Goal: Task Accomplishment & Management: Use online tool/utility

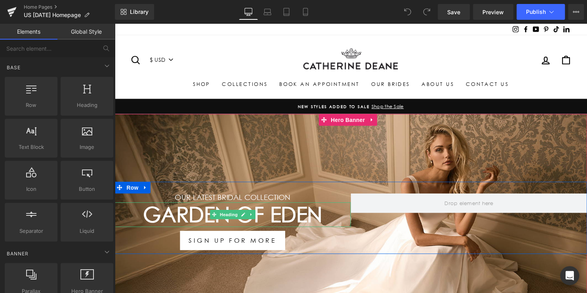
scroll to position [40, 0]
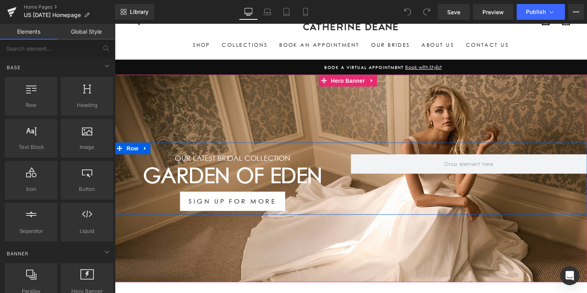
click at [297, 180] on h1 "Garden Of Eden" at bounding box center [233, 177] width 239 height 25
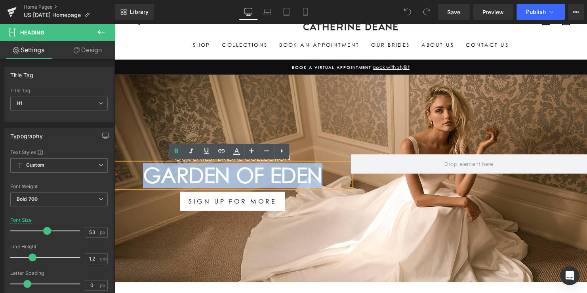
drag, startPoint x: 326, startPoint y: 177, endPoint x: 137, endPoint y: 175, distance: 188.8
click at [142, 176] on h1 "Garden Of Eden" at bounding box center [233, 177] width 239 height 25
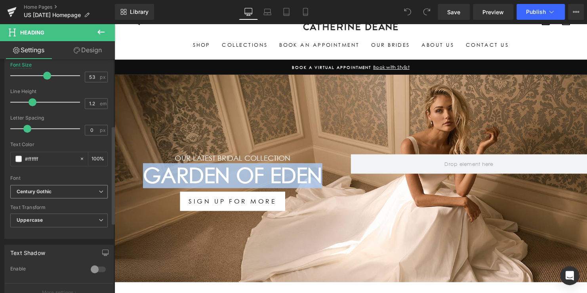
scroll to position [158, 0]
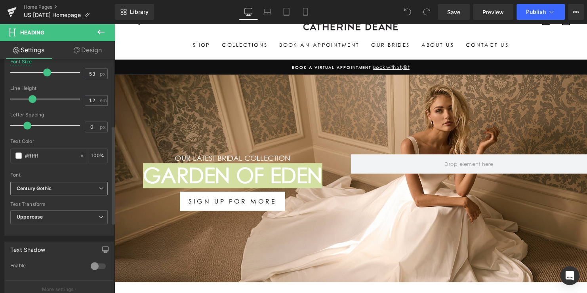
click at [51, 190] on icon "Century Gothic" at bounding box center [34, 188] width 35 height 7
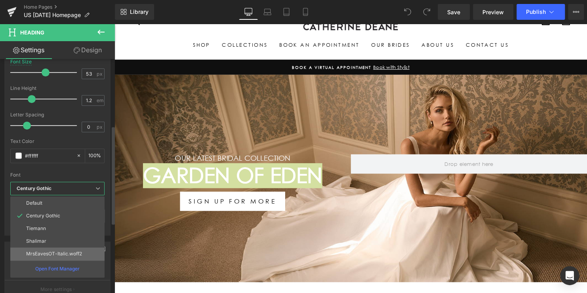
click at [51, 252] on p "MrsEavesOT-Italic.woff2" at bounding box center [54, 254] width 56 height 6
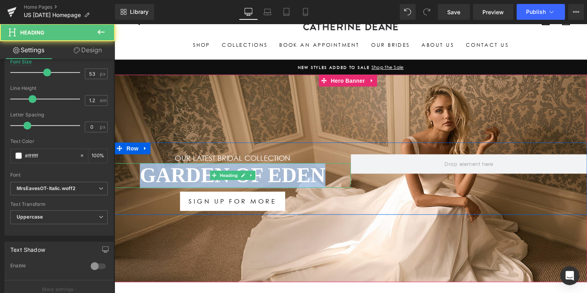
drag, startPoint x: 325, startPoint y: 176, endPoint x: 120, endPoint y: 172, distance: 205.1
click at [122, 172] on h1 "Garden Of Eden" at bounding box center [233, 177] width 239 height 25
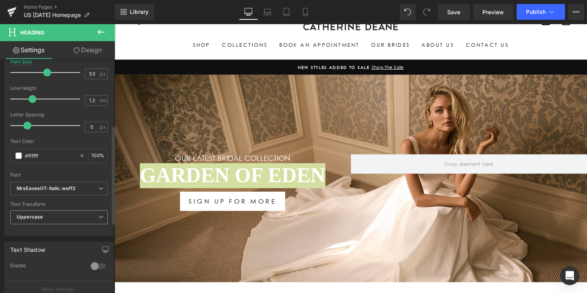
click at [51, 217] on span "Uppercase" at bounding box center [58, 217] width 97 height 14
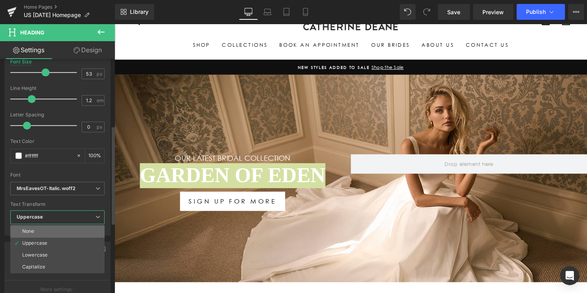
click at [36, 228] on li "None" at bounding box center [57, 231] width 94 height 12
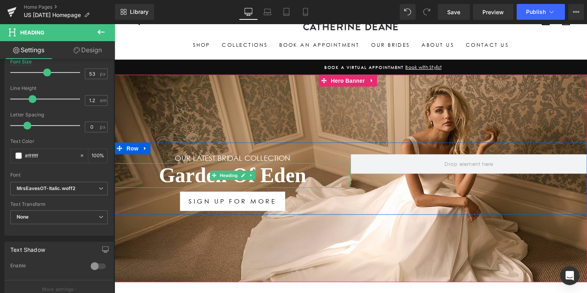
click at [317, 172] on h1 "Garden Of Eden" at bounding box center [233, 177] width 239 height 25
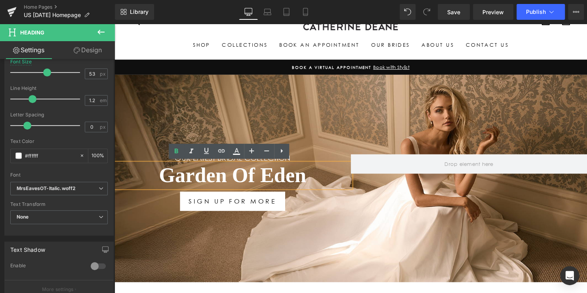
drag, startPoint x: 284, startPoint y: 177, endPoint x: 147, endPoint y: 163, distance: 137.7
click at [147, 165] on div "Garden Of Eden" at bounding box center [233, 177] width 239 height 25
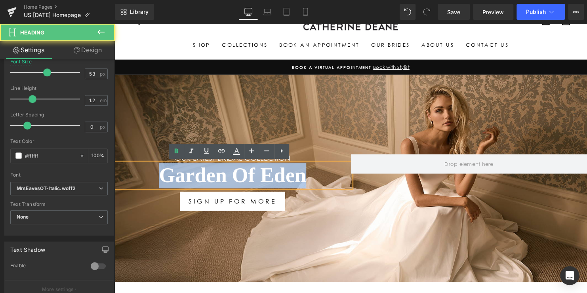
drag, startPoint x: 159, startPoint y: 171, endPoint x: 329, endPoint y: 175, distance: 170.2
click at [329, 175] on h1 "Garden Of Eden" at bounding box center [233, 177] width 239 height 25
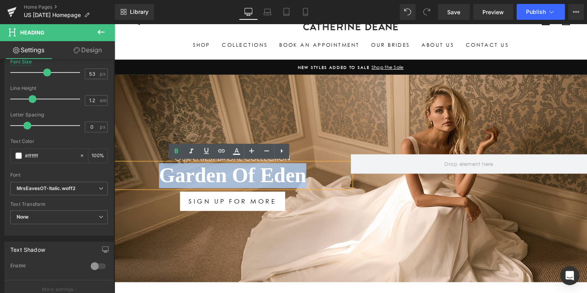
click at [185, 119] on div "Our LATEST BRIDAL COLLECTION Heading Garden Of Eden Heading SIGN UP FOR MORE Bu…" at bounding box center [353, 181] width 479 height 210
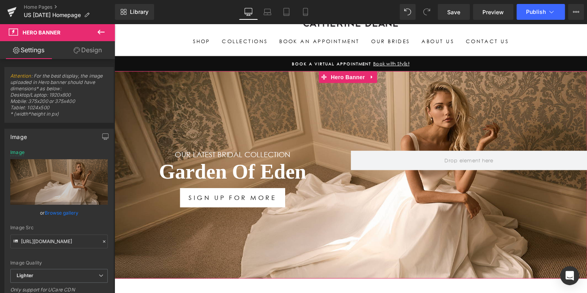
scroll to position [79, 0]
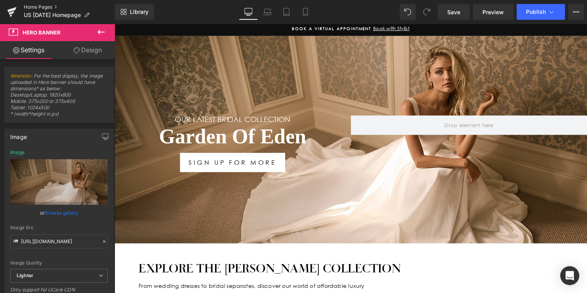
click at [46, 7] on link "Home Pages" at bounding box center [69, 7] width 91 height 6
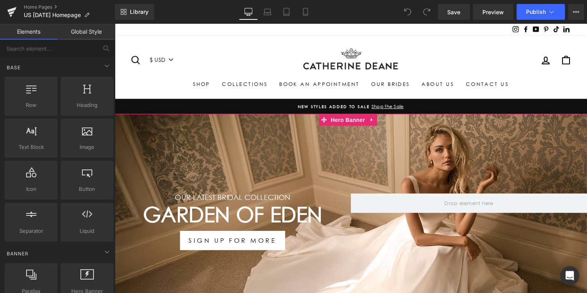
click at [255, 213] on h1 "Garden Of Eden" at bounding box center [233, 217] width 239 height 25
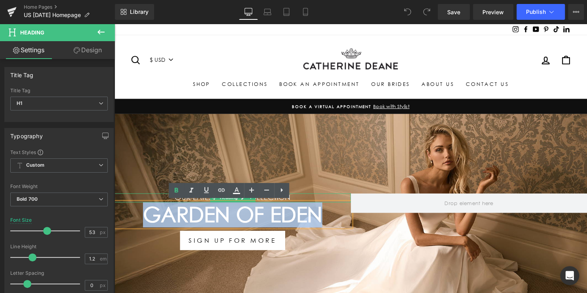
drag, startPoint x: 319, startPoint y: 217, endPoint x: 110, endPoint y: 199, distance: 210.5
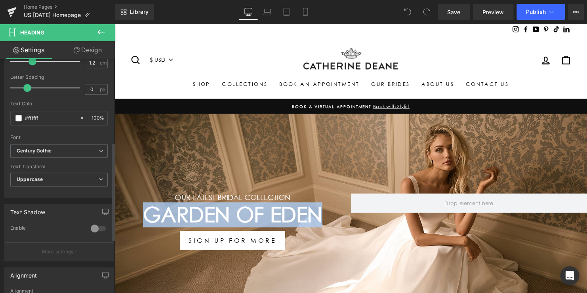
scroll to position [198, 0]
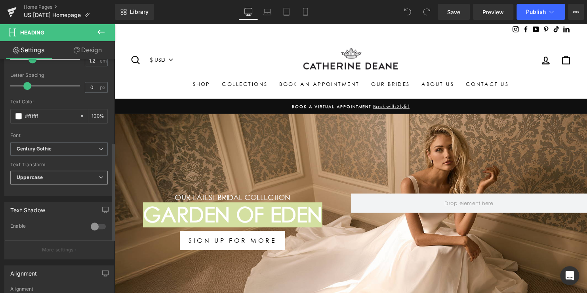
click at [44, 180] on span "Uppercase" at bounding box center [58, 178] width 97 height 14
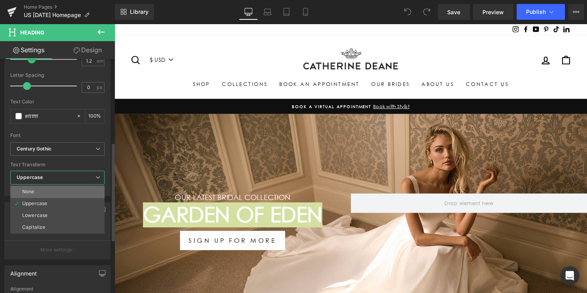
click at [42, 189] on li "None" at bounding box center [57, 192] width 94 height 12
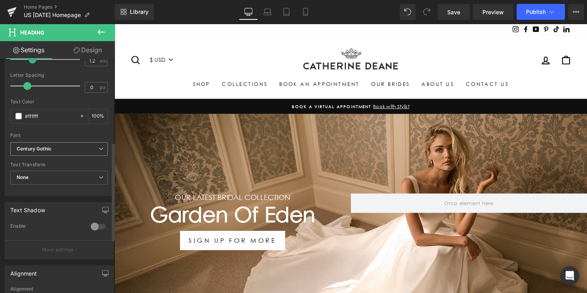
click at [42, 146] on icon "Century Gothic" at bounding box center [34, 149] width 35 height 7
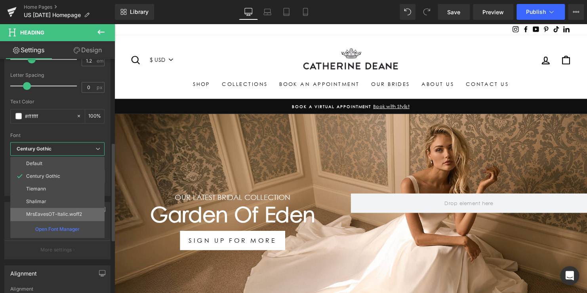
click at [40, 208] on li "MrsEavesOT-Italic.woff2" at bounding box center [57, 214] width 94 height 13
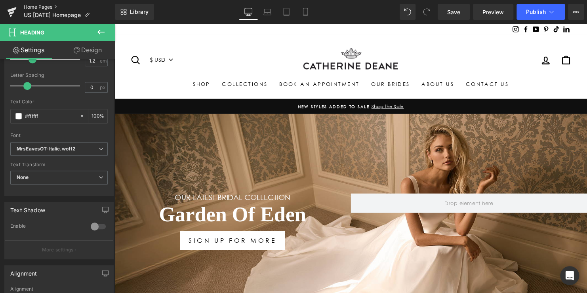
click at [40, 6] on link "Home Pages" at bounding box center [69, 7] width 91 height 6
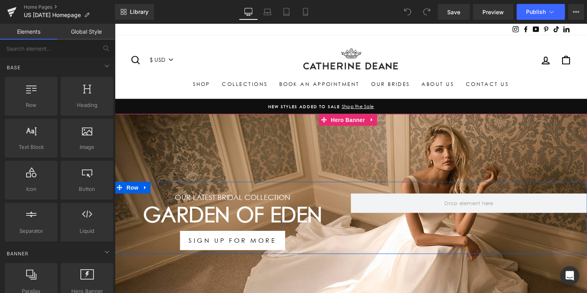
scroll to position [79, 0]
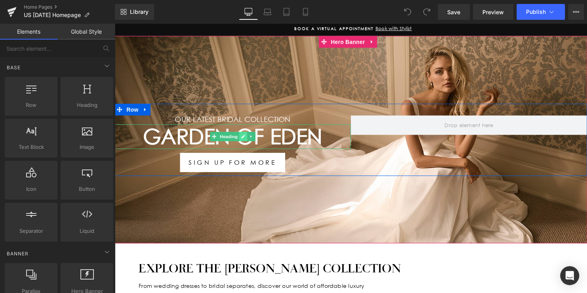
click at [243, 139] on icon at bounding box center [245, 138] width 4 height 5
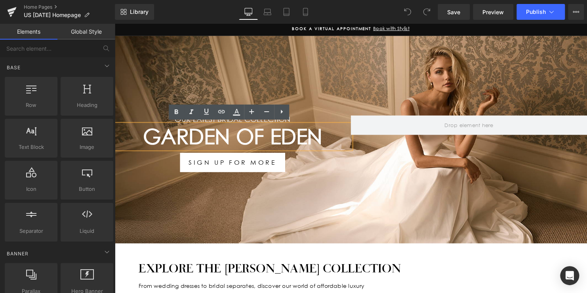
click at [295, 134] on h1 "Garden Of Eden" at bounding box center [233, 137] width 239 height 25
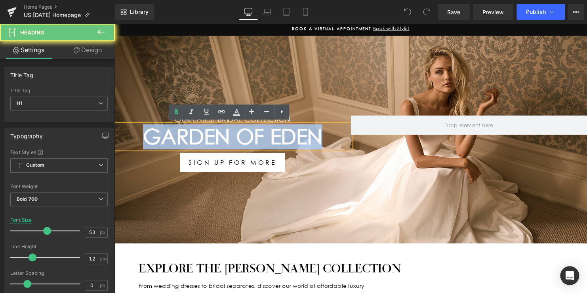
drag, startPoint x: 319, startPoint y: 134, endPoint x: 125, endPoint y: 136, distance: 194.4
click at [125, 136] on h1 "Garden Of Eden" at bounding box center [233, 137] width 239 height 25
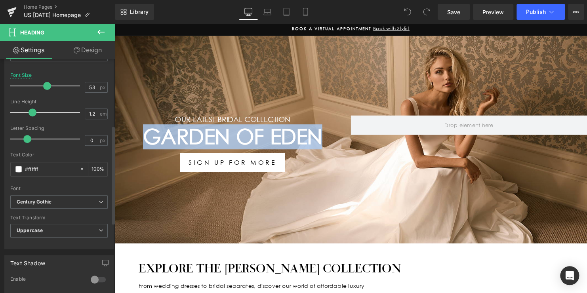
scroll to position [158, 0]
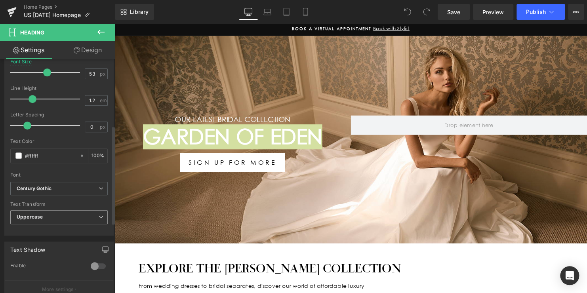
click at [48, 215] on span "Uppercase" at bounding box center [58, 217] width 97 height 14
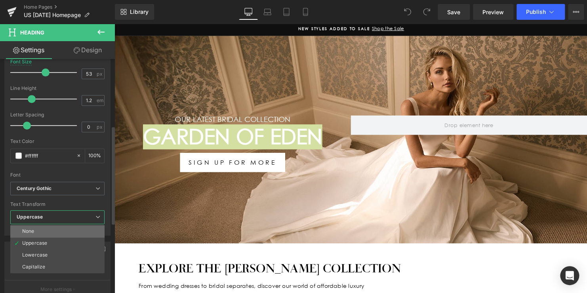
click at [42, 227] on li "None" at bounding box center [57, 231] width 94 height 12
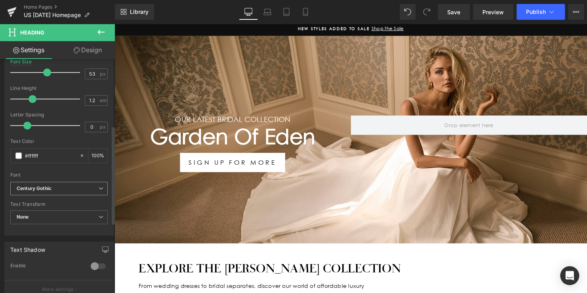
click at [50, 188] on icon "Century Gothic" at bounding box center [34, 188] width 35 height 7
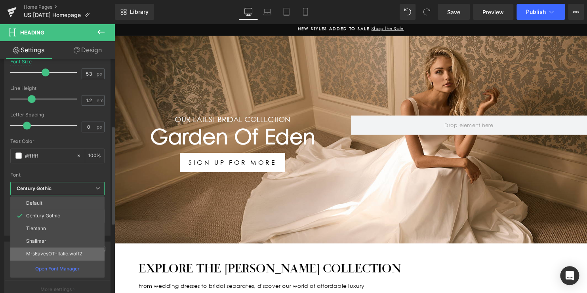
click at [48, 251] on p "MrsEavesOT-Italic.woff2" at bounding box center [54, 254] width 56 height 6
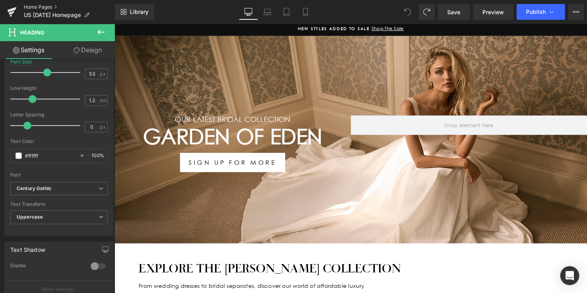
click at [34, 7] on link "Home Pages" at bounding box center [69, 7] width 91 height 6
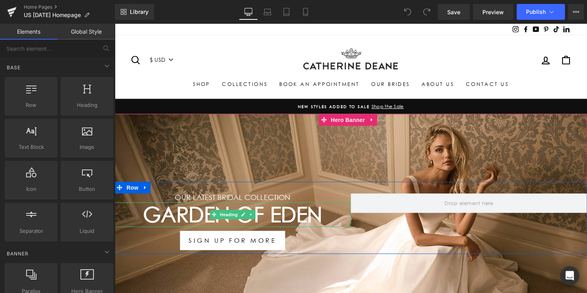
click at [295, 219] on h1 "Garden Of Eden" at bounding box center [233, 217] width 239 height 25
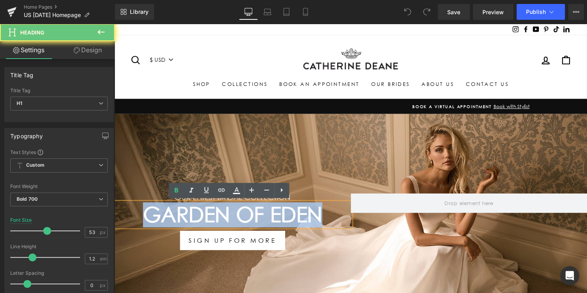
drag, startPoint x: 253, startPoint y: 218, endPoint x: 133, endPoint y: 218, distance: 120.7
click at [133, 218] on h1 "Garden Of Eden" at bounding box center [233, 217] width 239 height 25
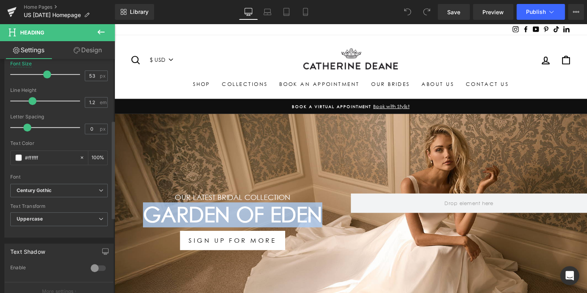
scroll to position [158, 0]
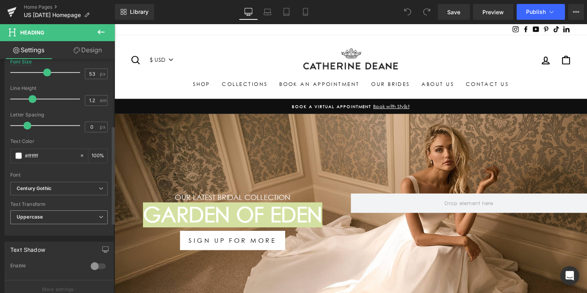
click at [49, 217] on span "Uppercase" at bounding box center [58, 217] width 97 height 14
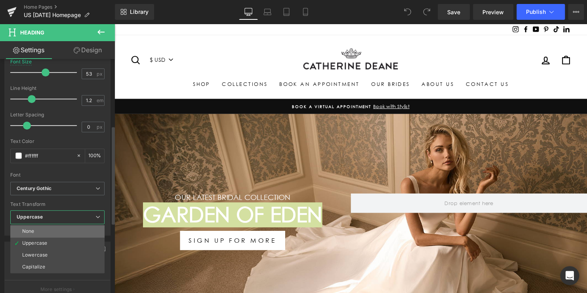
click at [46, 230] on li "None" at bounding box center [57, 231] width 94 height 12
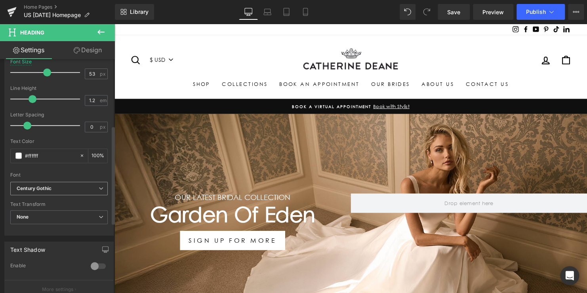
click at [53, 190] on b "Century Gothic" at bounding box center [58, 188] width 82 height 7
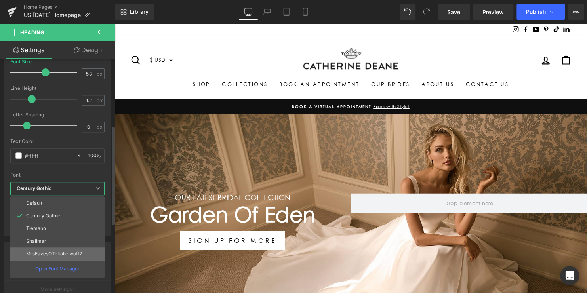
click at [48, 251] on p "MrsEavesOT-Italic.woff2" at bounding box center [54, 254] width 56 height 6
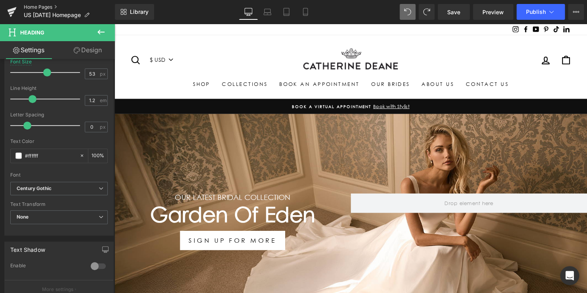
click at [39, 6] on link "Home Pages" at bounding box center [69, 7] width 91 height 6
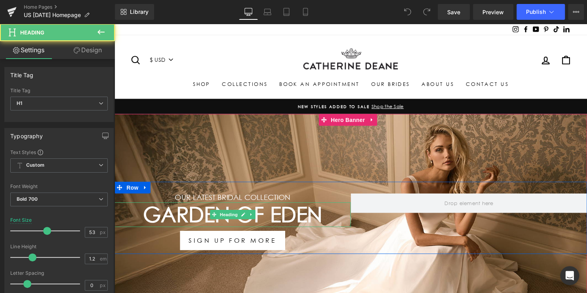
click at [336, 215] on h1 "Garden Of Eden" at bounding box center [233, 217] width 239 height 25
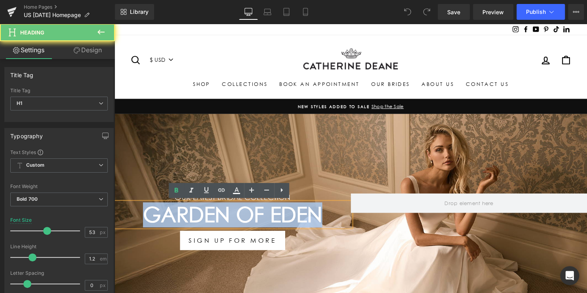
drag, startPoint x: 319, startPoint y: 214, endPoint x: 113, endPoint y: 214, distance: 206.2
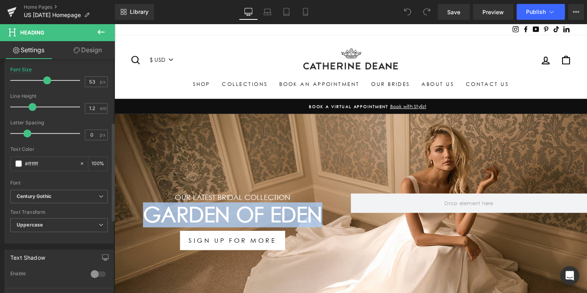
scroll to position [158, 0]
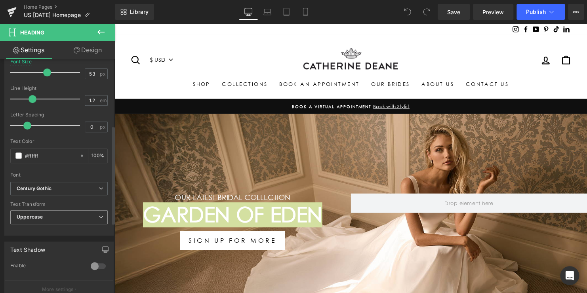
click at [46, 211] on span "Uppercase" at bounding box center [58, 217] width 97 height 14
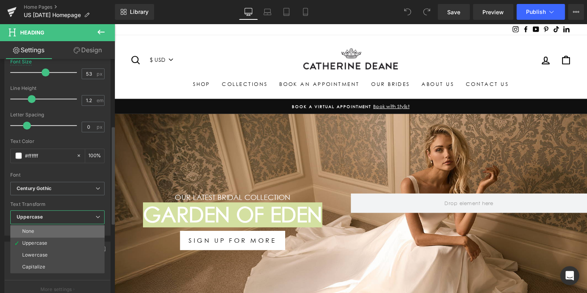
click at [43, 226] on li "None" at bounding box center [57, 231] width 94 height 12
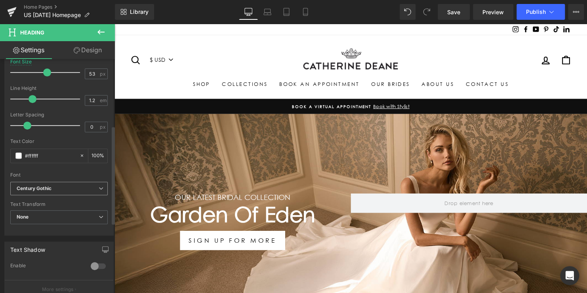
click at [45, 192] on span "Century Gothic" at bounding box center [58, 189] width 97 height 14
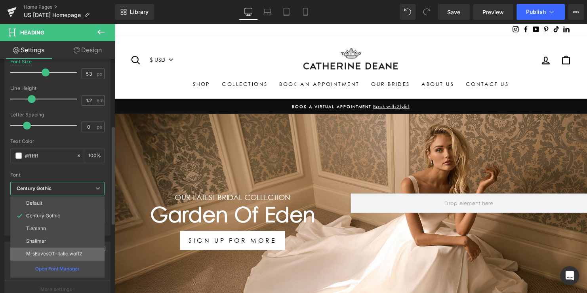
click at [49, 251] on p "MrsEavesOT-Italic.woff2" at bounding box center [54, 254] width 56 height 6
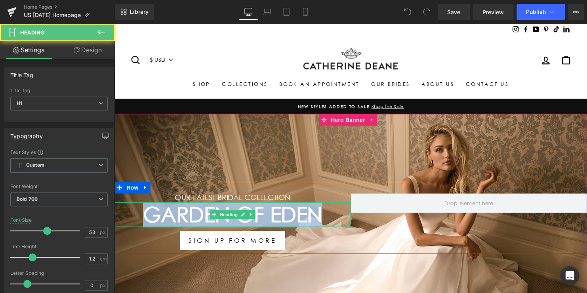
drag, startPoint x: 327, startPoint y: 218, endPoint x: 125, endPoint y: 215, distance: 201.1
click at [126, 215] on h1 "Garden Of Eden" at bounding box center [233, 217] width 239 height 25
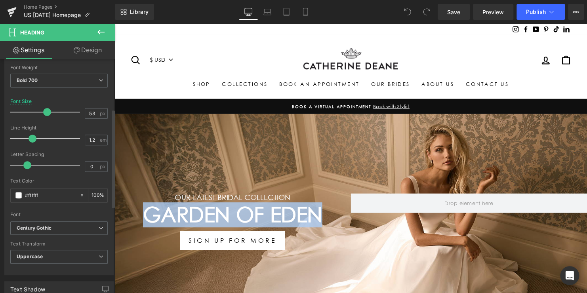
scroll to position [198, 0]
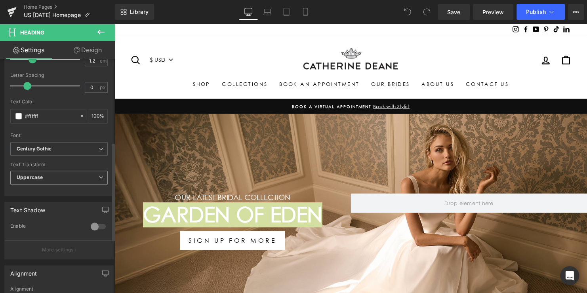
click at [46, 177] on span "Uppercase" at bounding box center [58, 178] width 97 height 14
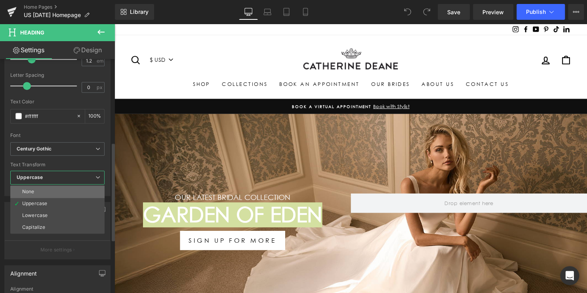
click at [44, 190] on li "None" at bounding box center [57, 192] width 94 height 12
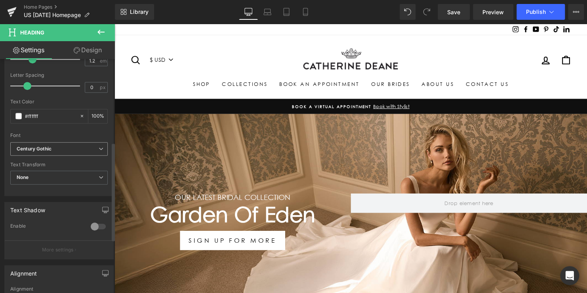
click at [47, 152] on span "Century Gothic" at bounding box center [58, 149] width 97 height 14
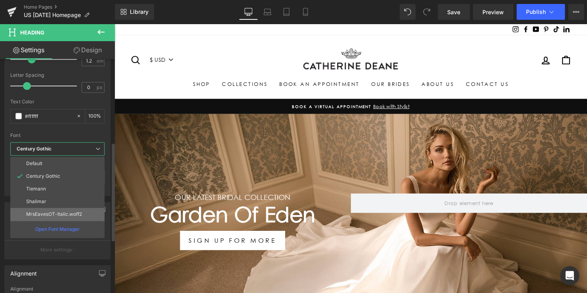
click at [39, 211] on p "MrsEavesOT-Italic.woff2" at bounding box center [54, 214] width 56 height 6
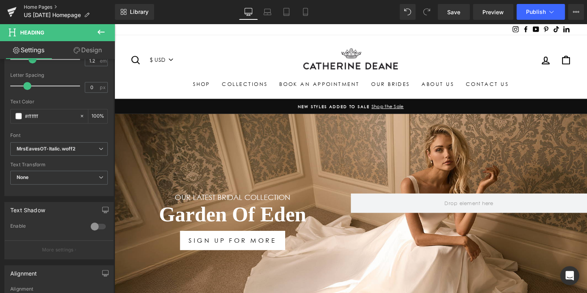
click at [44, 4] on link "Home Pages" at bounding box center [69, 7] width 91 height 6
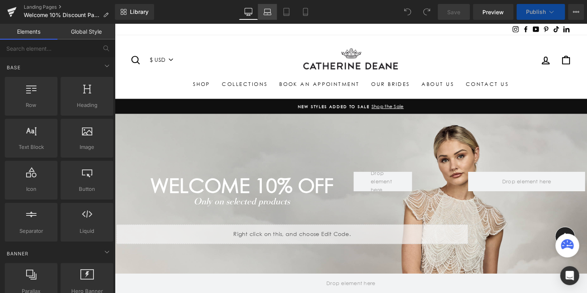
click at [268, 14] on icon at bounding box center [267, 14] width 1 height 0
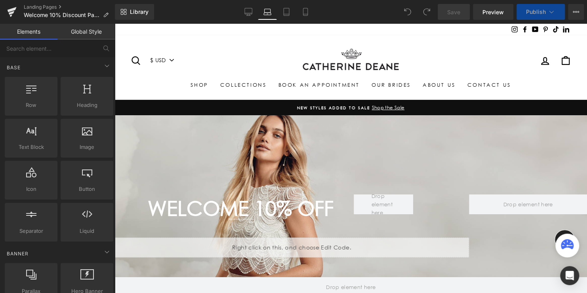
scroll to position [91, 0]
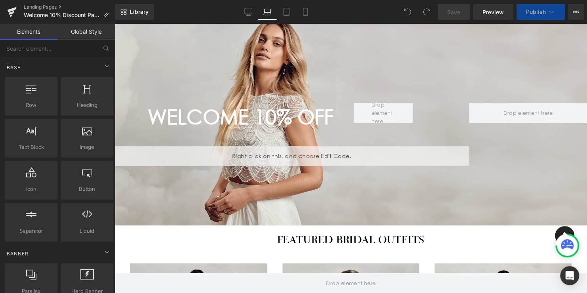
click at [308, 57] on div "WELCOME 10% off Heading Only on selected products Text Block Separator Separato…" at bounding box center [350, 124] width 472 height 201
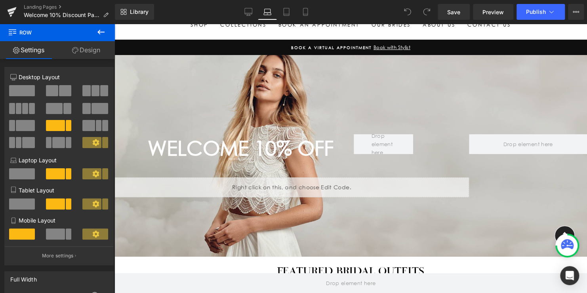
scroll to position [52, 0]
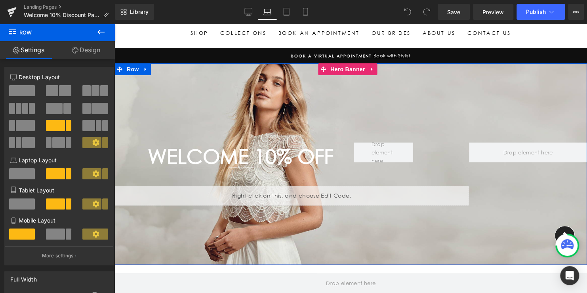
click at [191, 94] on div "WELCOME 10% off Heading Only on selected products Text Block Separator Separato…" at bounding box center [350, 163] width 472 height 201
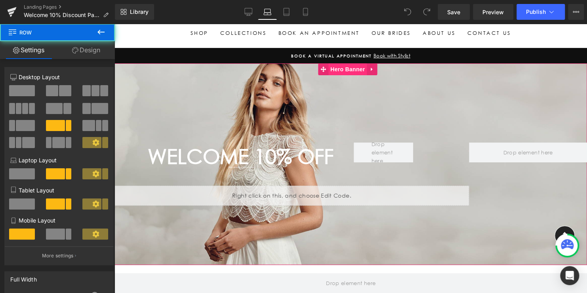
click at [342, 68] on span "Hero Banner" at bounding box center [347, 69] width 38 height 12
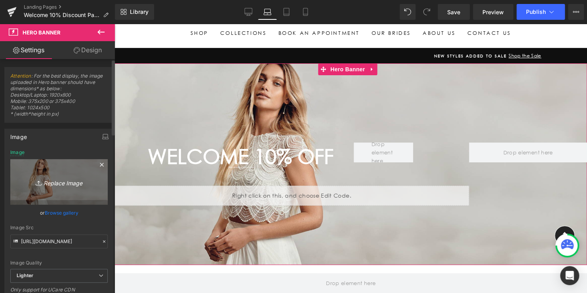
click at [44, 182] on icon "Replace Image" at bounding box center [58, 182] width 63 height 10
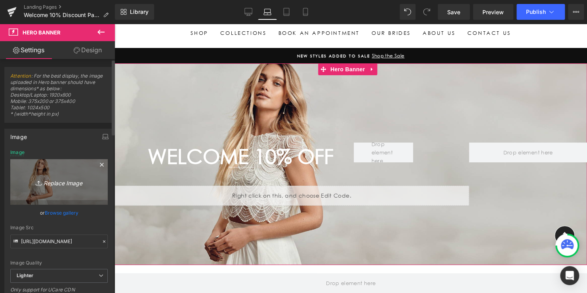
type input "C:\fakepath\Monique.jpg"
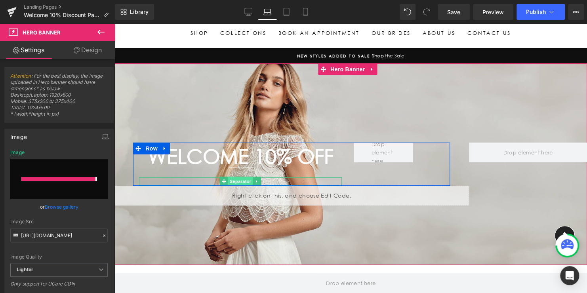
type input "https://ucarecdn.com/6b864b35-4ea1-4789-980f-c69fa528e1ab/-/format/auto/-/previ…"
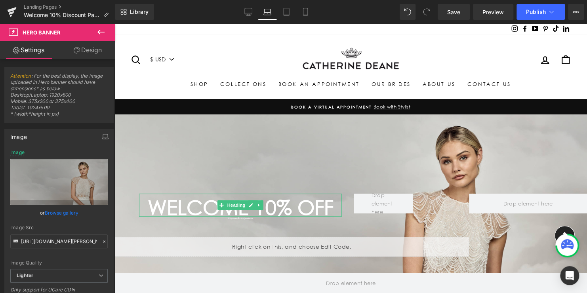
scroll to position [0, 0]
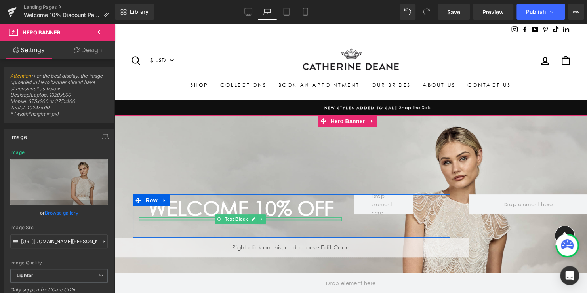
drag, startPoint x: 277, startPoint y: 219, endPoint x: 270, endPoint y: 221, distance: 7.9
click at [278, 219] on div "Only on selected products Text Block" at bounding box center [240, 219] width 203 height 4
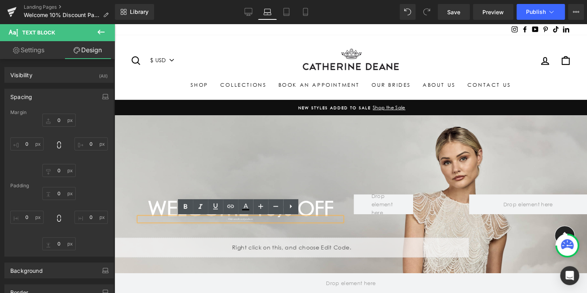
click at [236, 219] on icon "Only on selected products" at bounding box center [240, 218] width 25 height 3
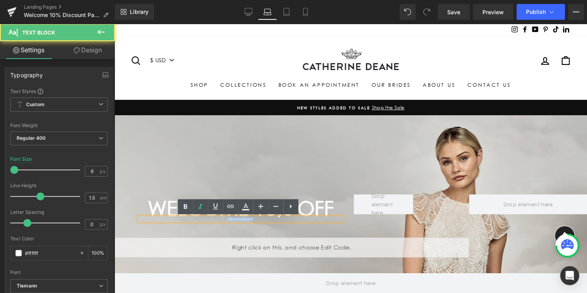
drag, startPoint x: 223, startPoint y: 219, endPoint x: 264, endPoint y: 219, distance: 40.8
click at [264, 219] on p "Only on selected products" at bounding box center [240, 219] width 203 height 4
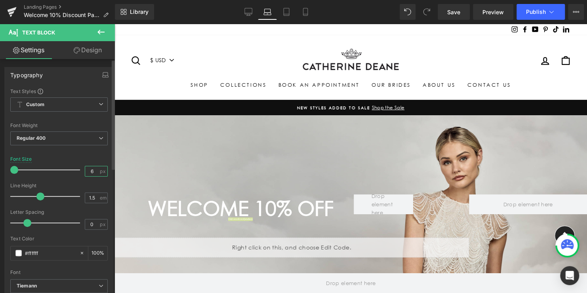
drag, startPoint x: 91, startPoint y: 173, endPoint x: 59, endPoint y: 168, distance: 32.4
click at [59, 168] on div "Font Size 6 px" at bounding box center [58, 169] width 97 height 27
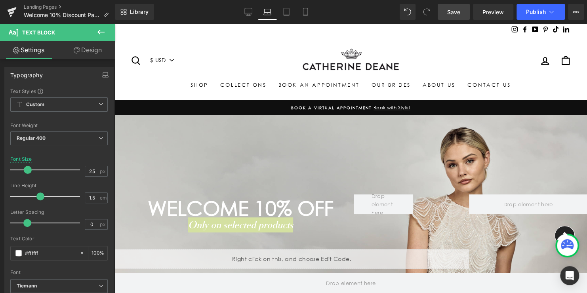
click at [456, 13] on span "Save" at bounding box center [453, 12] width 13 height 8
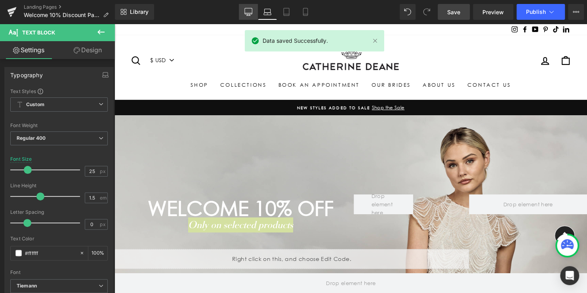
click at [247, 13] on icon at bounding box center [249, 13] width 8 height 0
type input "23"
type input "100"
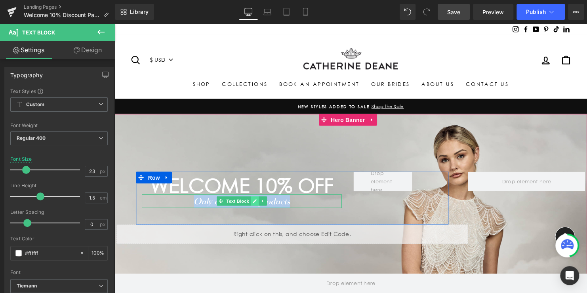
click at [255, 203] on icon at bounding box center [257, 204] width 4 height 4
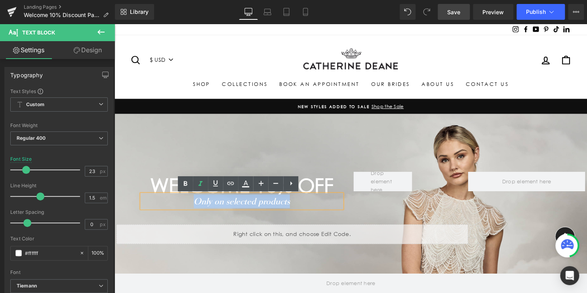
click at [268, 203] on icon "Only on selected products" at bounding box center [243, 203] width 97 height 11
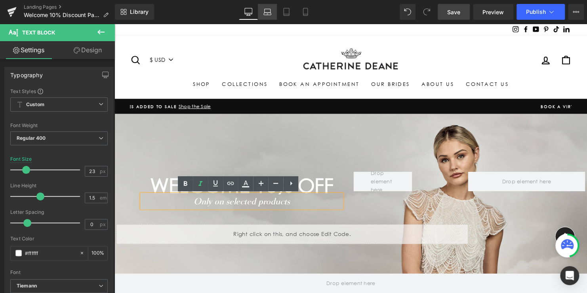
click at [271, 6] on link "Laptop" at bounding box center [267, 12] width 19 height 16
type input "25"
type input "100"
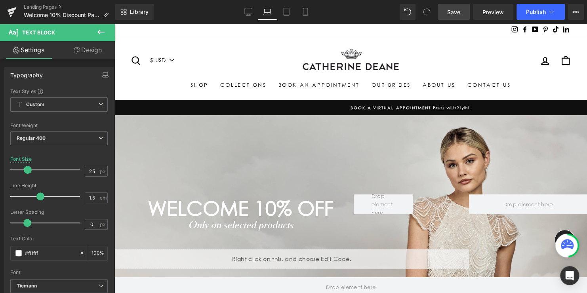
scroll to position [21, 0]
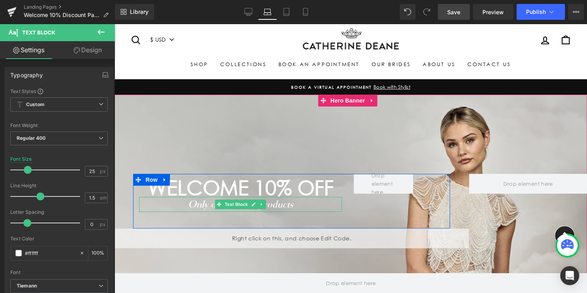
click at [265, 207] on icon "Only on selected products" at bounding box center [240, 204] width 105 height 12
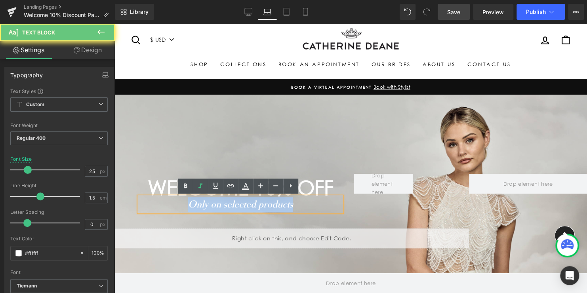
drag, startPoint x: 201, startPoint y: 206, endPoint x: 125, endPoint y: 205, distance: 75.2
click at [126, 206] on div "WELCOME 10% off Heading Only on selected products Text Block Separator Separato…" at bounding box center [291, 211] width 354 height 74
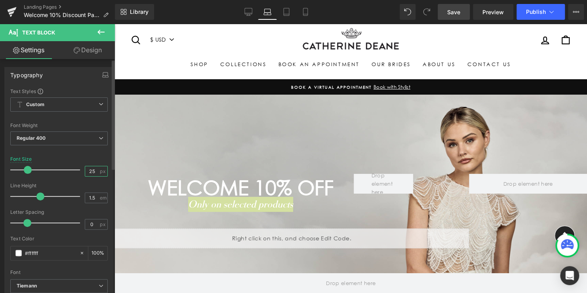
drag, startPoint x: 91, startPoint y: 171, endPoint x: 51, endPoint y: 169, distance: 40.1
click at [52, 169] on div "Font Size 25 px" at bounding box center [58, 169] width 97 height 27
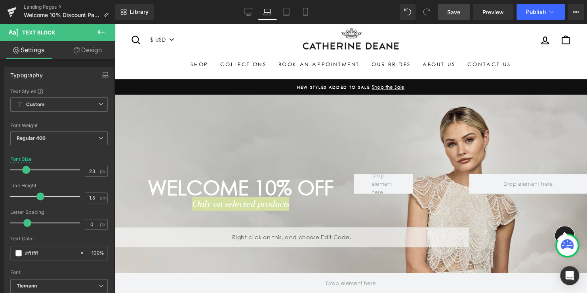
click at [455, 16] on span "Save" at bounding box center [453, 12] width 13 height 8
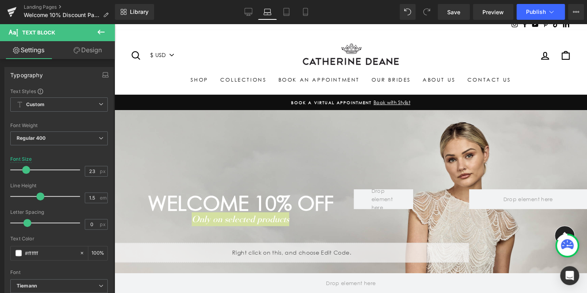
scroll to position [0, 0]
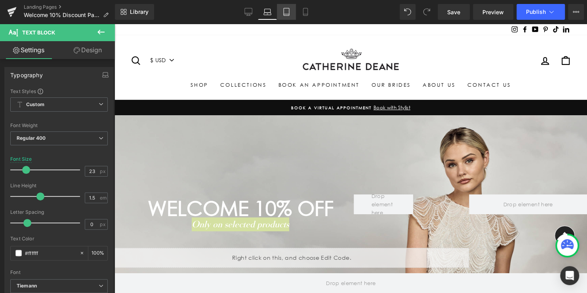
click at [284, 13] on icon at bounding box center [286, 12] width 8 height 8
type input "6"
type input "100"
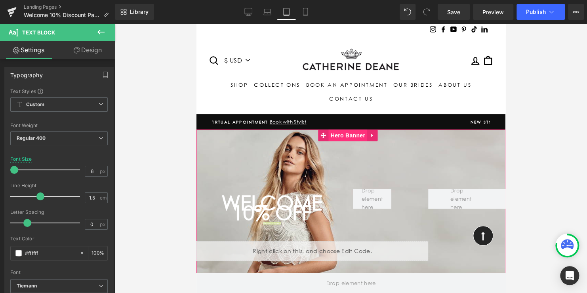
click at [339, 136] on span "Hero Banner" at bounding box center [347, 135] width 38 height 12
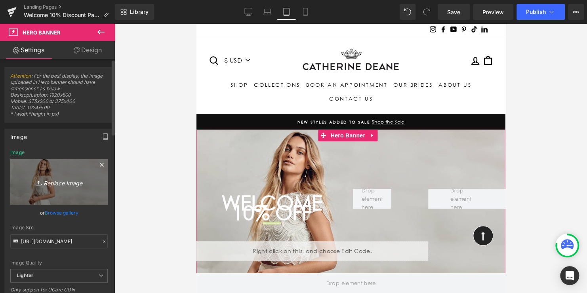
click at [67, 183] on icon "Replace Image" at bounding box center [58, 182] width 63 height 10
type input "C:\fakepath\Monique.jpg"
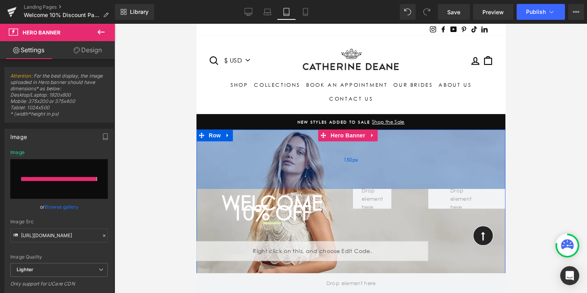
type input "https://ucarecdn.com/312155cf-6e7d-4049-a880-f2ce3fc712fe/-/format/auto/-/previ…"
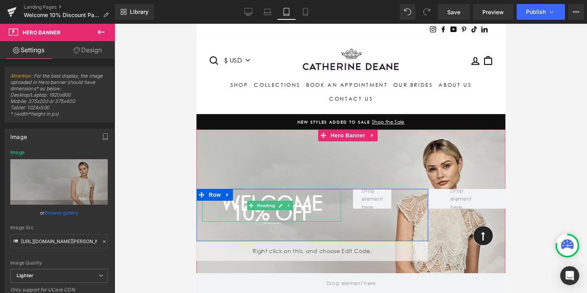
click at [309, 213] on span "WELCOME 10% off" at bounding box center [271, 208] width 101 height 34
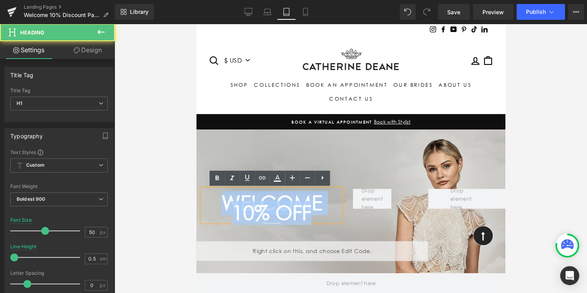
drag, startPoint x: 310, startPoint y: 215, endPoint x: 207, endPoint y: 199, distance: 103.5
click at [208, 199] on h1 "WELCOME 10% off" at bounding box center [271, 208] width 139 height 20
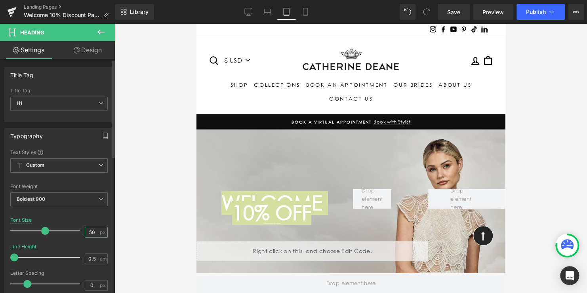
drag, startPoint x: 93, startPoint y: 233, endPoint x: 77, endPoint y: 232, distance: 15.5
click at [77, 232] on div "Font Size 50 px" at bounding box center [58, 230] width 97 height 27
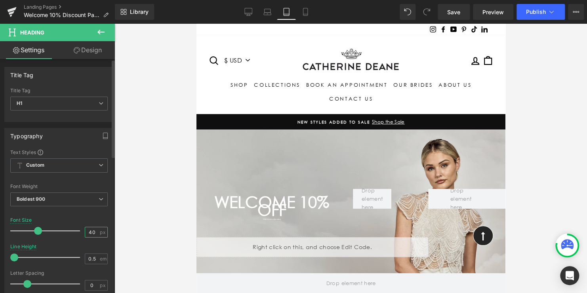
drag, startPoint x: 93, startPoint y: 230, endPoint x: 47, endPoint y: 228, distance: 46.3
click at [48, 229] on div "Font Size 40 px" at bounding box center [58, 230] width 97 height 27
type input "35"
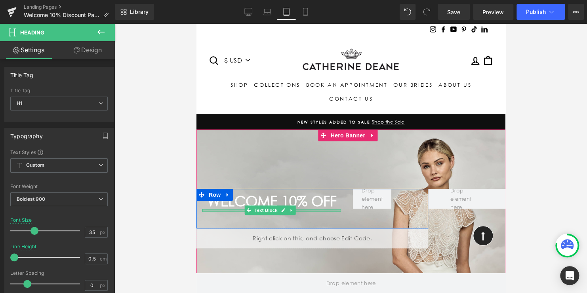
drag, startPoint x: 300, startPoint y: 209, endPoint x: 296, endPoint y: 209, distance: 4.0
click at [301, 208] on div "WELCOME 10% off Heading Only on selected products Text Block Separator Separator" at bounding box center [271, 209] width 150 height 40
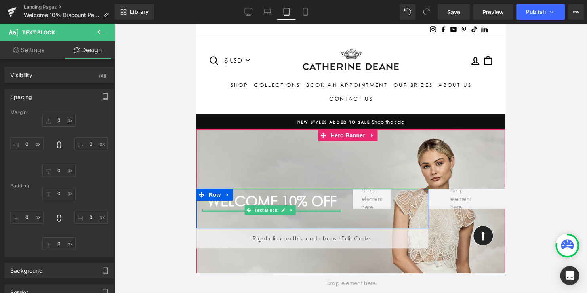
click at [298, 210] on div at bounding box center [271, 211] width 139 height 2
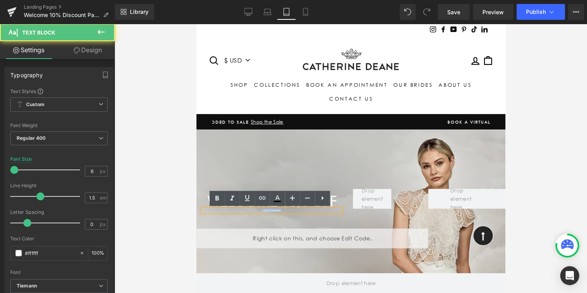
drag, startPoint x: 297, startPoint y: 210, endPoint x: 230, endPoint y: 209, distance: 67.3
click at [230, 209] on p "Only on selected products" at bounding box center [271, 210] width 139 height 3
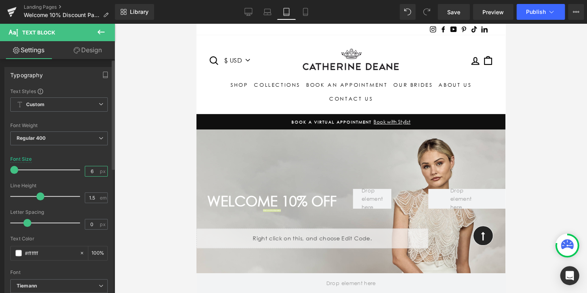
drag, startPoint x: 93, startPoint y: 171, endPoint x: 65, endPoint y: 170, distance: 28.1
click at [65, 170] on div "Font Size 6 px" at bounding box center [58, 169] width 97 height 27
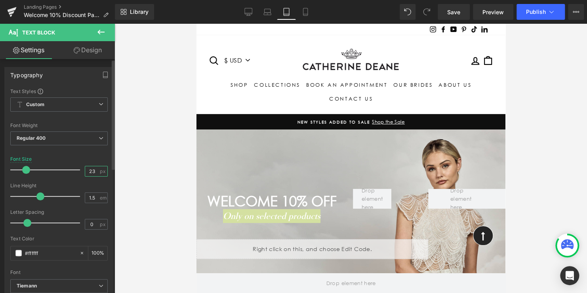
drag, startPoint x: 93, startPoint y: 169, endPoint x: 79, endPoint y: 167, distance: 14.5
click at [79, 167] on div "Font Size 23 px" at bounding box center [58, 169] width 97 height 27
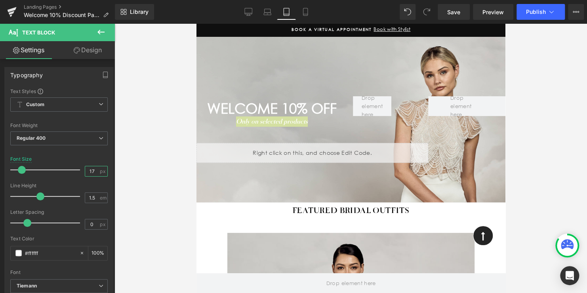
scroll to position [79, 0]
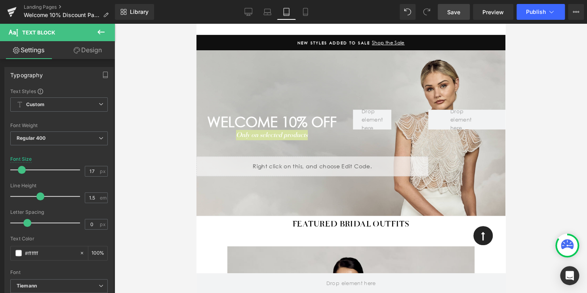
click at [453, 11] on span "Save" at bounding box center [453, 12] width 13 height 8
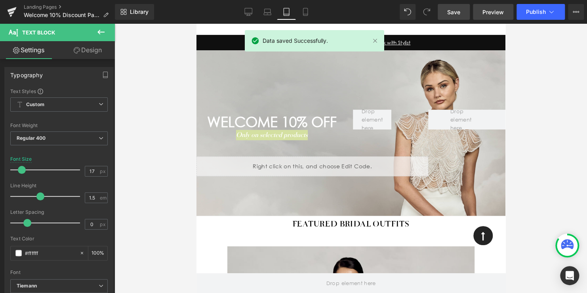
click at [493, 9] on span "Preview" at bounding box center [492, 12] width 21 height 8
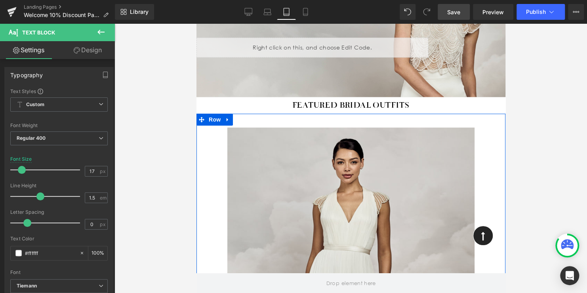
scroll to position [0, 0]
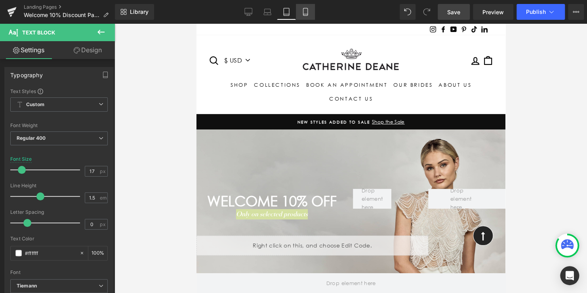
click at [303, 13] on icon at bounding box center [305, 12] width 8 height 8
type input "6"
type input "100"
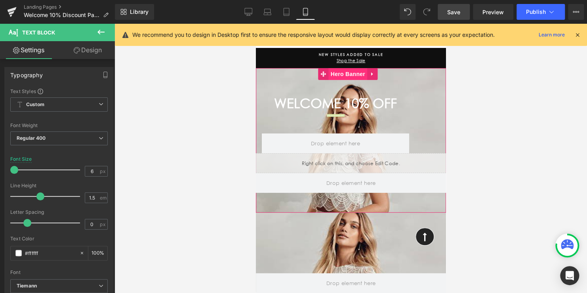
click at [346, 74] on span "Hero Banner" at bounding box center [347, 74] width 38 height 12
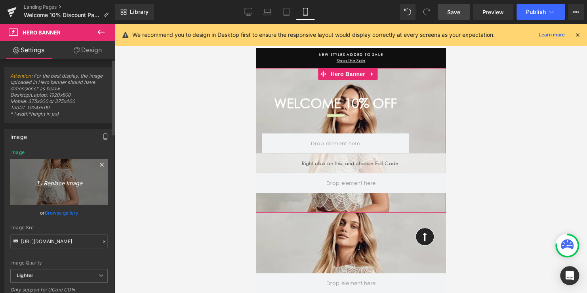
click at [59, 184] on icon "Replace Image" at bounding box center [58, 182] width 63 height 10
type input "C:\fakepath\Monique.jpg"
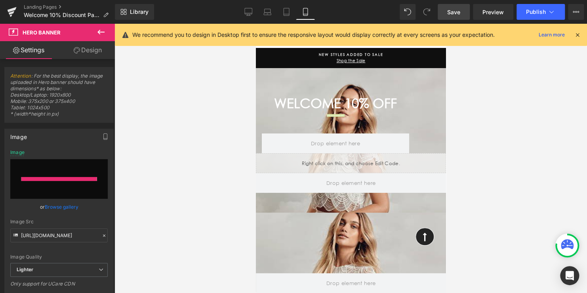
type input "https://ucarecdn.com/51282287-8668-47ea-a559-ba6a41847d19/-/format/auto/-/previ…"
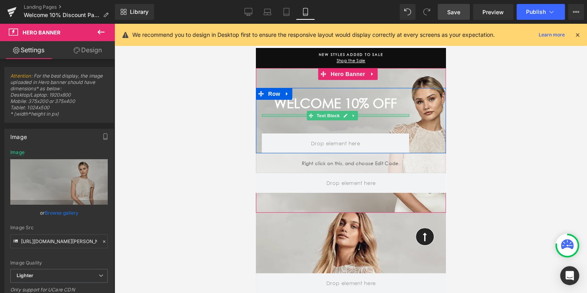
click at [362, 115] on div at bounding box center [334, 116] width 147 height 2
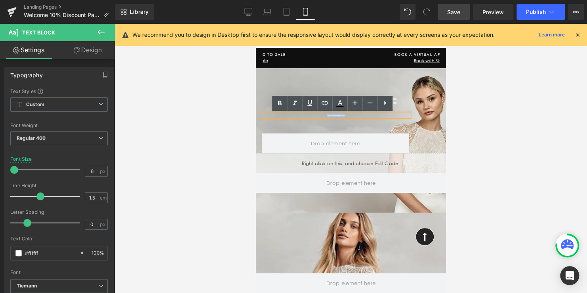
drag, startPoint x: 362, startPoint y: 115, endPoint x: 312, endPoint y: 115, distance: 50.7
click at [312, 115] on p "Only on selected products" at bounding box center [334, 115] width 147 height 3
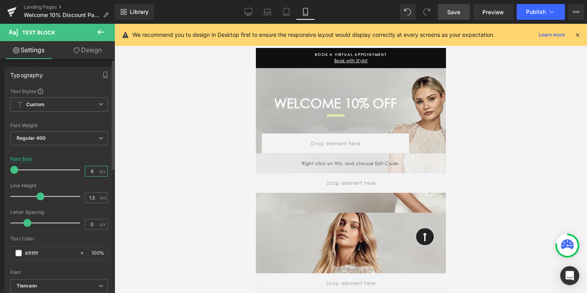
drag, startPoint x: 91, startPoint y: 171, endPoint x: 43, endPoint y: 162, distance: 48.8
click at [43, 162] on div "Font Size 6 px" at bounding box center [58, 169] width 97 height 27
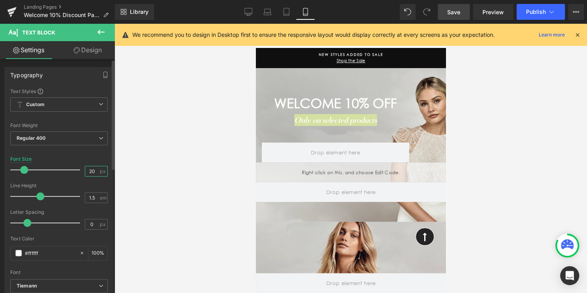
drag, startPoint x: 94, startPoint y: 170, endPoint x: 63, endPoint y: 166, distance: 31.1
click at [63, 166] on div "Font Size 20 px" at bounding box center [58, 169] width 97 height 27
type input "17"
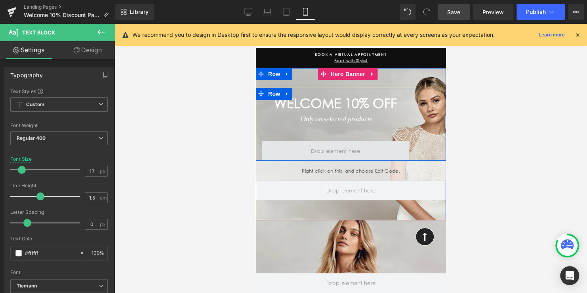
click at [334, 150] on span at bounding box center [335, 150] width 55 height 12
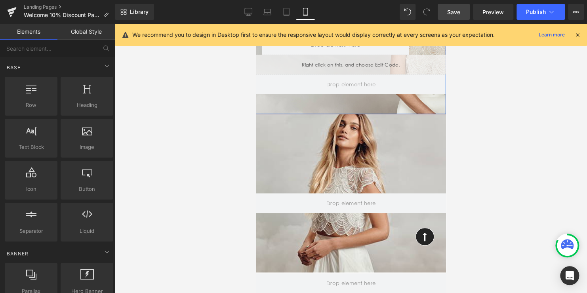
scroll to position [119, 0]
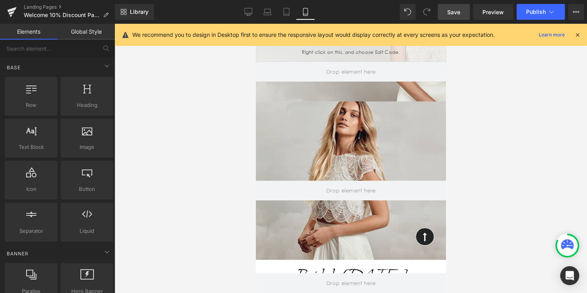
click at [372, 139] on div at bounding box center [350, 180] width 190 height 158
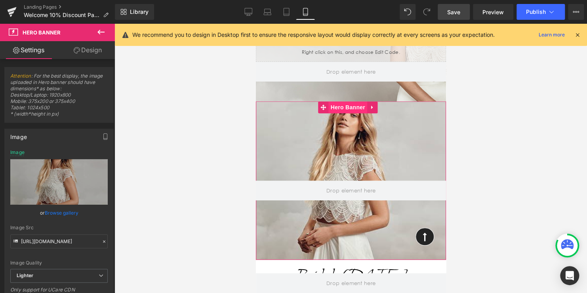
click at [348, 108] on span "Hero Banner" at bounding box center [347, 107] width 38 height 12
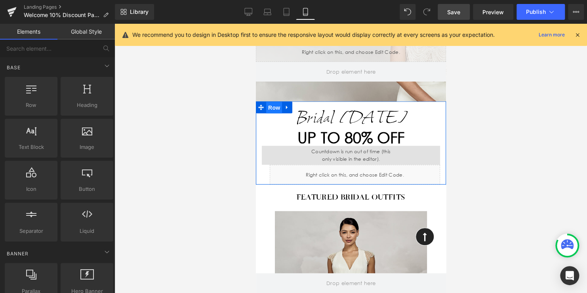
click at [270, 105] on span "Row" at bounding box center [274, 108] width 16 height 12
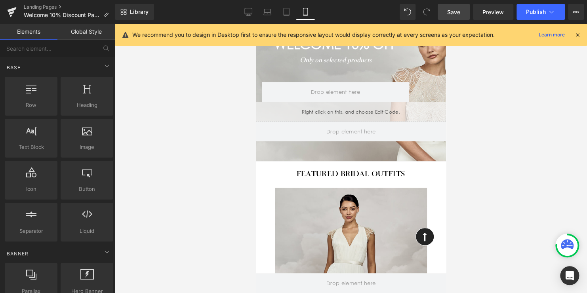
scroll to position [0, 0]
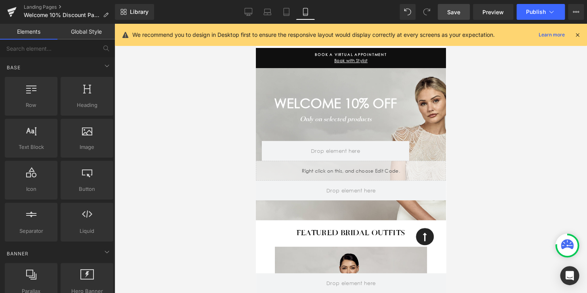
click at [457, 11] on span "Save" at bounding box center [453, 12] width 13 height 8
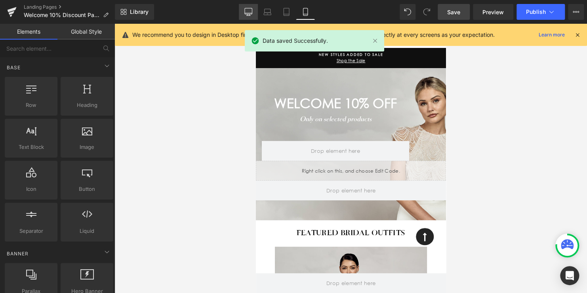
click at [243, 10] on link "Desktop" at bounding box center [248, 12] width 19 height 16
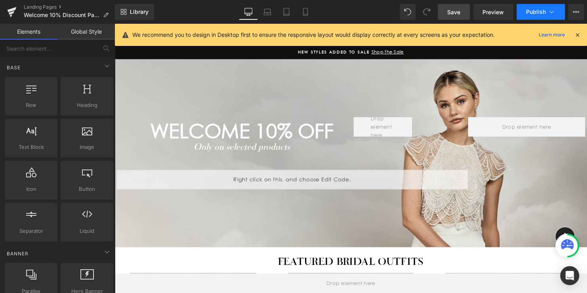
click at [530, 11] on span "Publish" at bounding box center [536, 12] width 20 height 6
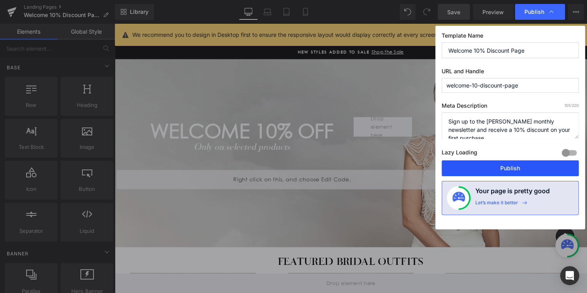
click at [512, 171] on button "Publish" at bounding box center [509, 168] width 137 height 16
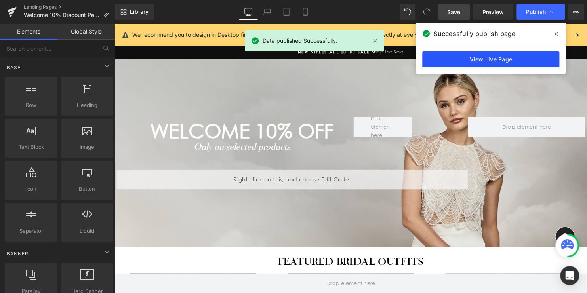
click at [498, 60] on link "View Live Page" at bounding box center [490, 59] width 137 height 16
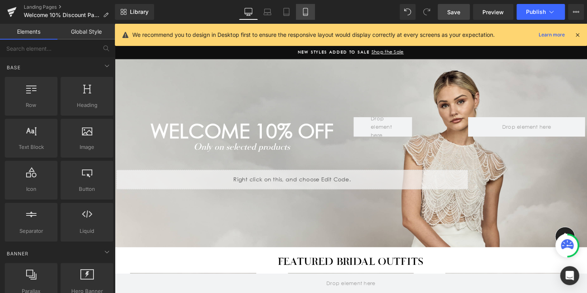
click at [305, 11] on icon at bounding box center [305, 12] width 8 height 8
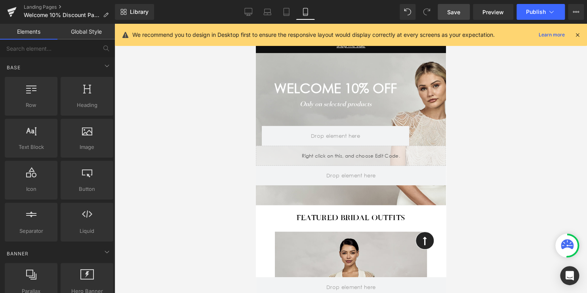
scroll to position [44, 0]
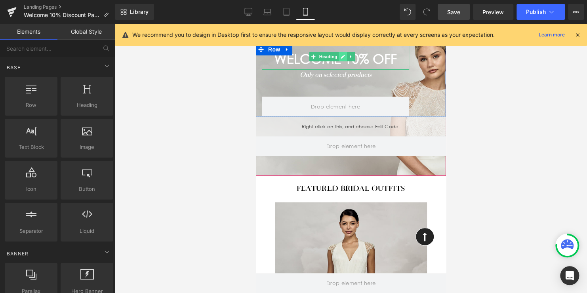
click at [346, 58] on link at bounding box center [342, 57] width 8 height 10
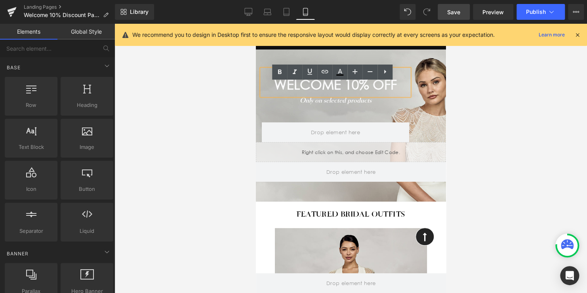
scroll to position [5, 0]
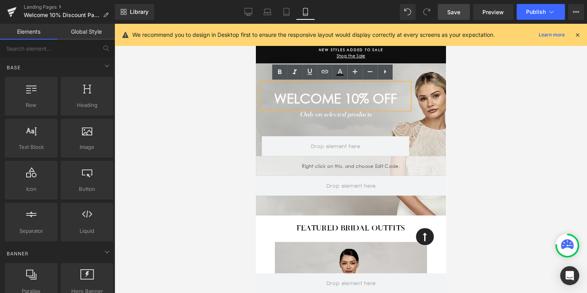
click at [344, 94] on span "WELCOME 10% off" at bounding box center [335, 99] width 123 height 16
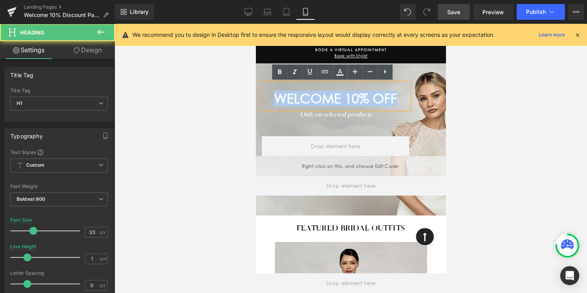
drag, startPoint x: 392, startPoint y: 95, endPoint x: 256, endPoint y: 97, distance: 135.8
click at [261, 97] on div "WELCOME 10% off" at bounding box center [334, 96] width 147 height 26
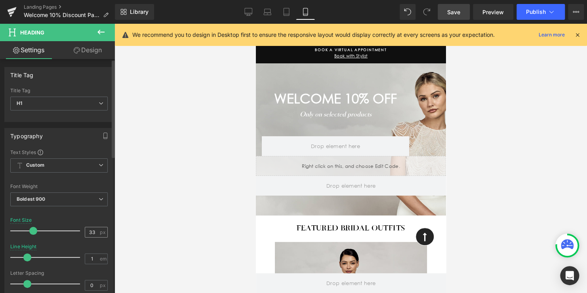
click at [96, 230] on div "33 px" at bounding box center [96, 232] width 23 height 11
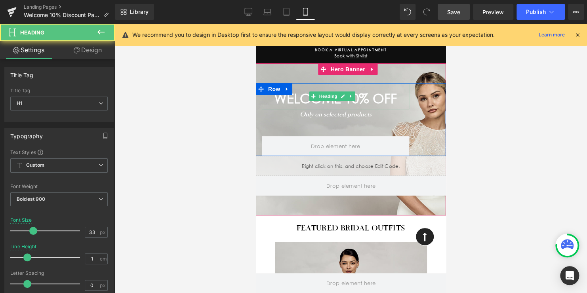
click at [361, 101] on span "WELCOME 10% off" at bounding box center [335, 99] width 123 height 16
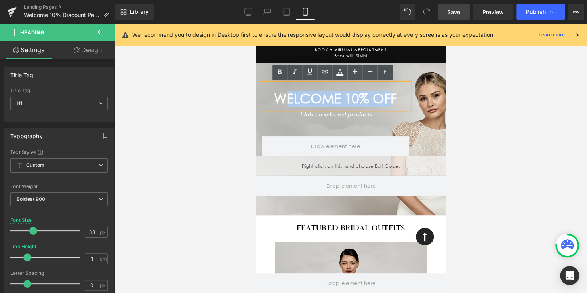
drag, startPoint x: 389, startPoint y: 98, endPoint x: 281, endPoint y: 98, distance: 107.7
click at [282, 98] on span "WELCOME 10% off" at bounding box center [335, 99] width 123 height 16
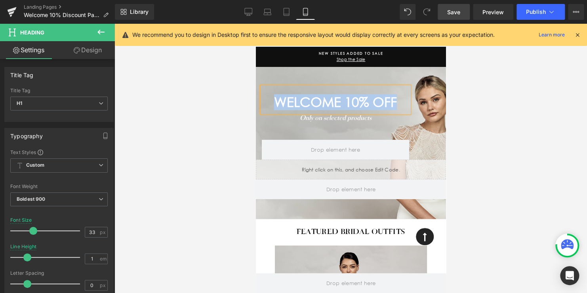
scroll to position [0, 0]
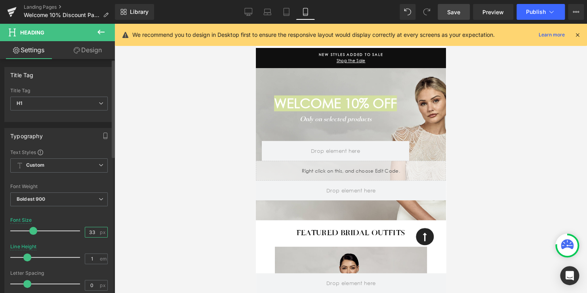
drag, startPoint x: 95, startPoint y: 231, endPoint x: 56, endPoint y: 229, distance: 38.4
click at [56, 229] on div "Font Size 33 px" at bounding box center [58, 230] width 97 height 27
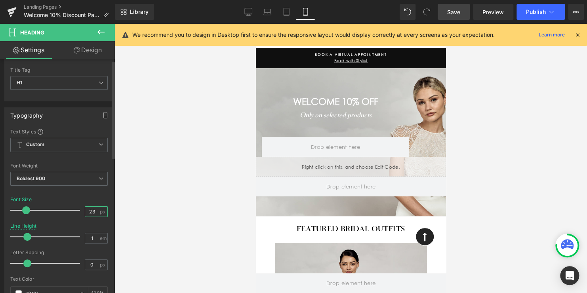
scroll to position [40, 0]
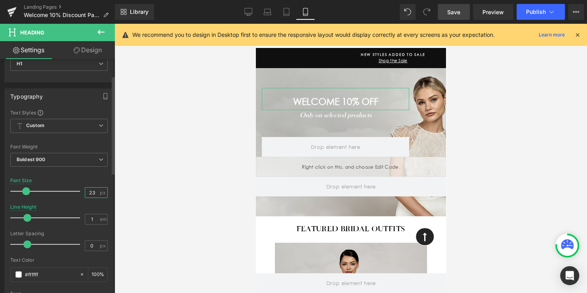
drag, startPoint x: 94, startPoint y: 190, endPoint x: 26, endPoint y: 184, distance: 68.4
click at [26, 184] on div "Font Size 23 px" at bounding box center [58, 191] width 97 height 27
type input "25"
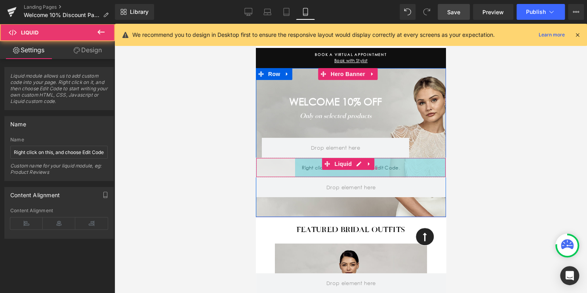
drag, startPoint x: 438, startPoint y: 164, endPoint x: 410, endPoint y: 164, distance: 27.7
click at [410, 164] on div "380px" at bounding box center [370, 167] width 150 height 19
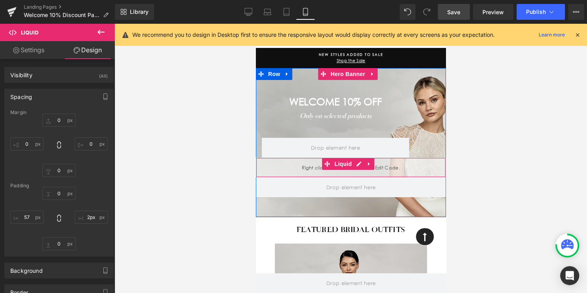
drag, startPoint x: 289, startPoint y: 164, endPoint x: 439, endPoint y: 164, distance: 150.8
type input "10px"
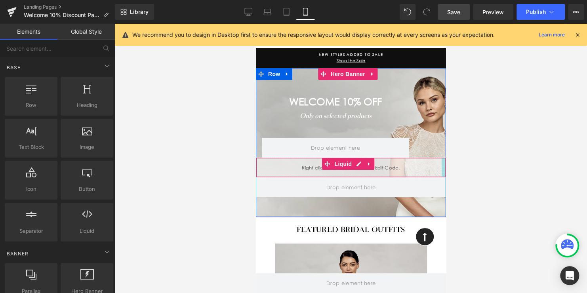
drag, startPoint x: 187, startPoint y: 146, endPoint x: 447, endPoint y: 169, distance: 260.8
click at [447, 169] on div at bounding box center [350, 158] width 472 height 269
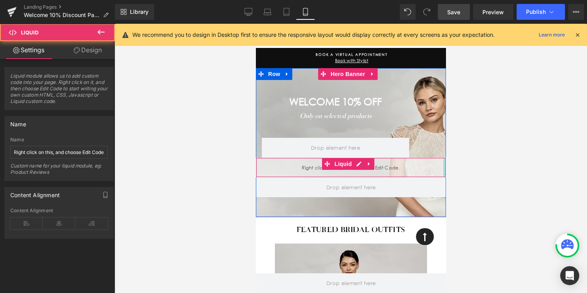
drag, startPoint x: 437, startPoint y: 167, endPoint x: 445, endPoint y: 166, distance: 8.0
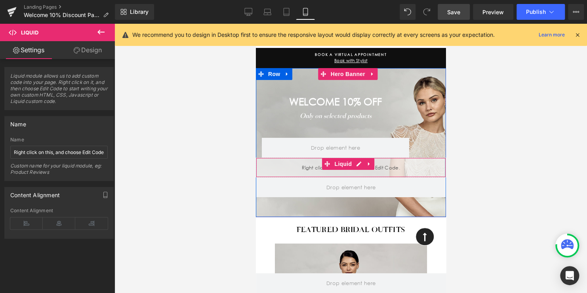
drag, startPoint x: 435, startPoint y: 165, endPoint x: 441, endPoint y: 165, distance: 5.1
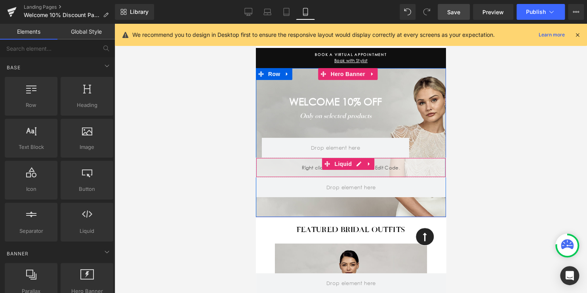
click at [464, 158] on div at bounding box center [350, 158] width 472 height 269
click at [451, 165] on div at bounding box center [350, 158] width 472 height 269
click at [444, 167] on div at bounding box center [444, 167] width 1 height 19
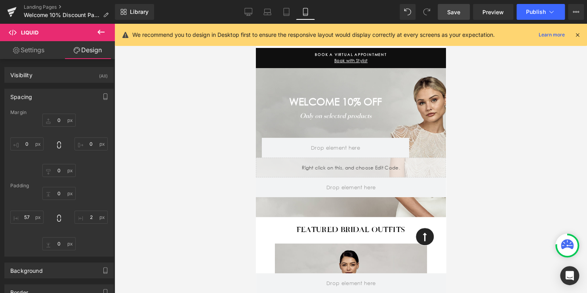
click at [449, 8] on span "Save" at bounding box center [453, 12] width 13 height 8
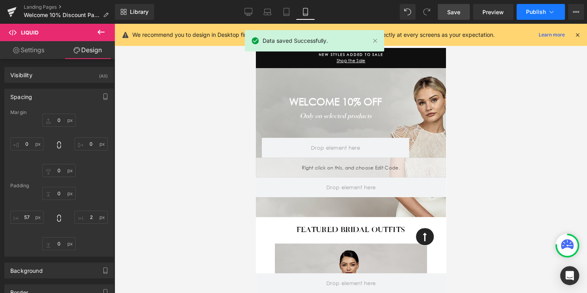
click at [533, 11] on span "Publish" at bounding box center [536, 12] width 20 height 6
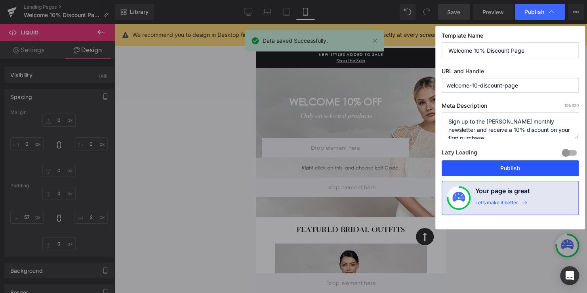
click at [498, 169] on button "Publish" at bounding box center [509, 168] width 137 height 16
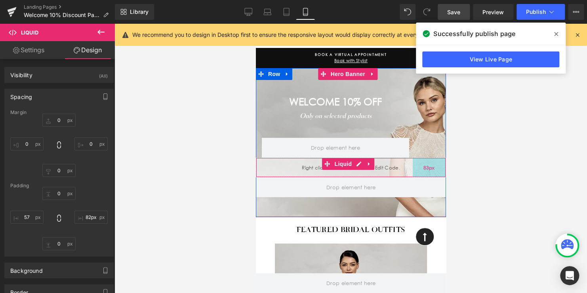
type input "81px"
drag, startPoint x: 439, startPoint y: 166, endPoint x: 407, endPoint y: 168, distance: 31.3
click at [413, 168] on div "81px" at bounding box center [429, 167] width 32 height 19
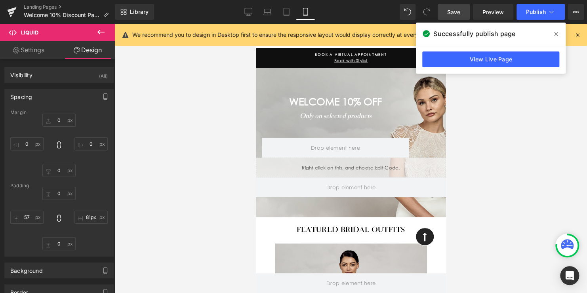
click at [457, 11] on span "Save" at bounding box center [453, 12] width 13 height 8
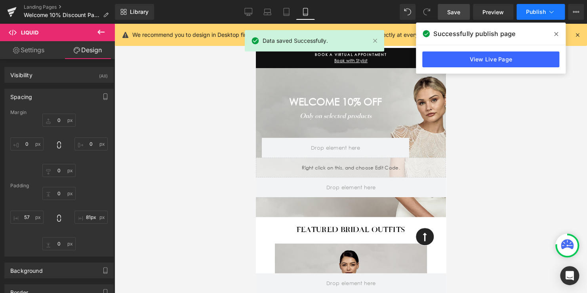
click at [536, 11] on span "Publish" at bounding box center [536, 12] width 20 height 6
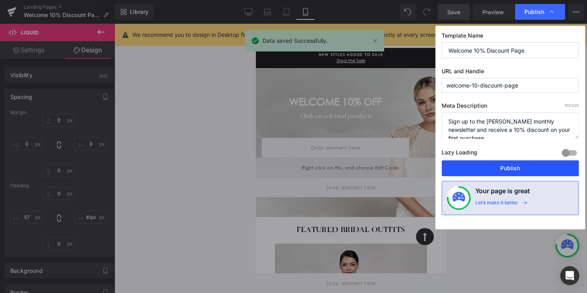
click at [513, 163] on button "Publish" at bounding box center [509, 168] width 137 height 16
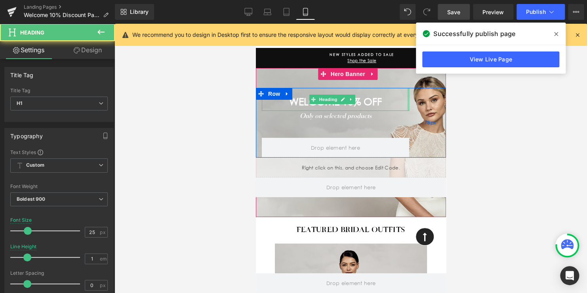
drag, startPoint x: 401, startPoint y: 97, endPoint x: 435, endPoint y: 97, distance: 34.4
click at [435, 97] on div "WELCOME 10% off Heading Only on selected products Text Block Separator Separato…" at bounding box center [350, 123] width 190 height 70
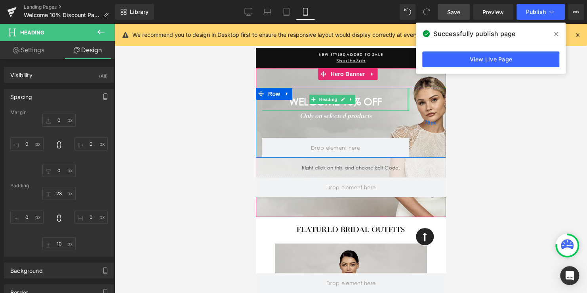
type input "0px"
drag, startPoint x: 401, startPoint y: 97, endPoint x: 439, endPoint y: 97, distance: 37.6
click at [439, 97] on div "WELCOME 10% off Heading Only on selected products Text Block Separator Separato…" at bounding box center [350, 123] width 190 height 70
click at [383, 93] on div "WELCOME 10% off" at bounding box center [334, 99] width 147 height 23
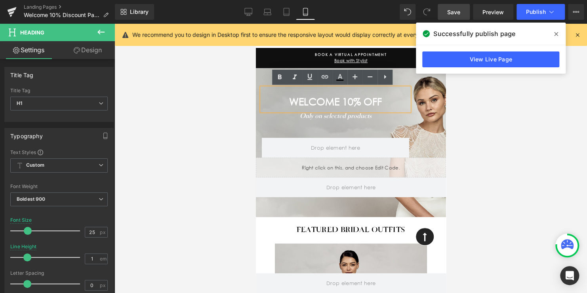
click at [417, 100] on div "WELCOME 10% off Heading Only on selected products Text Block Separator Separato…" at bounding box center [350, 123] width 190 height 70
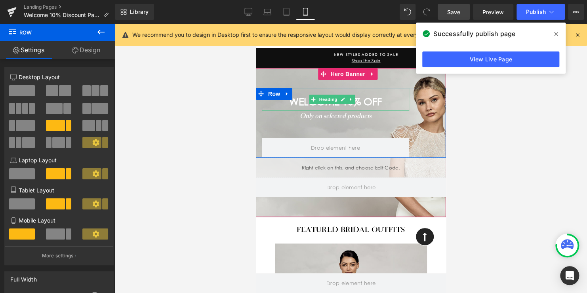
click at [389, 99] on h1 "WELCOME 10% off" at bounding box center [334, 102] width 147 height 10
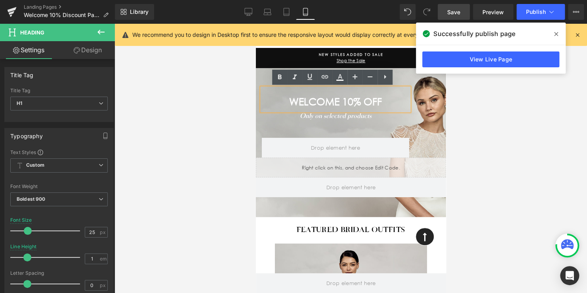
click at [352, 92] on div "WELCOME 10% off" at bounding box center [334, 99] width 147 height 23
click at [417, 91] on div "WELCOME 10% off Heading Only on selected products Text Block Separator Separato…" at bounding box center [350, 123] width 190 height 70
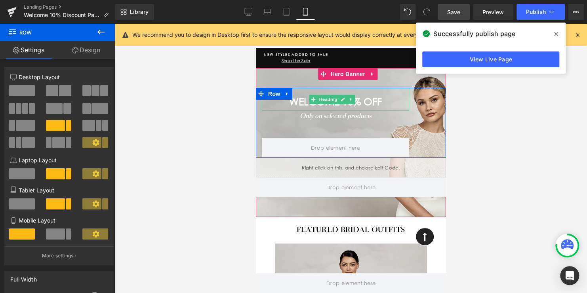
click at [361, 92] on div "WELCOME 10% off" at bounding box center [334, 99] width 147 height 23
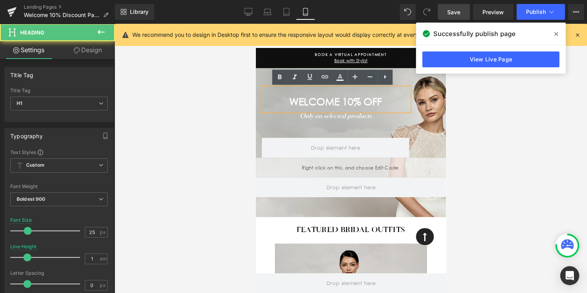
click at [418, 102] on div "WELCOME 10% off Heading Only on selected products Text Block Separator Separato…" at bounding box center [350, 123] width 190 height 70
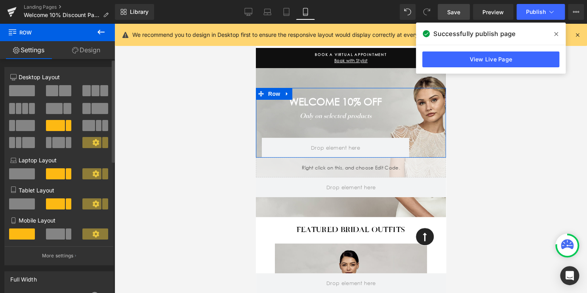
click at [23, 90] on span at bounding box center [22, 90] width 26 height 11
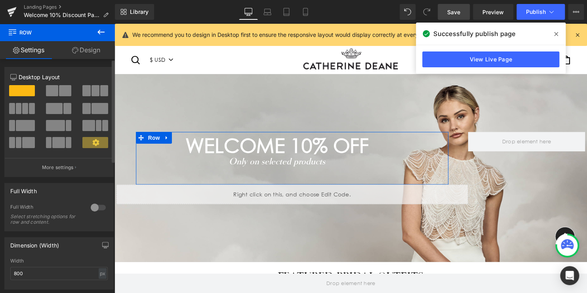
scroll to position [50, 0]
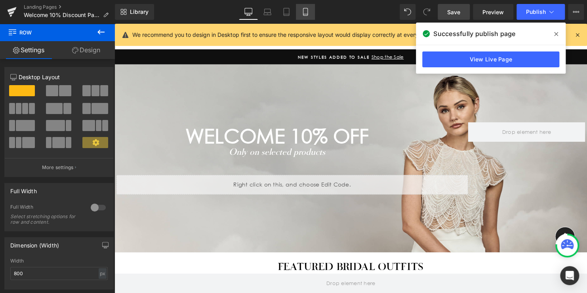
click at [303, 14] on icon at bounding box center [305, 12] width 8 height 8
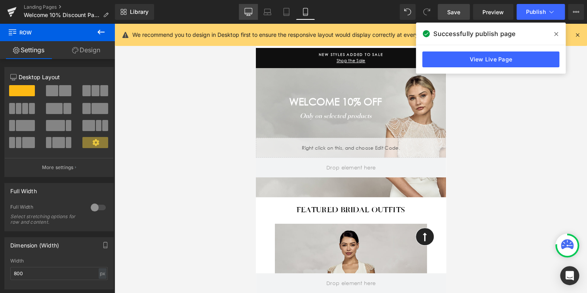
click at [247, 8] on icon at bounding box center [249, 11] width 8 height 6
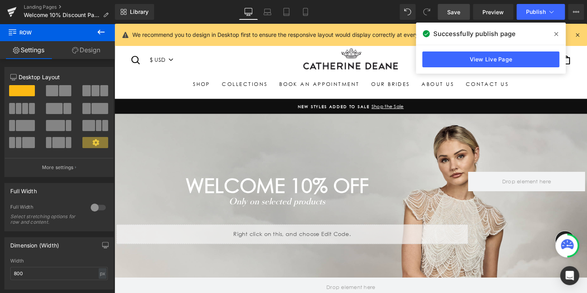
scroll to position [50, 0]
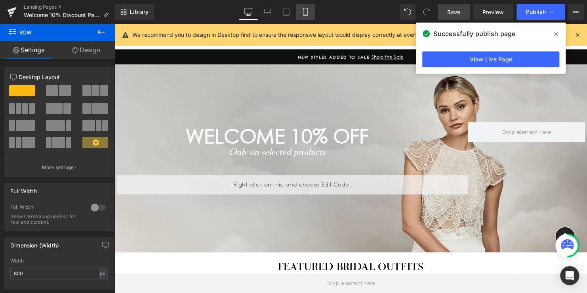
click at [308, 13] on icon at bounding box center [305, 12] width 8 height 8
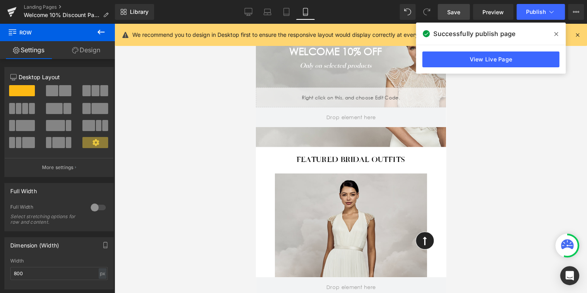
scroll to position [0, 0]
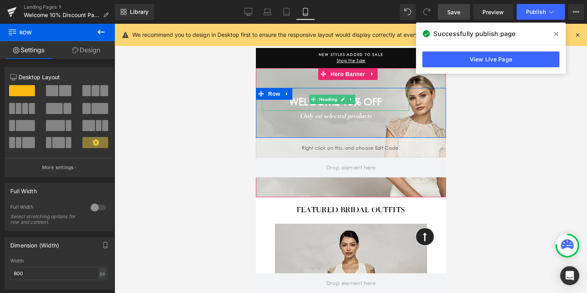
click at [365, 93] on div "WELCOME 10% off" at bounding box center [334, 99] width 147 height 23
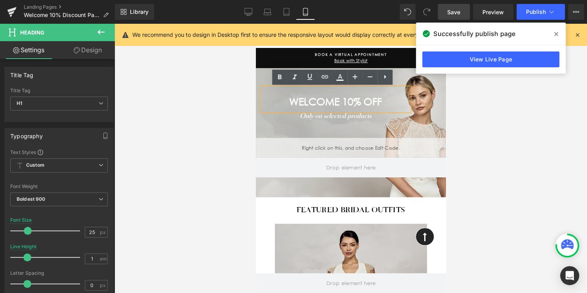
click at [405, 86] on div "WELCOME 10% off Heading Only on selected products Text Block Separator Separato…" at bounding box center [350, 132] width 190 height 129
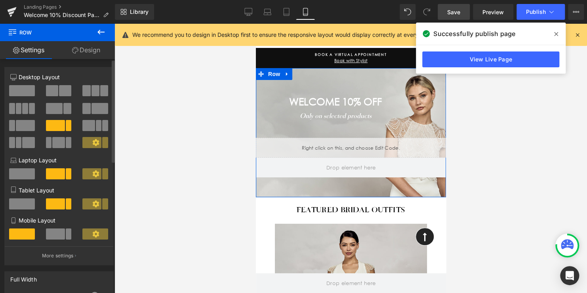
click at [26, 92] on span at bounding box center [22, 90] width 26 height 11
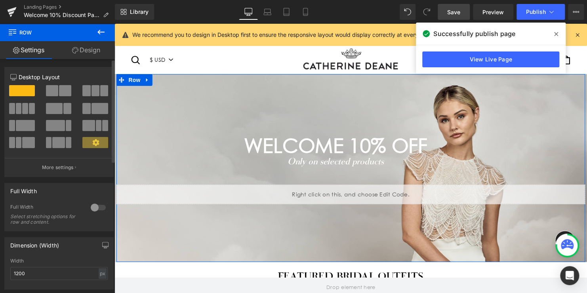
scroll to position [11, 0]
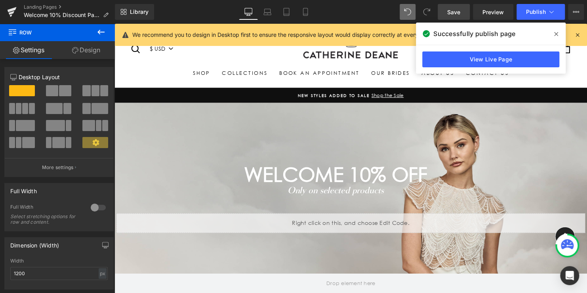
type input "100"
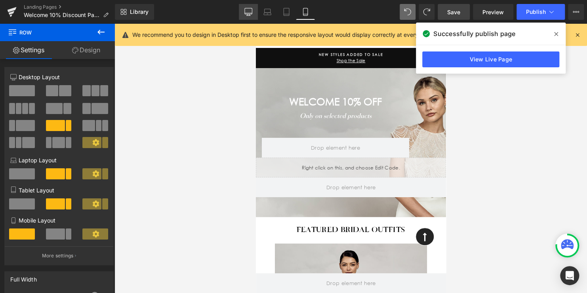
click at [251, 12] on icon at bounding box center [248, 12] width 8 height 8
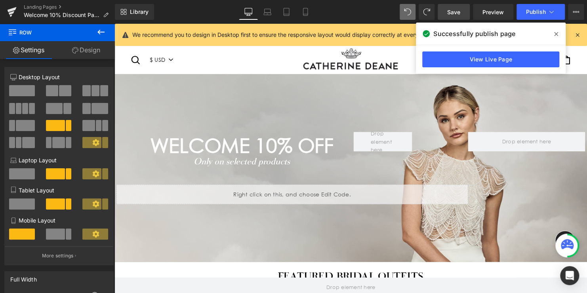
scroll to position [50, 0]
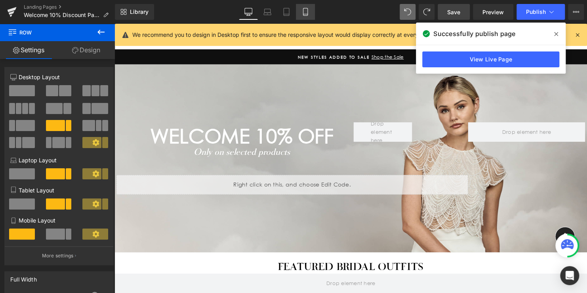
click at [307, 10] on icon at bounding box center [305, 12] width 8 height 8
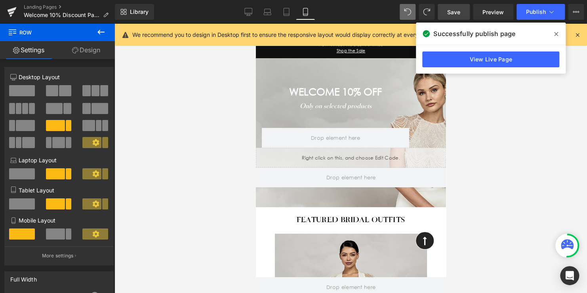
scroll to position [0, 0]
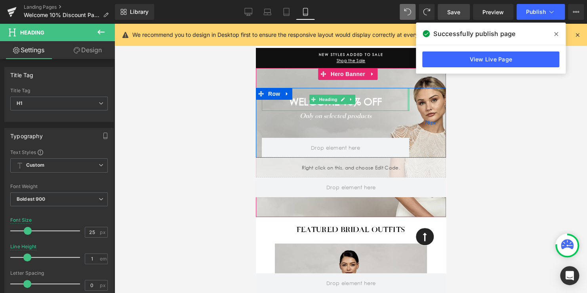
drag, startPoint x: 401, startPoint y: 98, endPoint x: 424, endPoint y: 99, distance: 23.0
click at [424, 99] on div "WELCOME 10% off Heading Only on selected products Text Block Separator Separato…" at bounding box center [350, 123] width 190 height 70
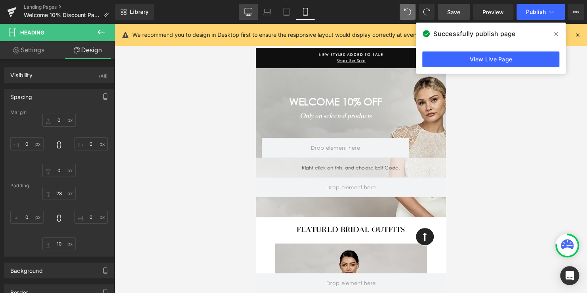
click at [246, 11] on icon at bounding box center [248, 12] width 8 height 8
type input "0"
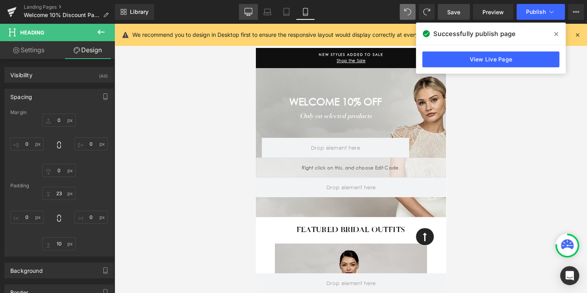
type input "23"
type input "0"
type input "10"
type input "0"
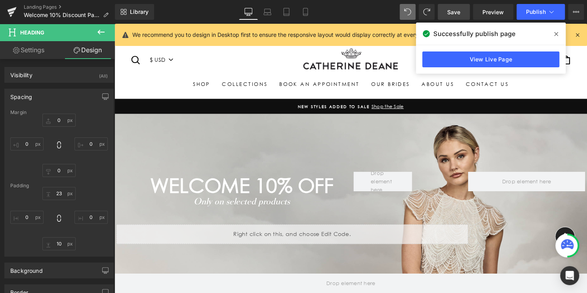
scroll to position [50, 0]
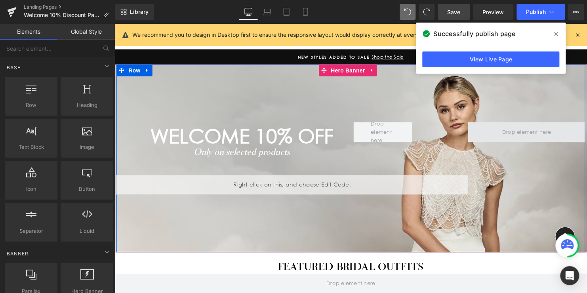
click at [530, 131] on span at bounding box center [532, 133] width 55 height 12
click at [515, 134] on span at bounding box center [532, 133] width 55 height 12
click at [386, 107] on div "WELCOME 10% off Heading Only on selected products Text Block Separator Separato…" at bounding box center [353, 160] width 475 height 190
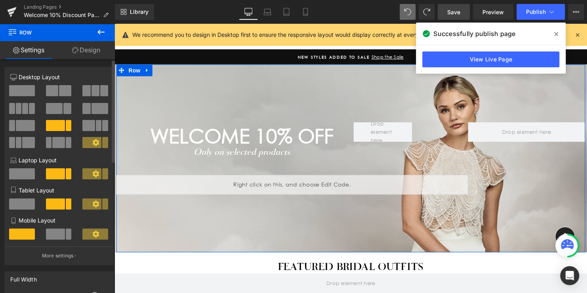
click at [24, 91] on span at bounding box center [22, 90] width 26 height 11
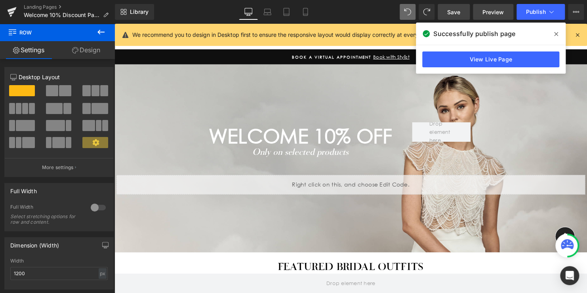
click at [496, 14] on span "Preview" at bounding box center [492, 12] width 21 height 8
click at [452, 12] on span "Save" at bounding box center [453, 12] width 13 height 8
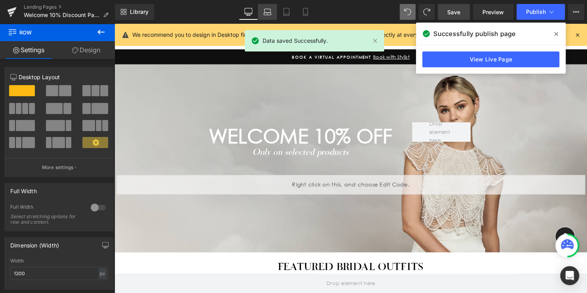
click at [265, 17] on link "Laptop" at bounding box center [267, 12] width 19 height 16
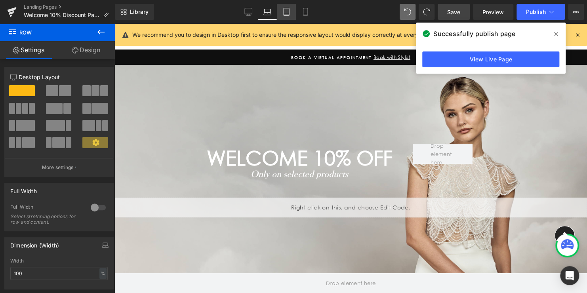
click at [287, 17] on link "Tablet" at bounding box center [286, 12] width 19 height 16
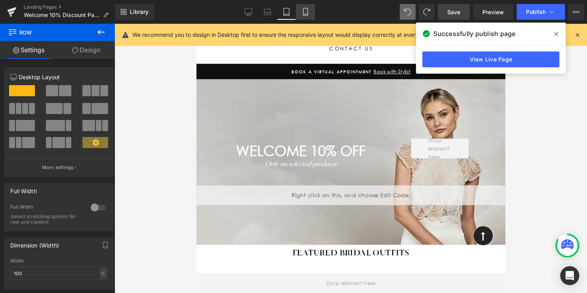
click at [308, 17] on link "Mobile" at bounding box center [305, 12] width 19 height 16
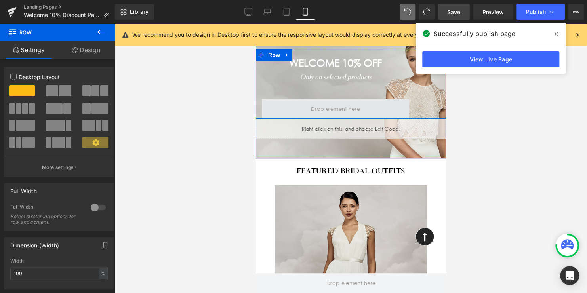
scroll to position [0, 0]
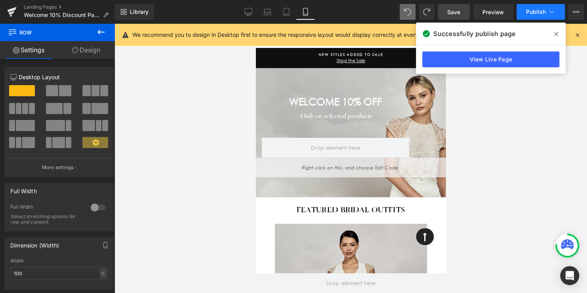
click at [537, 9] on span "Publish" at bounding box center [536, 12] width 20 height 6
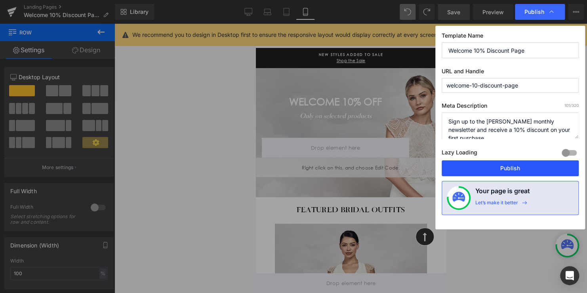
click at [507, 169] on button "Publish" at bounding box center [509, 168] width 137 height 16
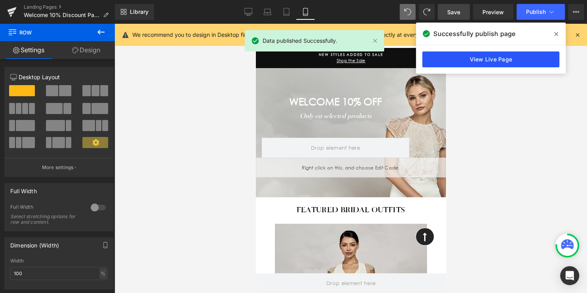
click at [491, 59] on link "View Live Page" at bounding box center [490, 59] width 137 height 16
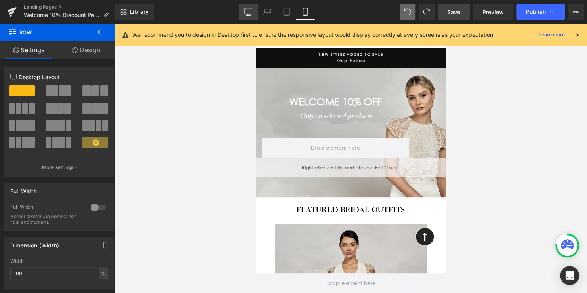
click at [248, 14] on icon at bounding box center [249, 11] width 8 height 6
type input "1200"
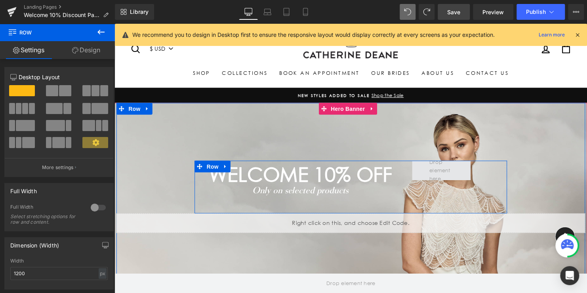
click at [446, 170] on span at bounding box center [446, 172] width 30 height 29
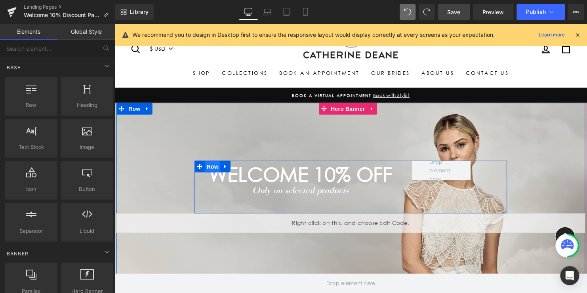
click at [211, 168] on span "Row" at bounding box center [214, 169] width 16 height 12
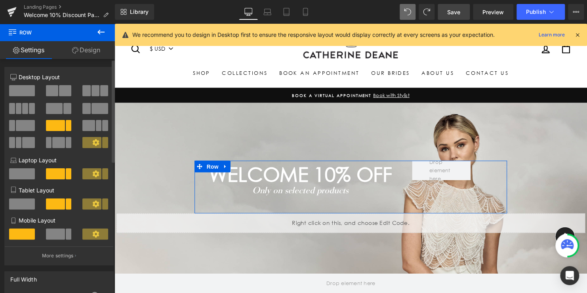
click at [23, 91] on span at bounding box center [22, 90] width 26 height 11
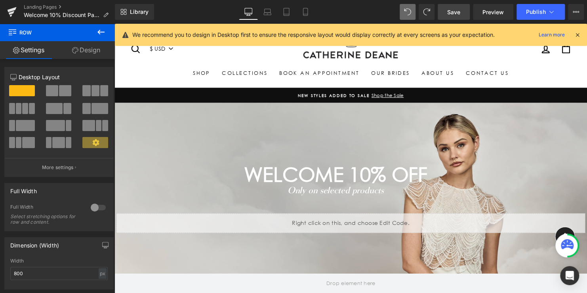
click at [460, 10] on span "Save" at bounding box center [453, 12] width 13 height 8
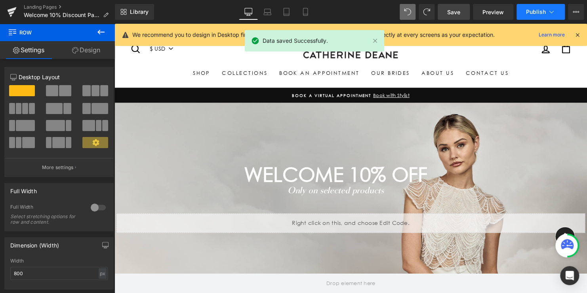
click at [535, 10] on span "Publish" at bounding box center [536, 12] width 20 height 6
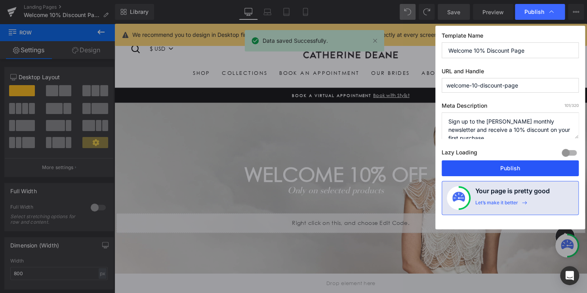
click at [502, 167] on button "Publish" at bounding box center [509, 168] width 137 height 16
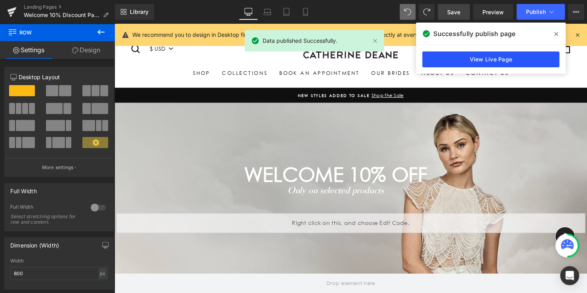
click at [502, 59] on link "View Live Page" at bounding box center [490, 59] width 137 height 16
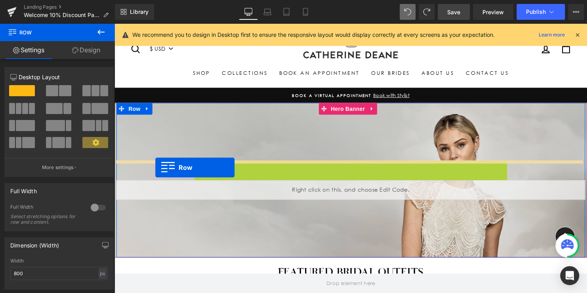
drag, startPoint x: 198, startPoint y: 170, endPoint x: 156, endPoint y: 170, distance: 41.6
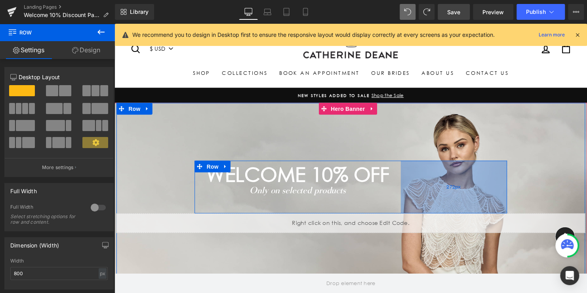
drag, startPoint x: 507, startPoint y: 182, endPoint x: 431, endPoint y: 182, distance: 76.8
click at [431, 182] on div "272px" at bounding box center [459, 189] width 108 height 53
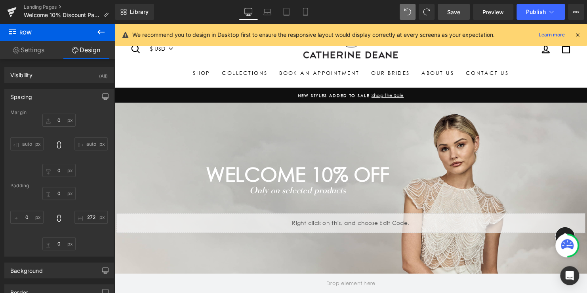
click at [456, 12] on span "Save" at bounding box center [453, 12] width 13 height 8
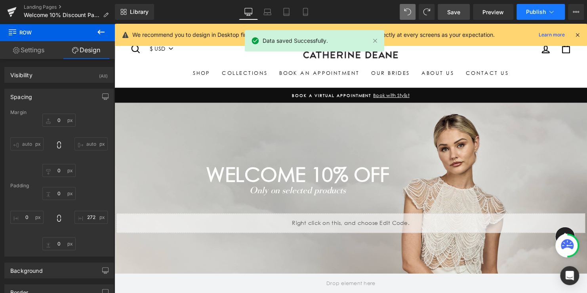
click at [536, 10] on span "Publish" at bounding box center [536, 12] width 20 height 6
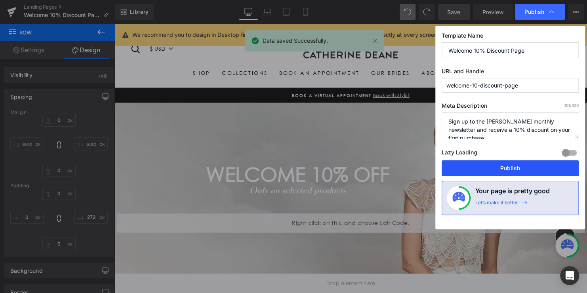
click at [510, 164] on button "Publish" at bounding box center [509, 168] width 137 height 16
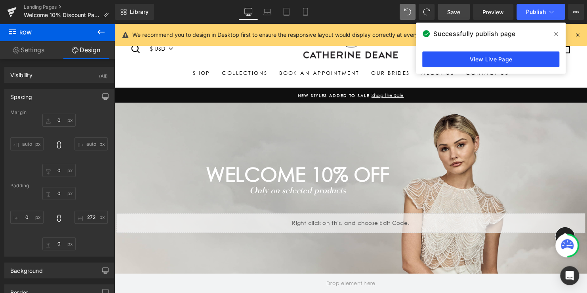
click at [491, 59] on link "View Live Page" at bounding box center [490, 59] width 137 height 16
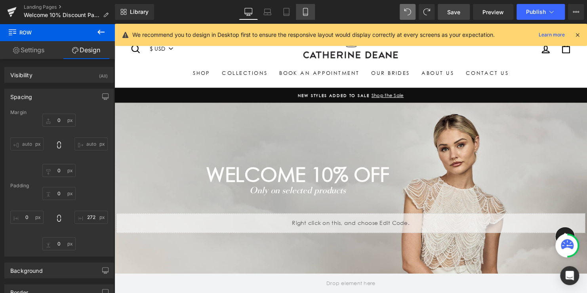
click at [307, 11] on icon at bounding box center [305, 12] width 8 height 8
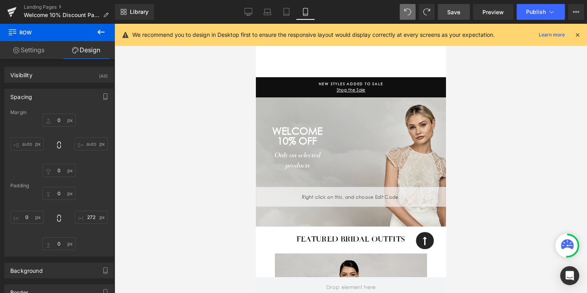
type input "0"
type input "272"
type input "0"
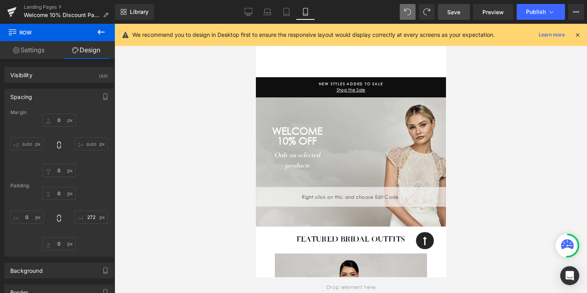
type input "0"
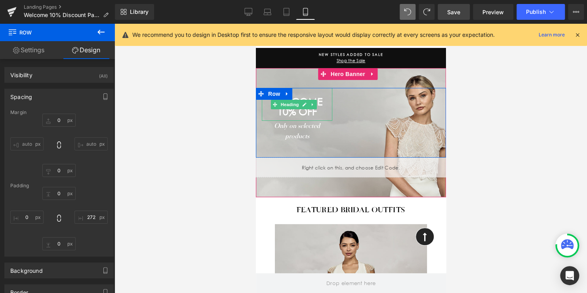
click at [289, 116] on span "WELCOME 10% off" at bounding box center [297, 107] width 50 height 22
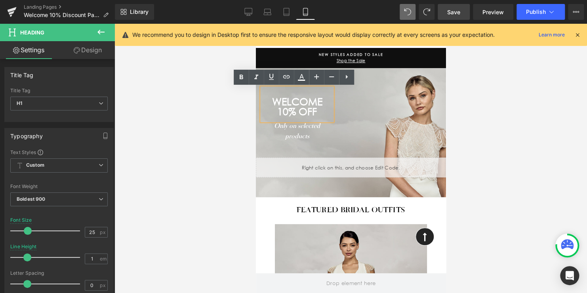
click at [314, 118] on div "WELCOME 10% off" at bounding box center [296, 104] width 70 height 33
click at [331, 93] on div "WELCOME 10% off Heading Only on selected products Text Block Separator Separator" at bounding box center [296, 123] width 82 height 70
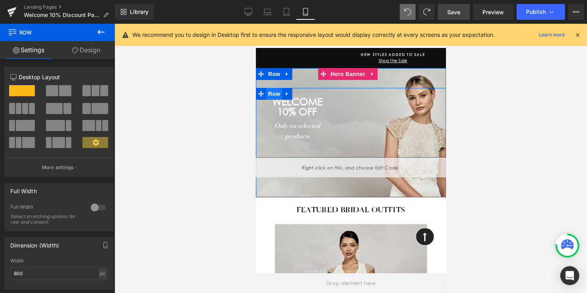
click at [274, 94] on span "Row" at bounding box center [274, 94] width 16 height 12
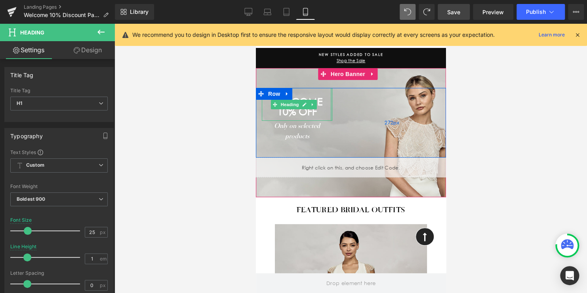
drag, startPoint x: 324, startPoint y: 114, endPoint x: 356, endPoint y: 114, distance: 32.5
click at [356, 114] on div "WELCOME 10% off Heading Only on selected products Text Block Separator Separato…" at bounding box center [350, 123] width 190 height 70
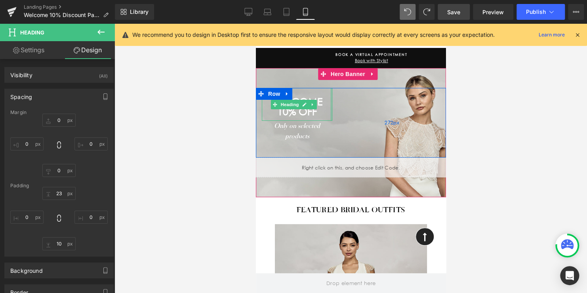
type input "0px"
drag, startPoint x: 325, startPoint y: 110, endPoint x: 381, endPoint y: 112, distance: 55.4
click at [381, 112] on div "WELCOME 10% off Heading Only on selected products Text Block Separator Separato…" at bounding box center [350, 123] width 190 height 70
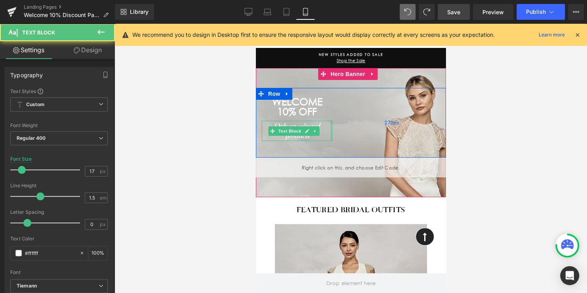
drag, startPoint x: 325, startPoint y: 131, endPoint x: 362, endPoint y: 131, distance: 37.2
click at [362, 131] on div "WELCOME 10% off Heading Only on selected products Text Block Separator Separato…" at bounding box center [350, 123] width 190 height 70
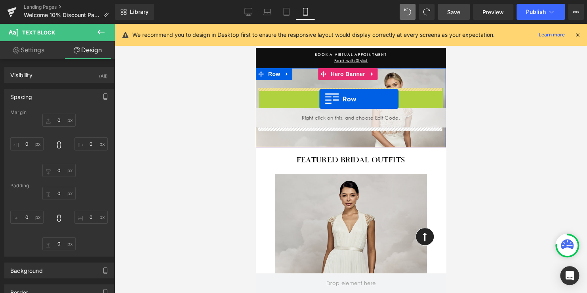
drag, startPoint x: 269, startPoint y: 94, endPoint x: 319, endPoint y: 99, distance: 50.1
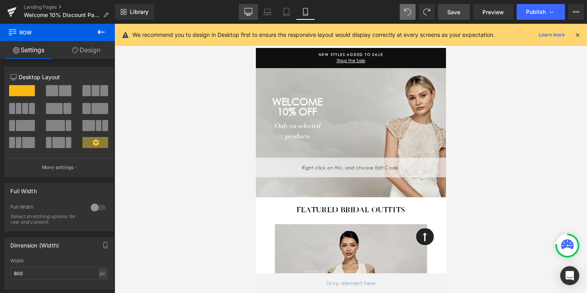
click at [252, 13] on icon at bounding box center [249, 11] width 8 height 6
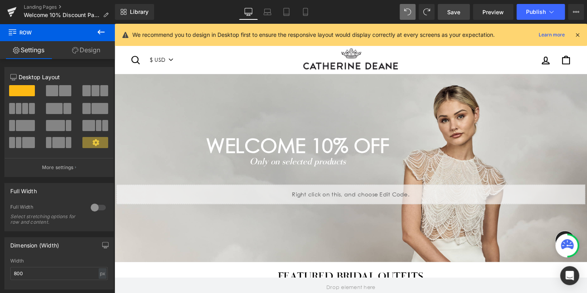
scroll to position [50, 0]
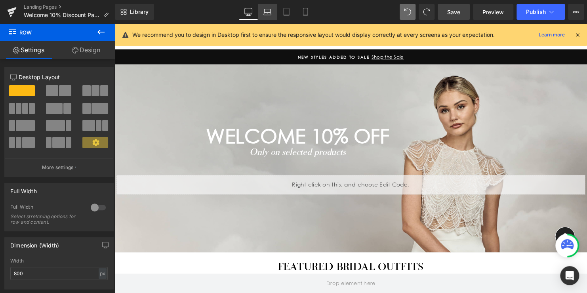
click at [267, 12] on icon at bounding box center [267, 12] width 8 height 8
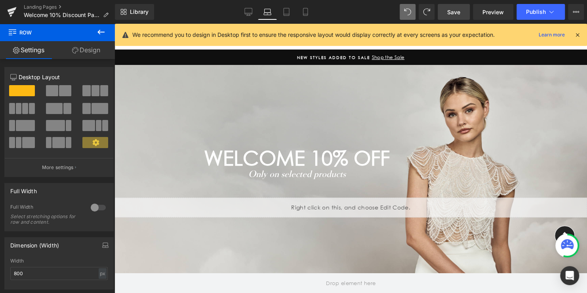
scroll to position [71, 0]
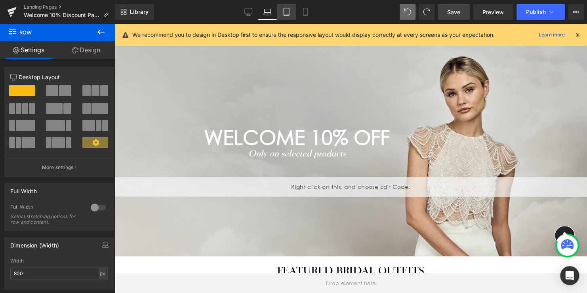
click at [284, 12] on icon at bounding box center [286, 12] width 8 height 8
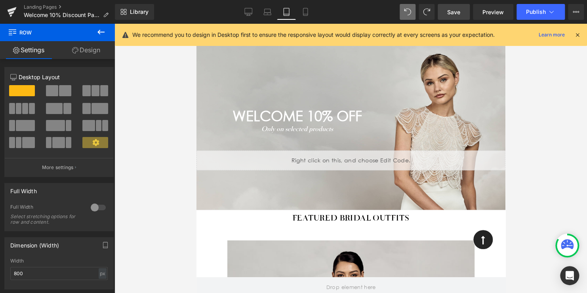
scroll to position [51, 0]
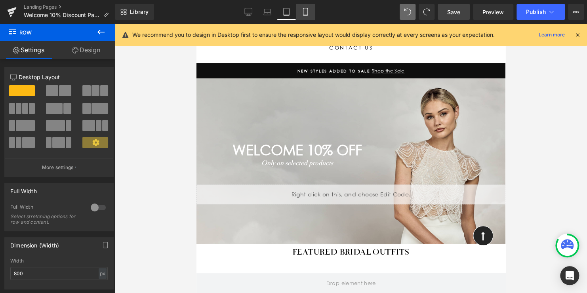
click at [303, 14] on icon at bounding box center [305, 14] width 4 height 0
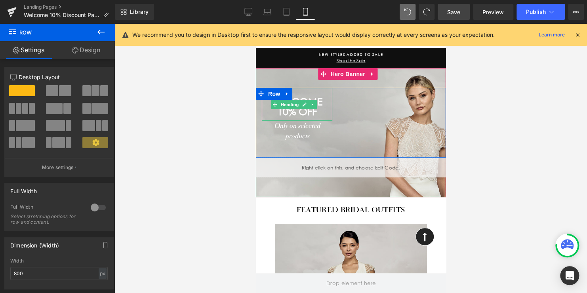
click at [297, 115] on span "WELCOME 10% off" at bounding box center [297, 107] width 50 height 22
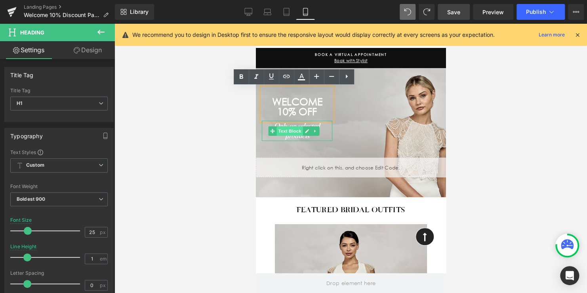
click at [293, 133] on span "Text Block" at bounding box center [289, 131] width 26 height 10
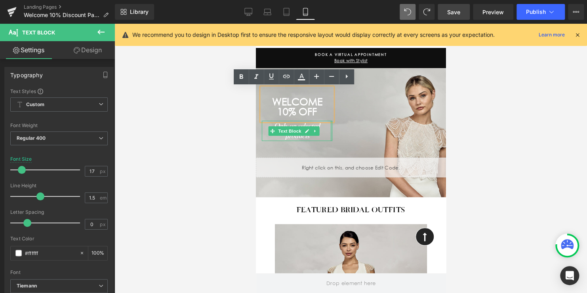
drag, startPoint x: 325, startPoint y: 130, endPoint x: 300, endPoint y: 138, distance: 26.2
click at [363, 130] on div "WELCOME 10% off Heading Only on selected products Text Block Separator Separato…" at bounding box center [350, 123] width 190 height 70
click at [368, 130] on div "WELCOME 10% off Heading Only on selected products Text Block Separator Separato…" at bounding box center [350, 123] width 190 height 70
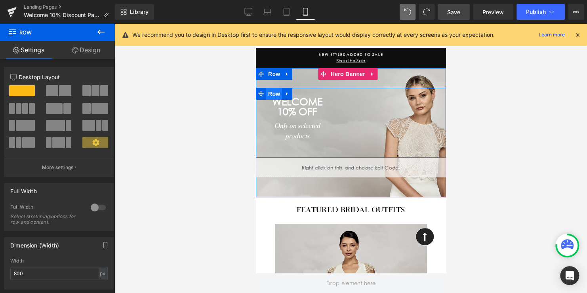
click at [273, 95] on span "Row" at bounding box center [274, 94] width 16 height 12
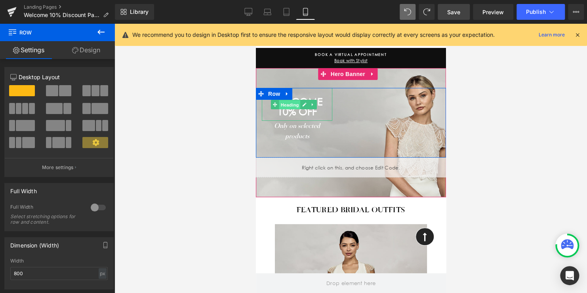
click at [289, 104] on span "Heading" at bounding box center [289, 105] width 21 height 10
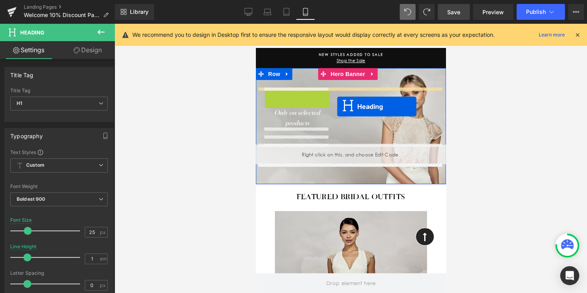
drag, startPoint x: 281, startPoint y: 106, endPoint x: 333, endPoint y: 106, distance: 51.5
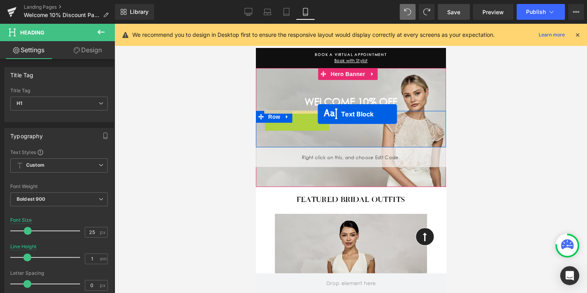
drag, startPoint x: 274, startPoint y: 124, endPoint x: 317, endPoint y: 114, distance: 45.0
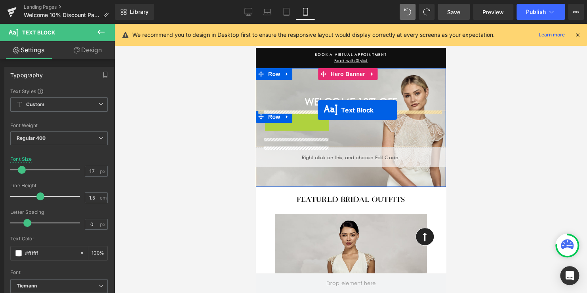
drag, startPoint x: 272, startPoint y: 123, endPoint x: 317, endPoint y: 110, distance: 47.6
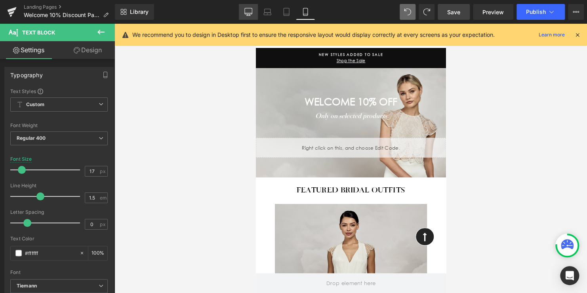
click at [250, 16] on link "Desktop" at bounding box center [248, 12] width 19 height 16
type input "23"
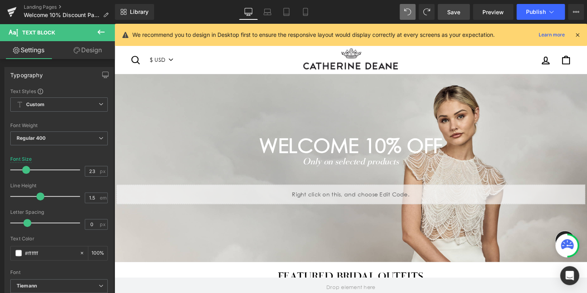
scroll to position [50, 0]
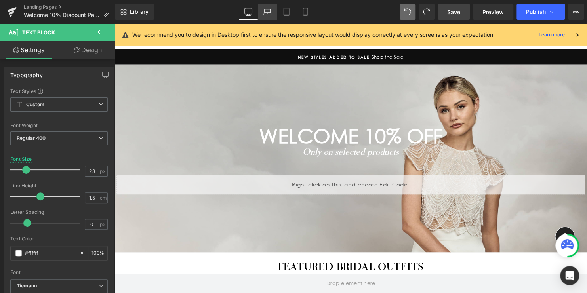
click at [266, 15] on icon at bounding box center [267, 12] width 8 height 8
type input "100"
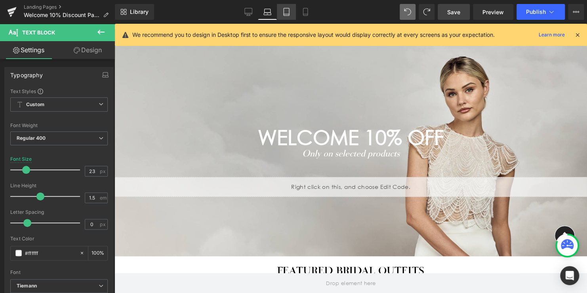
click at [282, 13] on link "Tablet" at bounding box center [286, 12] width 19 height 16
type input "17"
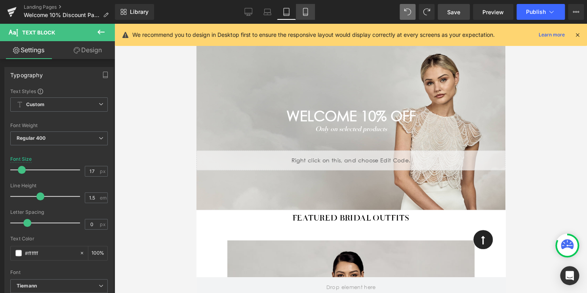
scroll to position [48, 0]
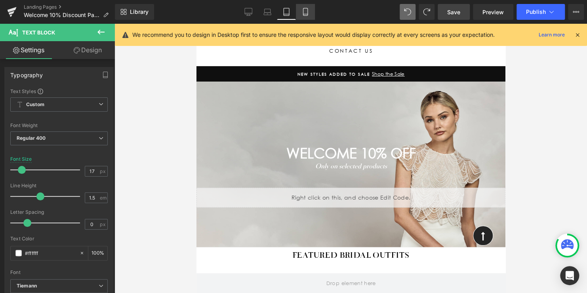
click at [306, 14] on icon at bounding box center [305, 14] width 4 height 0
type input "100"
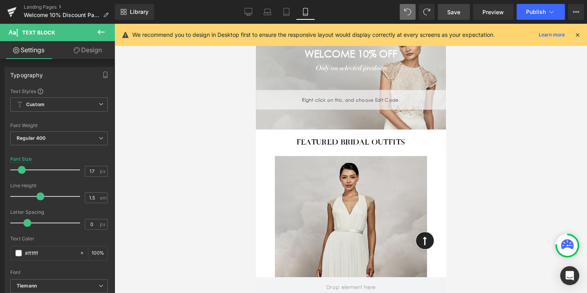
scroll to position [0, 0]
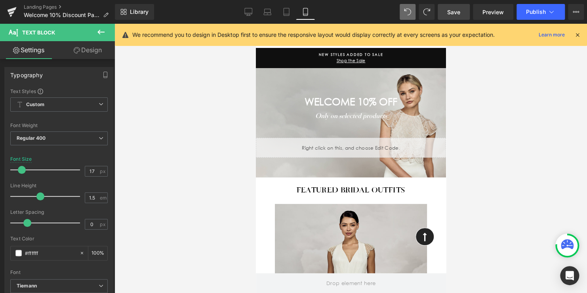
click at [448, 9] on span "Save" at bounding box center [453, 12] width 13 height 8
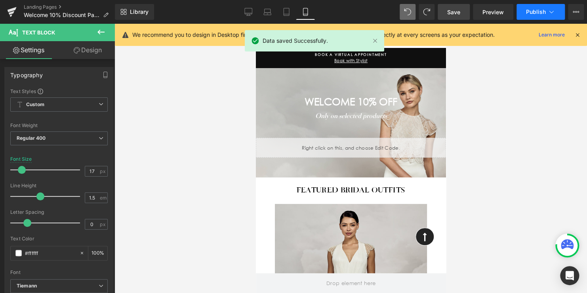
click at [532, 10] on span "Publish" at bounding box center [536, 12] width 20 height 6
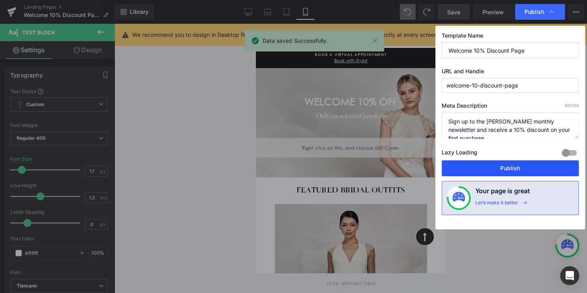
click at [499, 169] on button "Publish" at bounding box center [509, 168] width 137 height 16
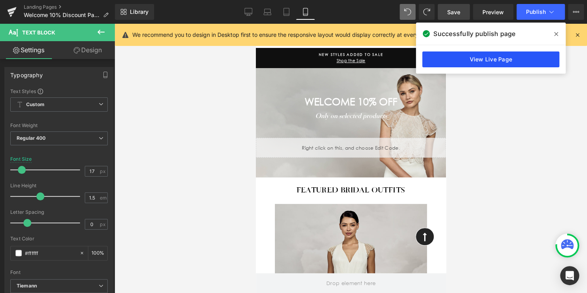
click at [495, 59] on link "View Live Page" at bounding box center [490, 59] width 137 height 16
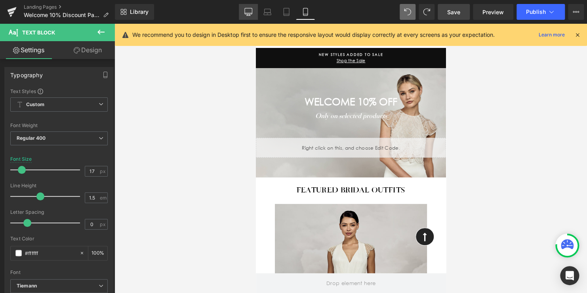
click at [247, 12] on icon at bounding box center [248, 12] width 8 height 8
type input "23"
type input "100"
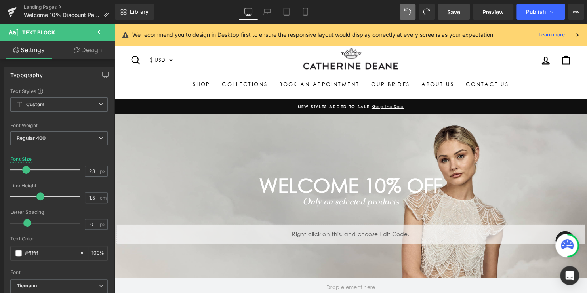
scroll to position [50, 0]
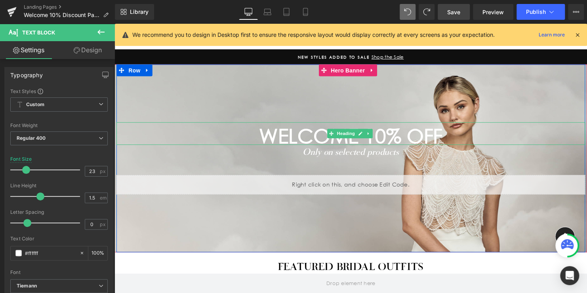
drag, startPoint x: 390, startPoint y: 137, endPoint x: 456, endPoint y: 131, distance: 67.2
click at [390, 137] on span "WELCOME 10% off" at bounding box center [354, 137] width 186 height 24
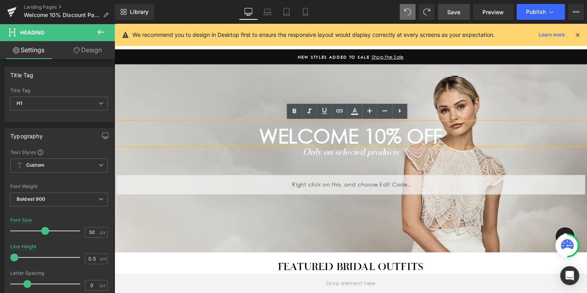
click at [406, 135] on span "WELCOME 10% off" at bounding box center [354, 137] width 186 height 24
click at [433, 119] on div "WELCOME 10% off Heading Only on selected products Text Block Separator Separato…" at bounding box center [353, 160] width 475 height 190
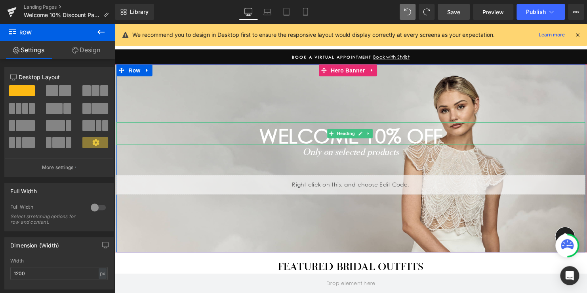
click at [324, 136] on span "WELCOME 10% off" at bounding box center [354, 137] width 186 height 24
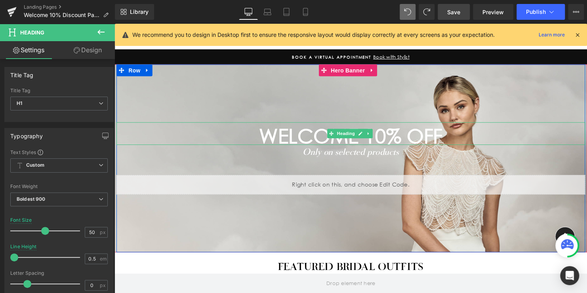
click at [409, 134] on span "WELCOME 10% off" at bounding box center [354, 137] width 186 height 24
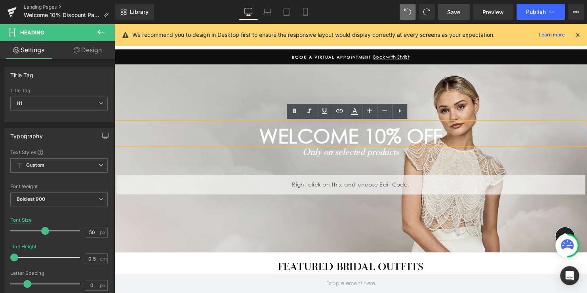
click at [435, 118] on div "WELCOME 10% off Heading Only on selected products Text Block Separator Separato…" at bounding box center [353, 160] width 475 height 190
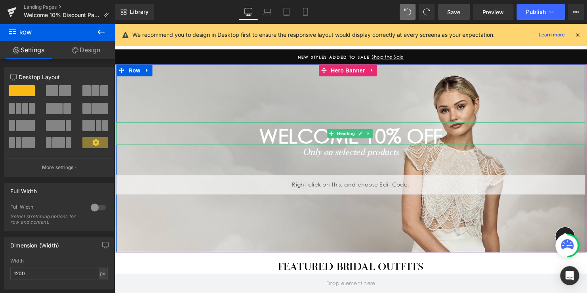
click at [184, 138] on h1 "WELCOME 10% off" at bounding box center [353, 138] width 475 height 10
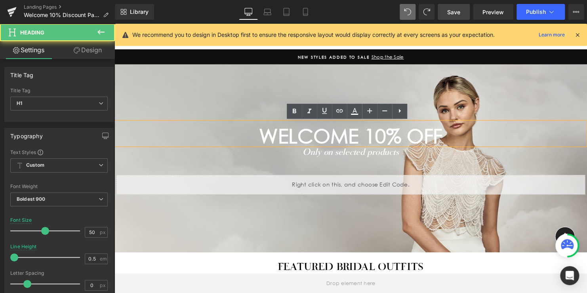
click at [344, 135] on span "WELCOME 10% off" at bounding box center [354, 137] width 186 height 24
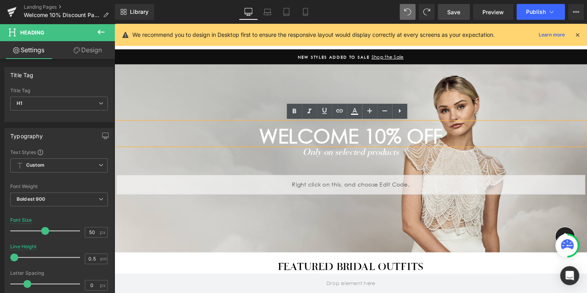
click at [267, 124] on div "WELCOME 10% off" at bounding box center [353, 135] width 475 height 23
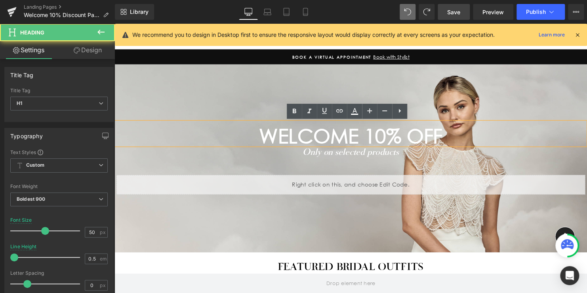
click at [328, 141] on span "WELCOME 10% off" at bounding box center [354, 137] width 186 height 24
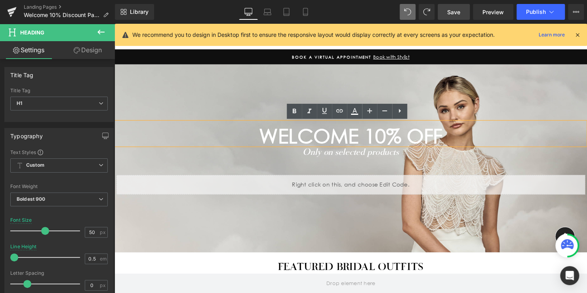
click at [277, 104] on div "WELCOME 10% off Heading Only on selected products Text Block Separator Separato…" at bounding box center [353, 160] width 475 height 190
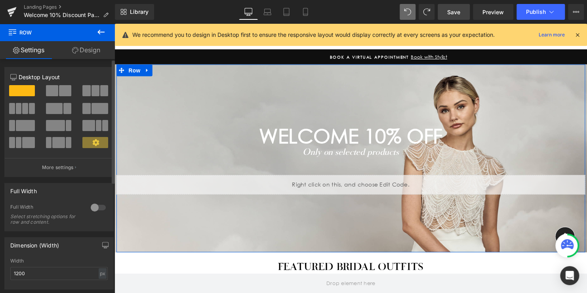
click at [57, 143] on span at bounding box center [58, 142] width 12 height 11
click at [55, 109] on span at bounding box center [54, 108] width 17 height 11
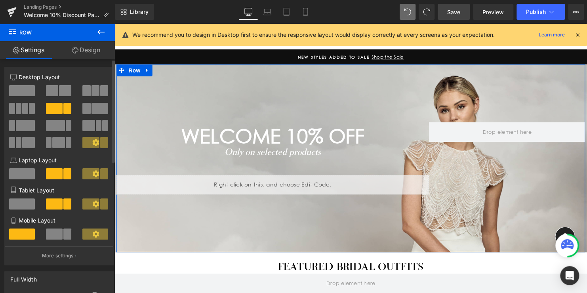
click at [24, 236] on span at bounding box center [22, 233] width 26 height 11
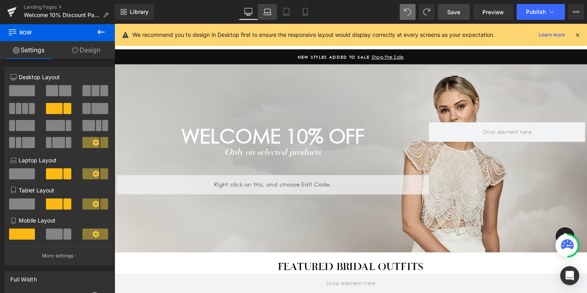
click at [274, 13] on link "Laptop" at bounding box center [267, 12] width 19 height 16
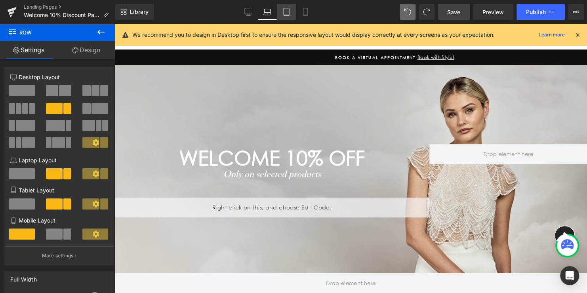
click at [284, 13] on icon at bounding box center [286, 12] width 8 height 8
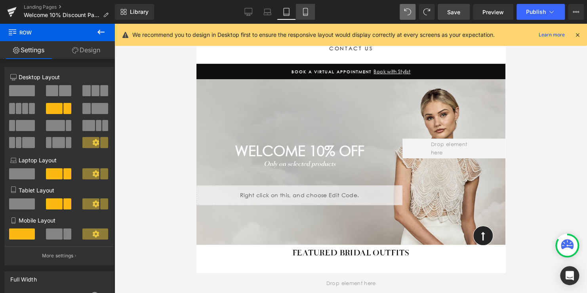
click at [303, 13] on icon at bounding box center [305, 12] width 8 height 8
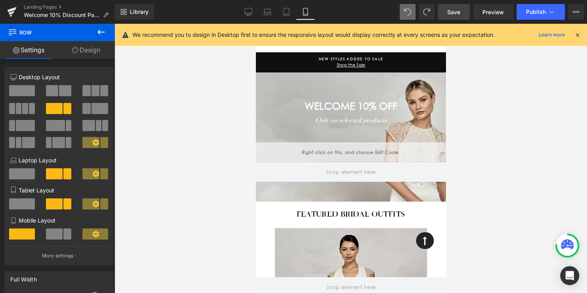
scroll to position [39, 0]
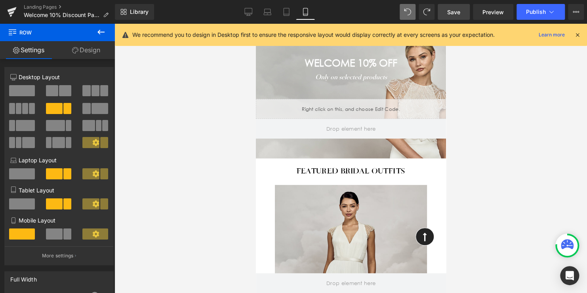
click at [457, 12] on span "Save" at bounding box center [453, 12] width 13 height 8
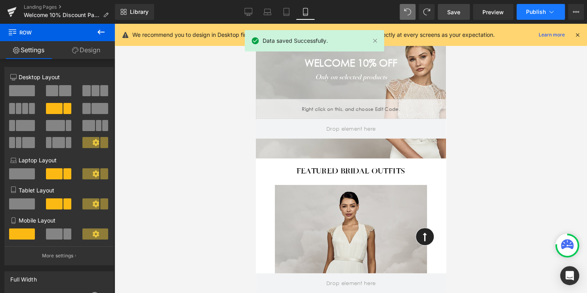
click at [531, 9] on span "Publish" at bounding box center [536, 12] width 20 height 6
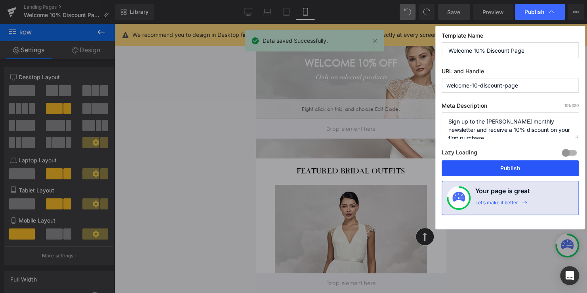
click at [495, 170] on button "Publish" at bounding box center [509, 168] width 137 height 16
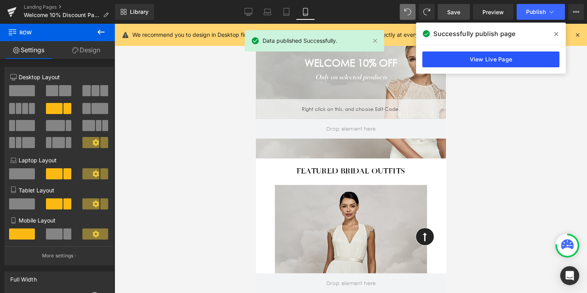
click at [497, 55] on link "View Live Page" at bounding box center [490, 59] width 137 height 16
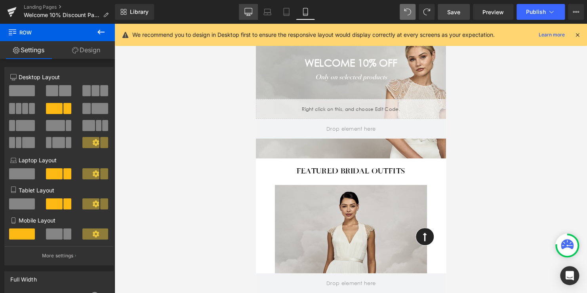
click at [249, 13] on icon at bounding box center [249, 13] width 8 height 0
type input "1200"
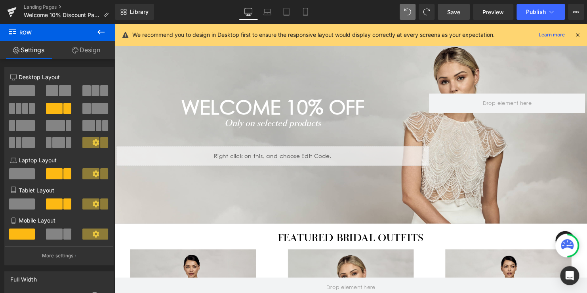
scroll to position [50, 0]
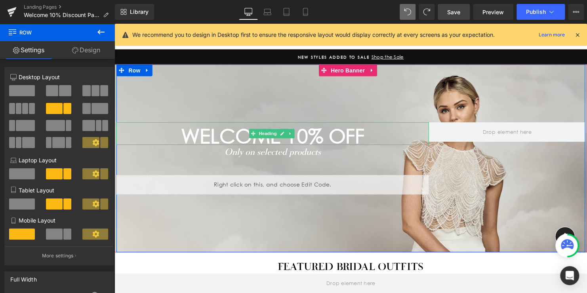
click at [302, 141] on span "WELCOME 10% off" at bounding box center [275, 137] width 186 height 24
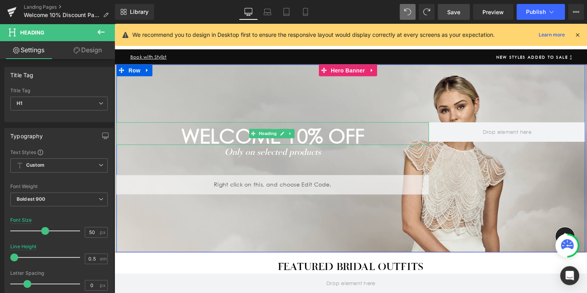
click at [428, 131] on div "WELCOME 10% off Heading" at bounding box center [274, 135] width 317 height 23
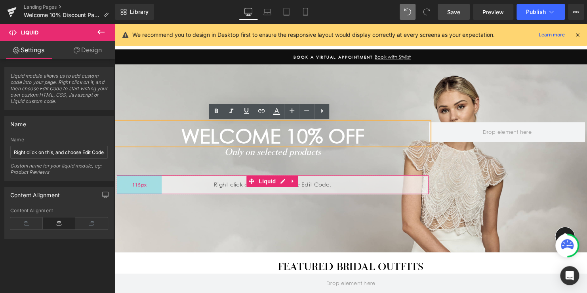
drag, startPoint x: 116, startPoint y: 185, endPoint x: 139, endPoint y: 186, distance: 23.0
click at [139, 186] on div "115px" at bounding box center [140, 186] width 46 height 19
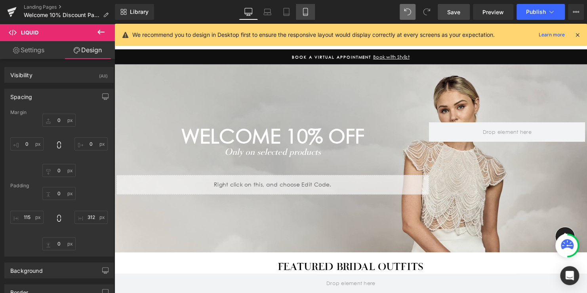
click at [305, 13] on icon at bounding box center [305, 12] width 8 height 8
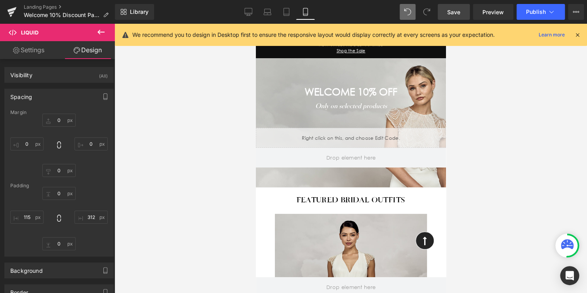
type input "0"
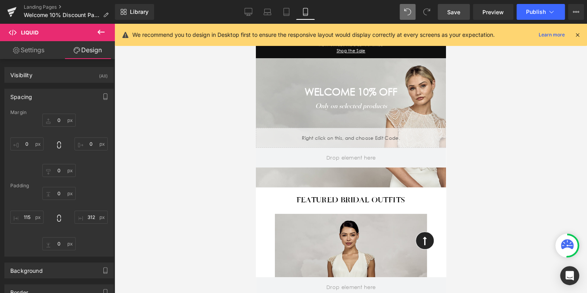
type input "81"
type input "0"
type input "115"
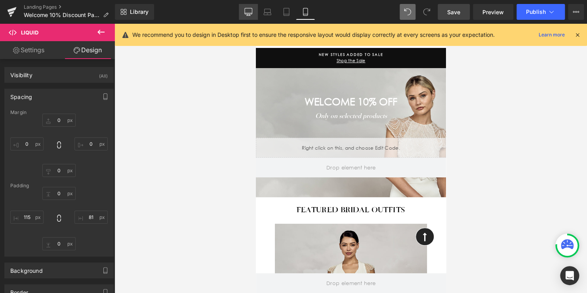
click at [252, 12] on icon at bounding box center [249, 11] width 8 height 6
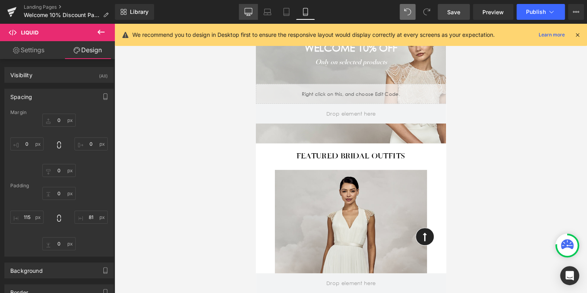
type input "0"
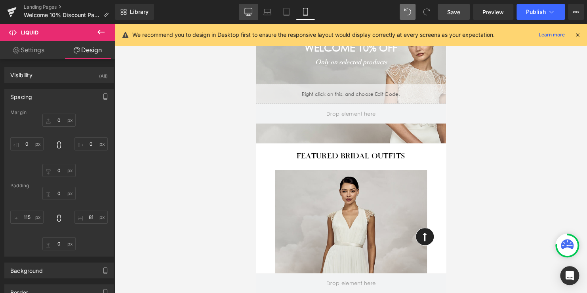
type input "312"
type input "0"
type input "115"
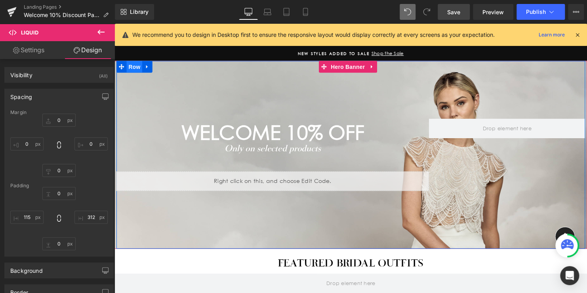
click at [134, 69] on span "Row" at bounding box center [135, 67] width 16 height 12
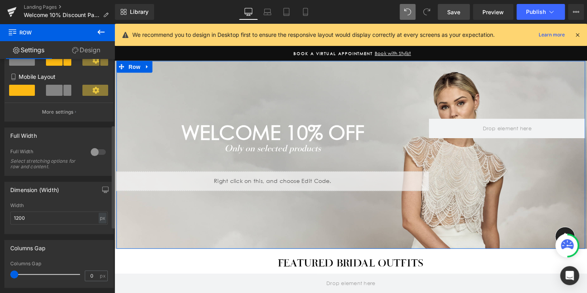
scroll to position [119, 0]
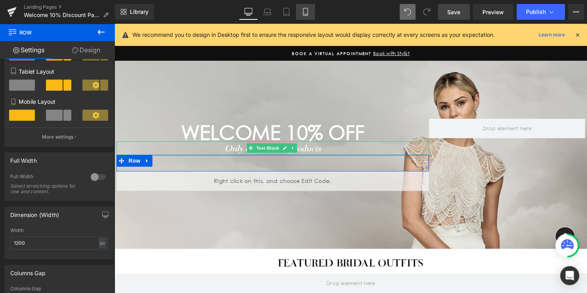
click at [308, 17] on link "Mobile" at bounding box center [305, 12] width 19 height 16
type input "100"
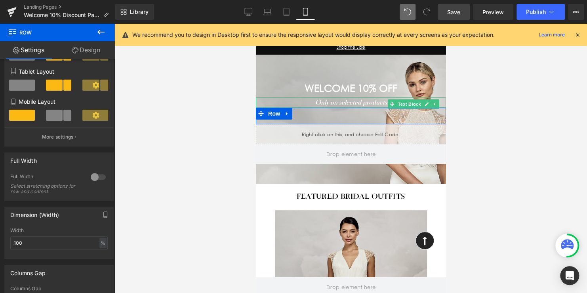
scroll to position [42, 0]
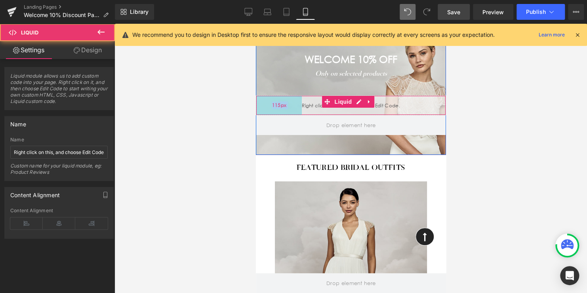
drag, startPoint x: 295, startPoint y: 103, endPoint x: 289, endPoint y: 103, distance: 6.3
click at [289, 103] on div "Liquid 115px 81px" at bounding box center [350, 105] width 190 height 20
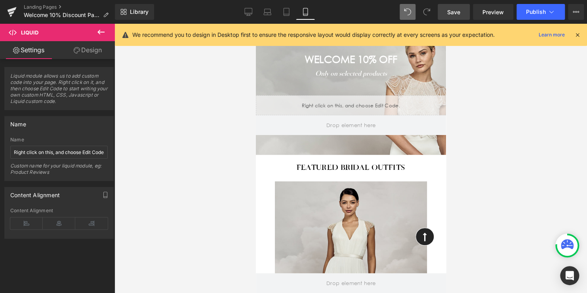
drag, startPoint x: 289, startPoint y: 103, endPoint x: 282, endPoint y: 106, distance: 6.9
click at [296, 106] on div "Liquid 115px 81px" at bounding box center [350, 105] width 190 height 20
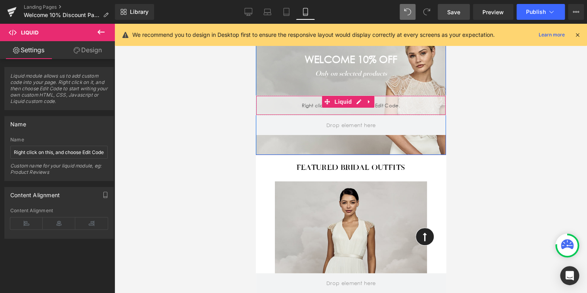
drag, startPoint x: 300, startPoint y: 100, endPoint x: 254, endPoint y: 100, distance: 45.9
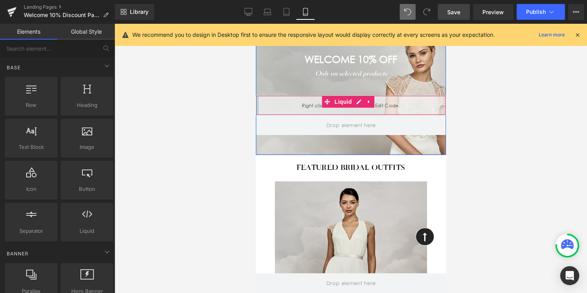
click at [227, 102] on div at bounding box center [350, 158] width 472 height 269
click at [257, 106] on div at bounding box center [257, 105] width 2 height 19
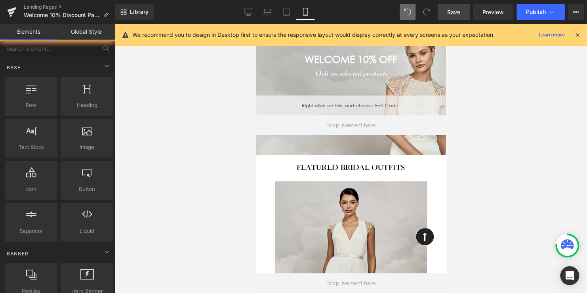
click at [245, 106] on div at bounding box center [350, 158] width 472 height 269
click at [246, 10] on icon at bounding box center [248, 12] width 8 height 8
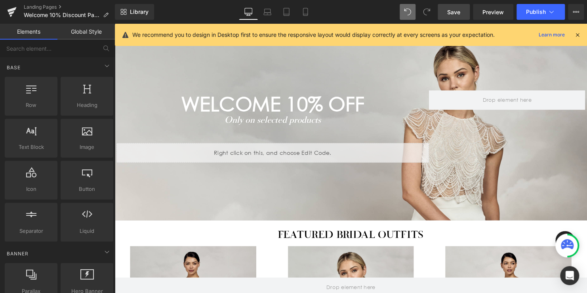
scroll to position [55, 0]
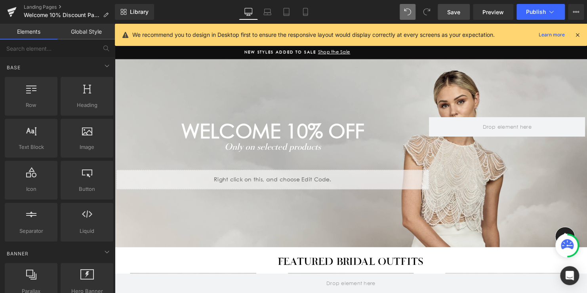
click at [450, 11] on span "Save" at bounding box center [453, 12] width 13 height 8
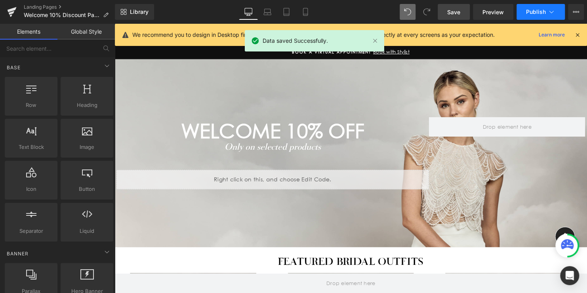
click at [534, 9] on span "Publish" at bounding box center [536, 12] width 20 height 6
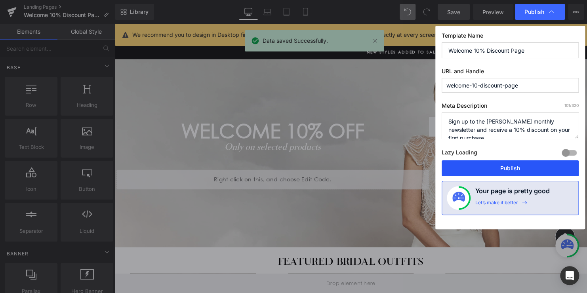
click at [504, 165] on button "Publish" at bounding box center [509, 168] width 137 height 16
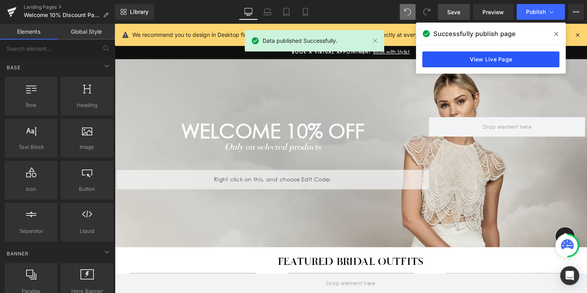
click at [501, 60] on link "View Live Page" at bounding box center [490, 59] width 137 height 16
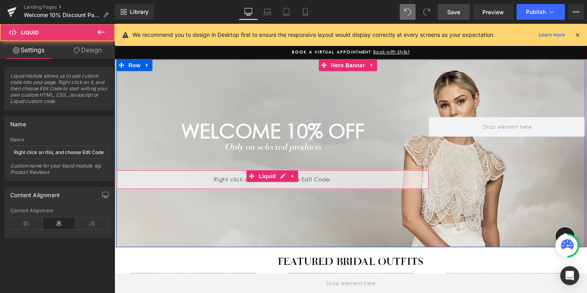
drag, startPoint x: 160, startPoint y: 180, endPoint x: 222, endPoint y: 200, distance: 65.2
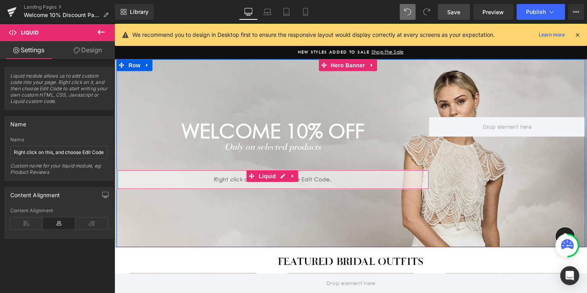
click at [116, 181] on div "Liquid 81px" at bounding box center [274, 182] width 317 height 20
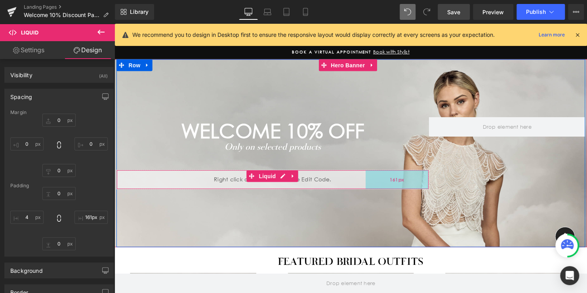
drag, startPoint x: 308, startPoint y: 180, endPoint x: 367, endPoint y: 182, distance: 59.4
click at [369, 182] on div "161px" at bounding box center [401, 181] width 64 height 19
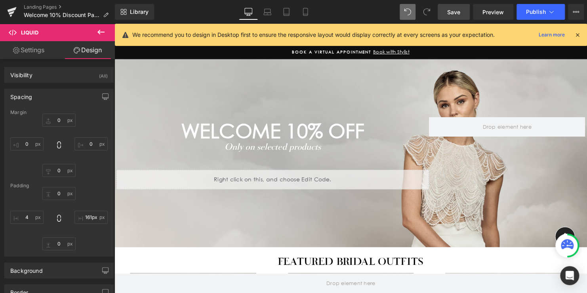
click at [458, 11] on span "Save" at bounding box center [453, 12] width 13 height 8
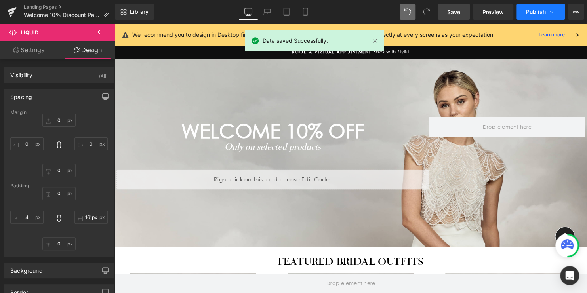
click at [532, 11] on span "Publish" at bounding box center [536, 12] width 20 height 6
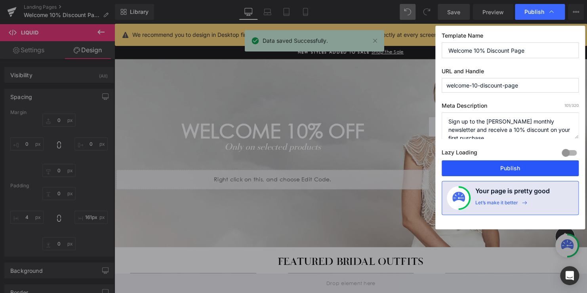
click at [509, 166] on button "Publish" at bounding box center [509, 168] width 137 height 16
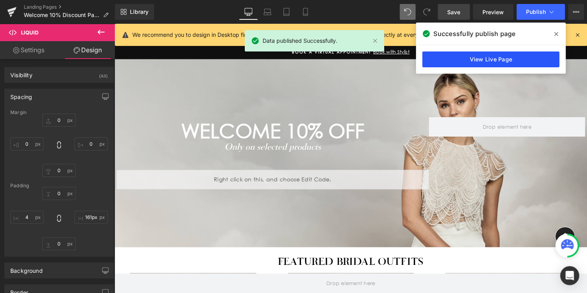
click at [493, 65] on link "View Live Page" at bounding box center [490, 59] width 137 height 16
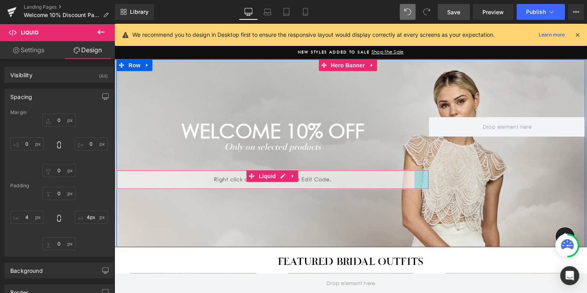
type input "0px"
drag, startPoint x: 367, startPoint y: 182, endPoint x: 439, endPoint y: 180, distance: 72.5
click at [439, 180] on div "WELCOME 10% off Heading Only on selected products Text Block Separator Separato…" at bounding box center [353, 155] width 475 height 190
click at [431, 180] on div at bounding box center [432, 181] width 2 height 19
click at [433, 180] on div "WELCOME 10% off Heading Only on selected products Text Block Separator Separato…" at bounding box center [353, 155] width 475 height 190
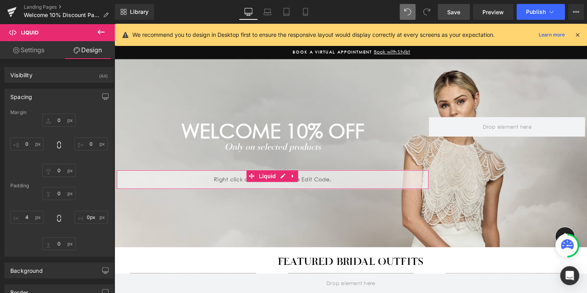
click at [450, 11] on span "Save" at bounding box center [453, 12] width 13 height 8
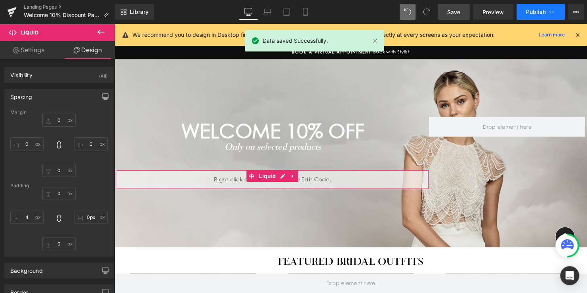
click at [532, 8] on button "Publish" at bounding box center [540, 12] width 48 height 16
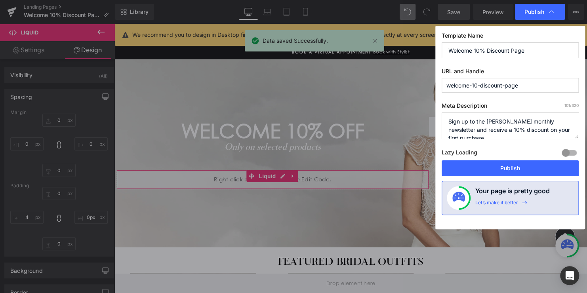
click at [493, 155] on div "Lazy Loading Build Upgrade plan to unlock" at bounding box center [509, 153] width 137 height 13
click at [490, 168] on button "Publish" at bounding box center [509, 168] width 137 height 16
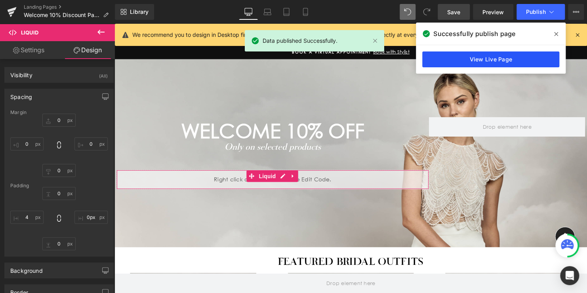
click at [493, 60] on link "View Live Page" at bounding box center [490, 59] width 137 height 16
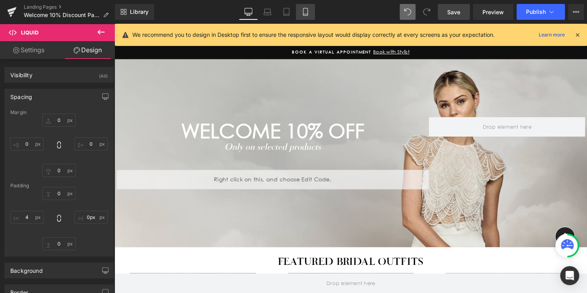
click at [311, 11] on link "Mobile" at bounding box center [305, 12] width 19 height 16
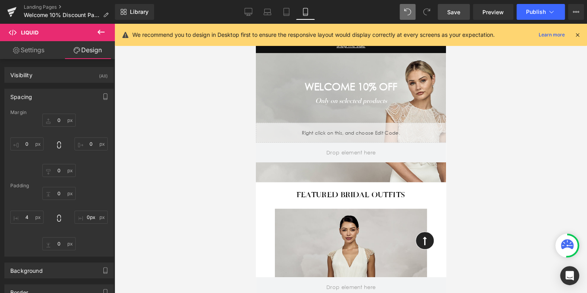
type input "0"
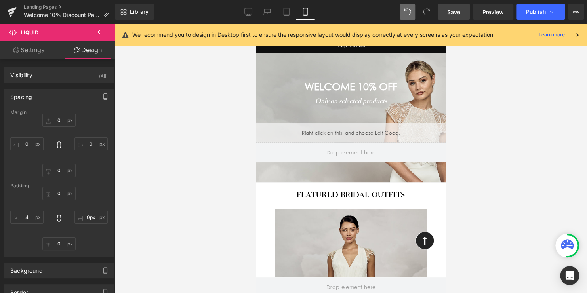
type input "81"
type input "0"
type input "5"
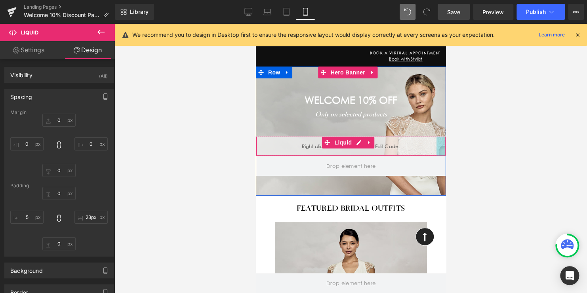
drag, startPoint x: 407, startPoint y: 146, endPoint x: 703, endPoint y: 168, distance: 296.9
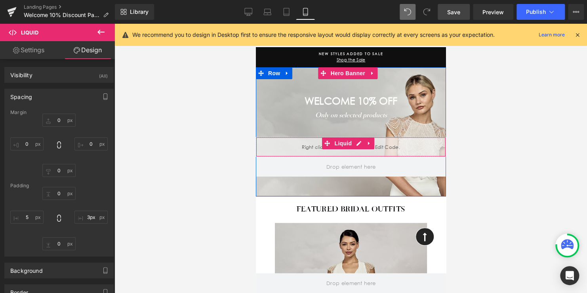
scroll to position [0, 0]
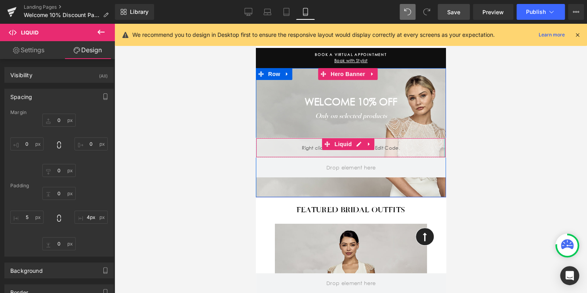
drag, startPoint x: 438, startPoint y: 147, endPoint x: 434, endPoint y: 145, distance: 4.4
click at [443, 146] on div at bounding box center [444, 147] width 2 height 19
type input "4px"
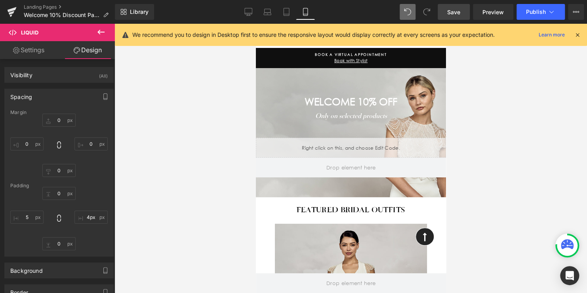
click at [456, 11] on span "Save" at bounding box center [453, 12] width 13 height 8
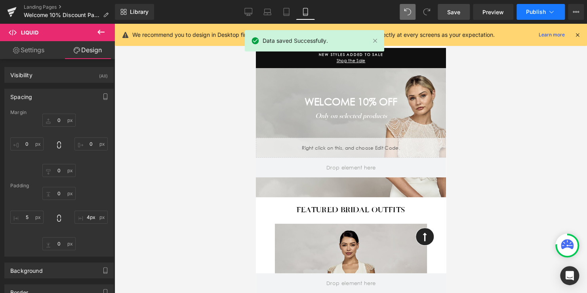
click at [532, 11] on span "Publish" at bounding box center [536, 12] width 20 height 6
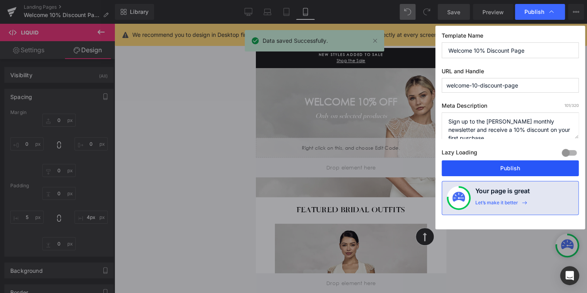
click at [507, 165] on button "Publish" at bounding box center [509, 168] width 137 height 16
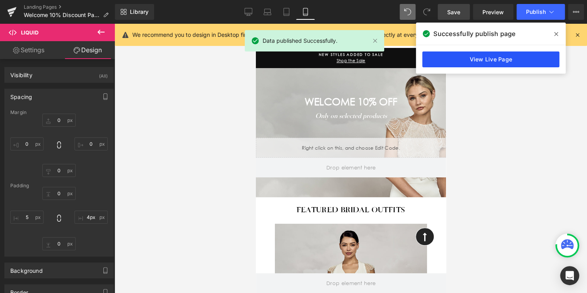
click at [486, 59] on link "View Live Page" at bounding box center [490, 59] width 137 height 16
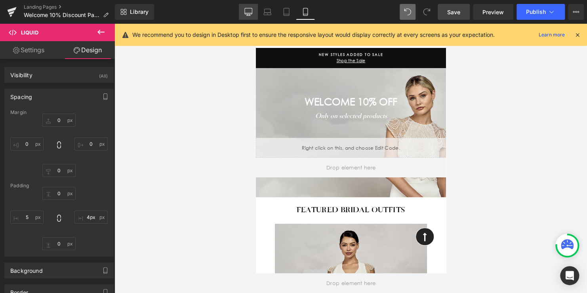
click at [250, 14] on icon at bounding box center [248, 12] width 8 height 8
type input "0"
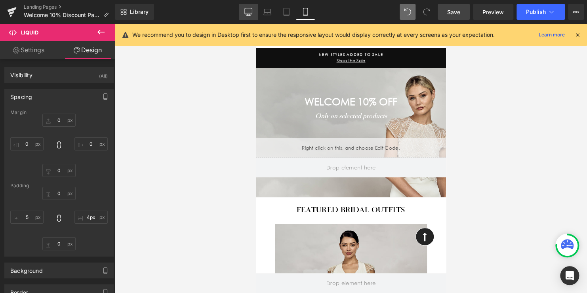
type input "0"
type input "4"
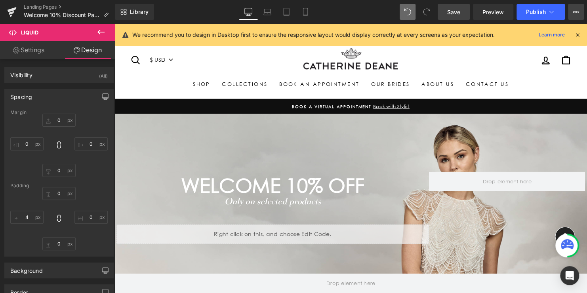
click at [577, 12] on icon at bounding box center [578, 12] width 2 height 2
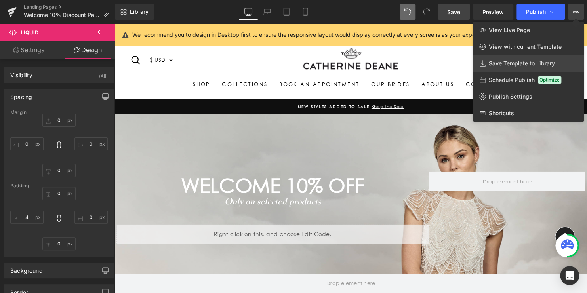
click at [517, 64] on span "Save Template to Library" at bounding box center [521, 63] width 66 height 7
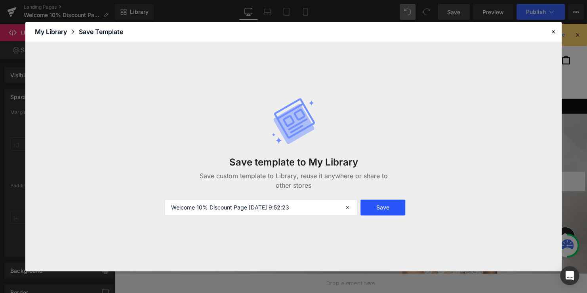
click at [388, 209] on button "Save" at bounding box center [382, 208] width 45 height 16
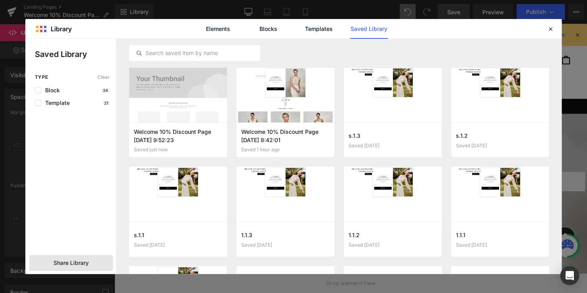
click at [75, 263] on span "Share Library" at bounding box center [70, 263] width 35 height 8
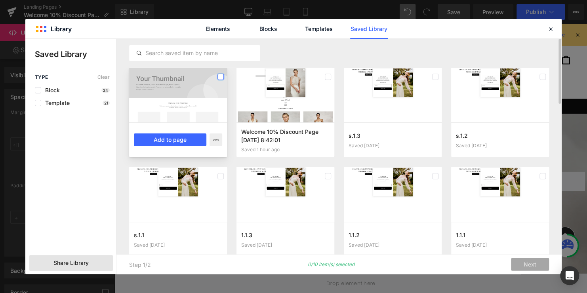
click at [221, 78] on label at bounding box center [220, 77] width 6 height 6
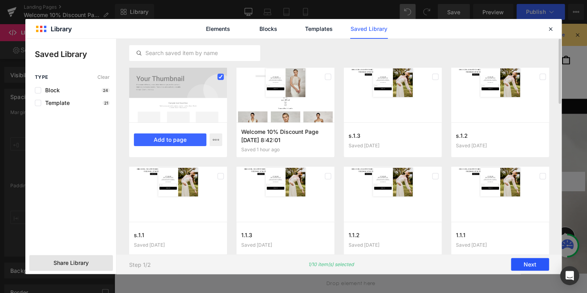
click at [534, 262] on button "Next" at bounding box center [530, 264] width 38 height 13
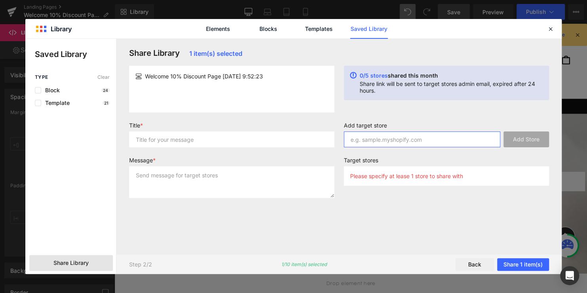
click at [420, 134] on input "text" at bounding box center [422, 139] width 156 height 16
paste input "catherinedeane.myshopify.com"
type input "catherinedeane.myshopify.com"
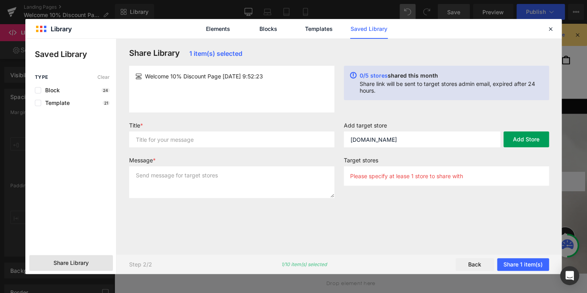
click at [535, 139] on button "Add Store" at bounding box center [526, 139] width 46 height 16
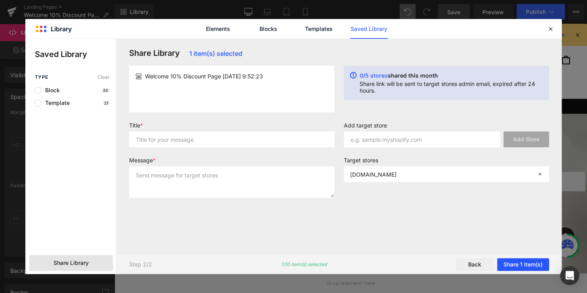
click at [528, 267] on button "Share 1 item(s)" at bounding box center [523, 264] width 52 height 13
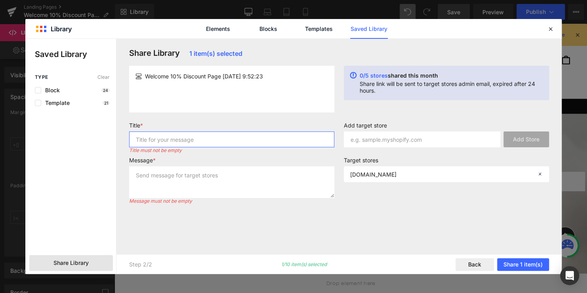
click at [184, 143] on input "text" at bounding box center [231, 139] width 205 height 16
type input "u"
type input "UPDATED Welcome Discount Template"
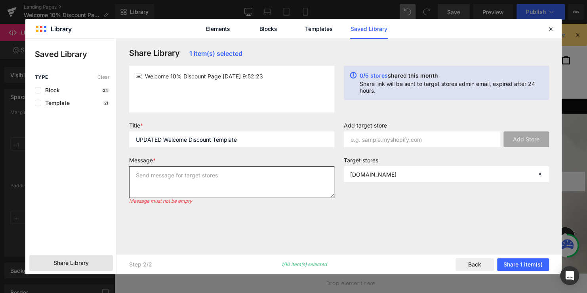
click at [180, 169] on textarea at bounding box center [231, 182] width 205 height 32
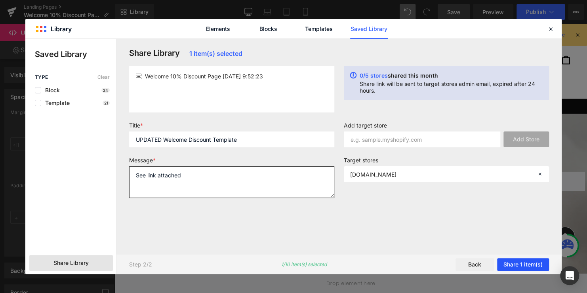
type textarea "See link attached"
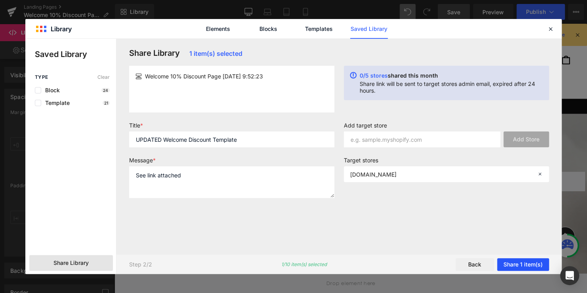
click at [518, 262] on button "Share 1 item(s)" at bounding box center [523, 264] width 52 height 13
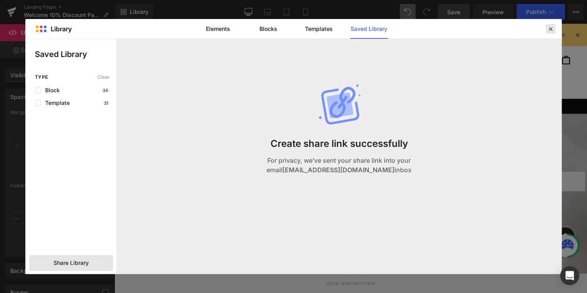
click at [549, 29] on icon at bounding box center [550, 28] width 7 height 7
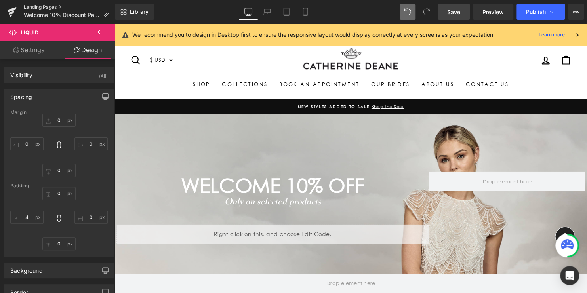
click at [48, 7] on link "Landing Pages" at bounding box center [69, 7] width 91 height 6
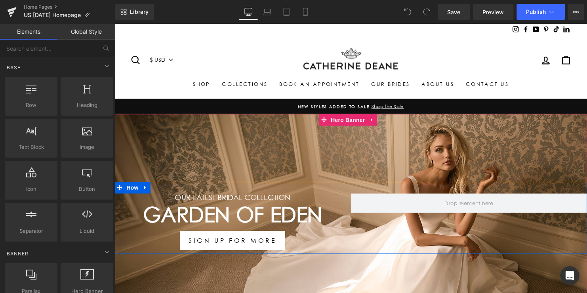
scroll to position [40, 0]
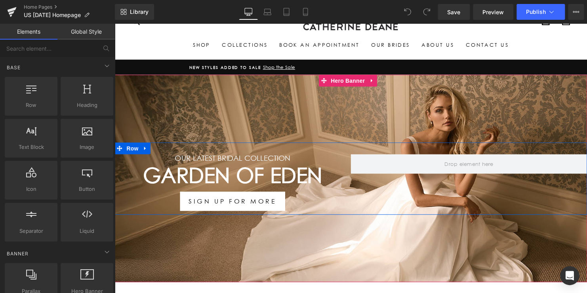
click h1 "Garden Of Eden"
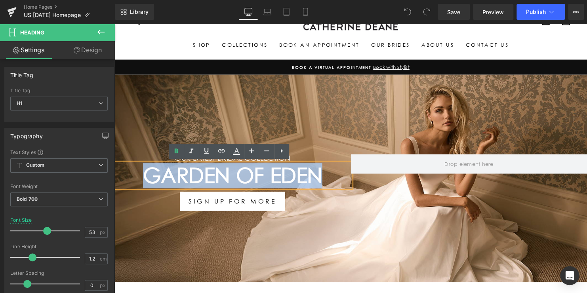
drag, startPoint x: 207, startPoint y: 149, endPoint x: 13, endPoint y: 144, distance: 194.0
click h1 "Garden Of Eden"
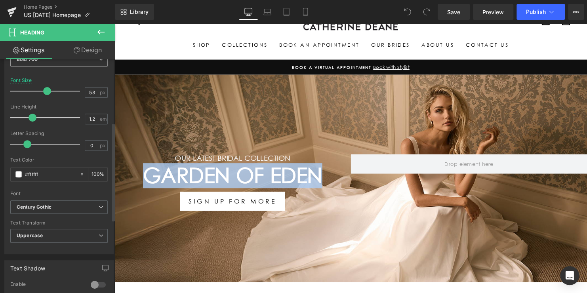
scroll to position [158, 0]
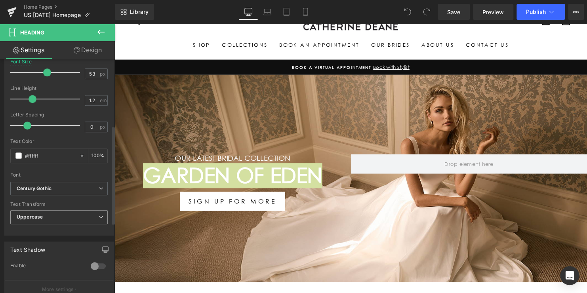
click span "Uppercase"
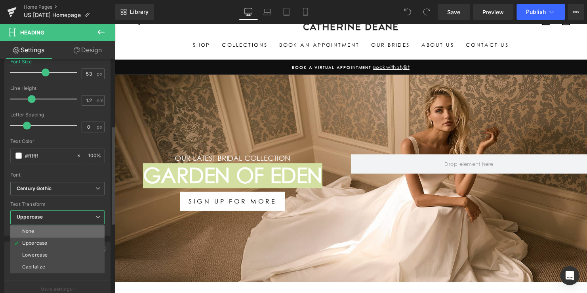
click li "None"
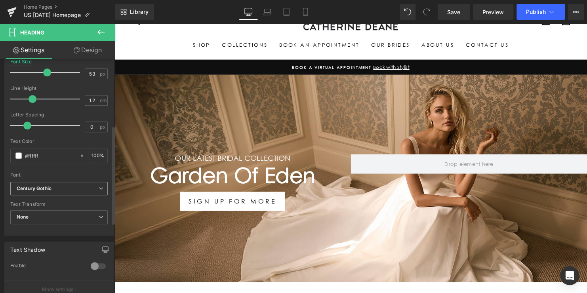
click b "Century Gothic"
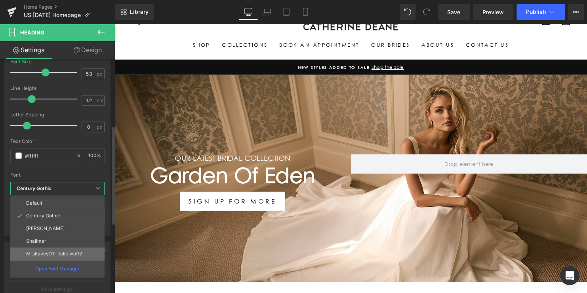
click p "MrsEavesOT-Italic.woff2"
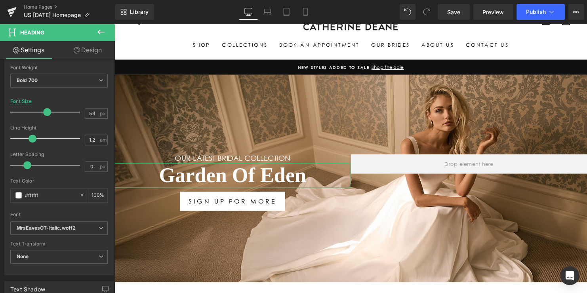
scroll to position [0, 0]
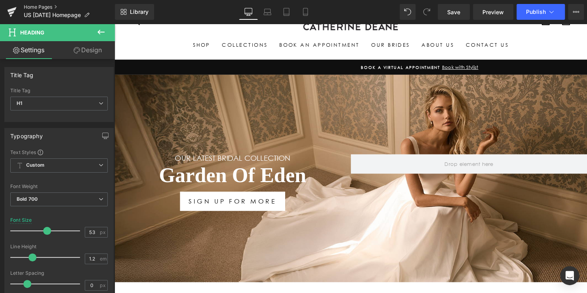
click link "Home Pages"
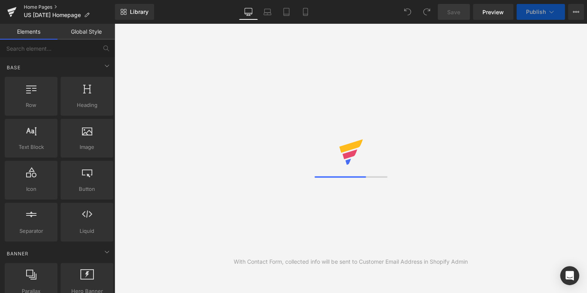
click at [38, 6] on link "Home Pages" at bounding box center [69, 7] width 91 height 6
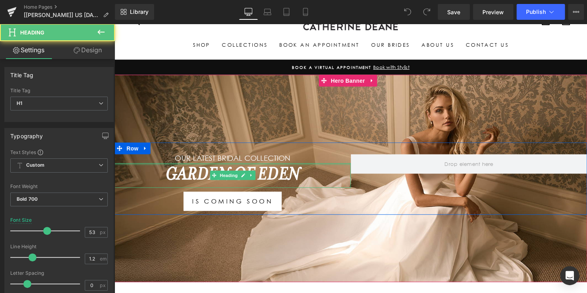
drag, startPoint x: 295, startPoint y: 173, endPoint x: 108, endPoint y: 164, distance: 187.4
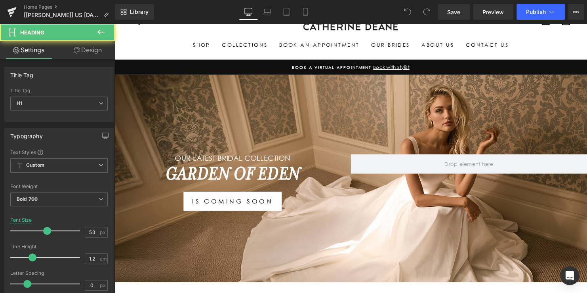
click at [288, 174] on h1 "Garden Of Eden" at bounding box center [233, 177] width 239 height 25
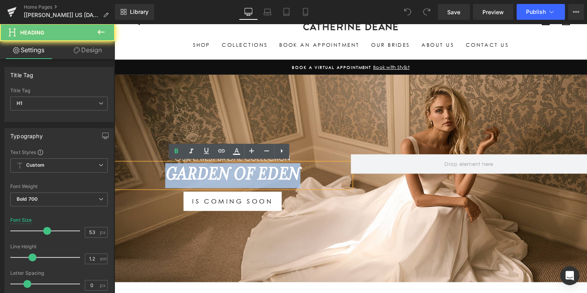
drag, startPoint x: 222, startPoint y: 174, endPoint x: 133, endPoint y: 173, distance: 89.1
click at [133, 173] on h1 "Garden Of Eden" at bounding box center [233, 177] width 239 height 25
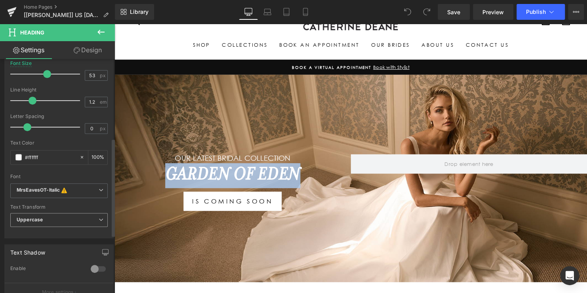
scroll to position [198, 0]
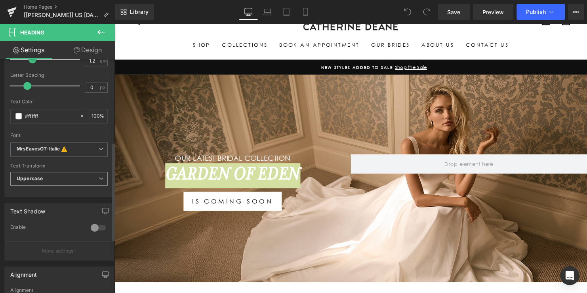
click at [54, 178] on span "Uppercase" at bounding box center [58, 179] width 97 height 14
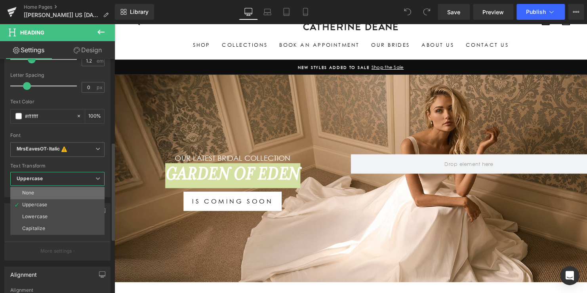
click at [52, 191] on li "None" at bounding box center [57, 193] width 94 height 12
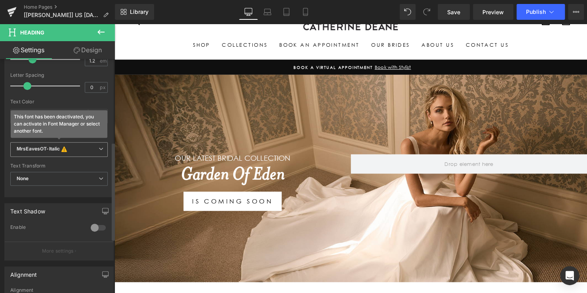
click at [79, 146] on b "MrsEavesOT-Italic This font has been deactivated, you can activate in Font Mana…" at bounding box center [58, 150] width 82 height 8
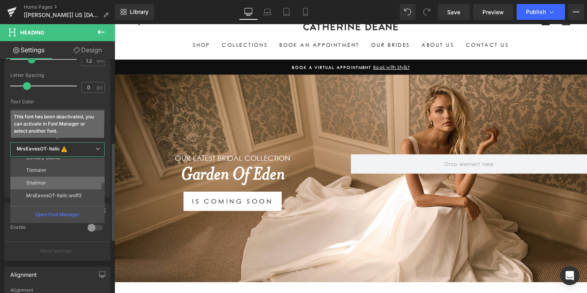
scroll to position [29, 0]
click at [64, 186] on p "MrsEavesOT-Italic.woff2" at bounding box center [53, 187] width 55 height 6
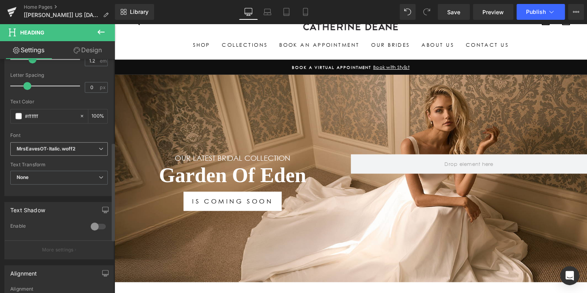
click at [67, 147] on icon "MrsEavesOT-Italic.woff2" at bounding box center [46, 149] width 59 height 7
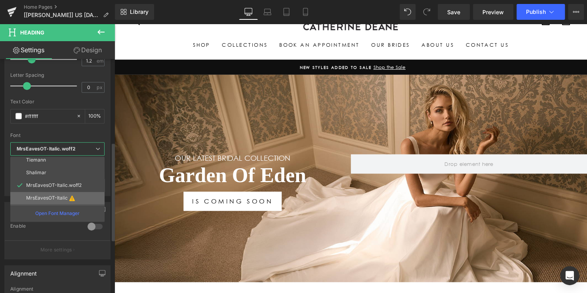
click at [61, 200] on p "MrsEavesOT-Italic" at bounding box center [47, 198] width 42 height 6
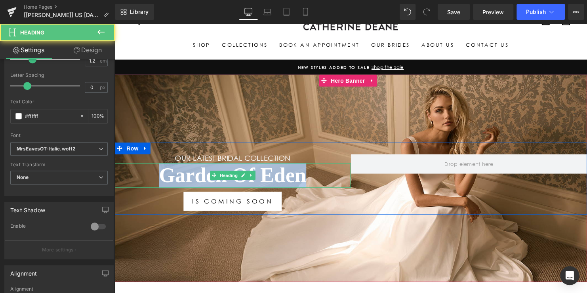
drag, startPoint x: 309, startPoint y: 179, endPoint x: 124, endPoint y: 180, distance: 185.3
click at [126, 180] on h1 "Garden Of Eden" at bounding box center [233, 177] width 239 height 25
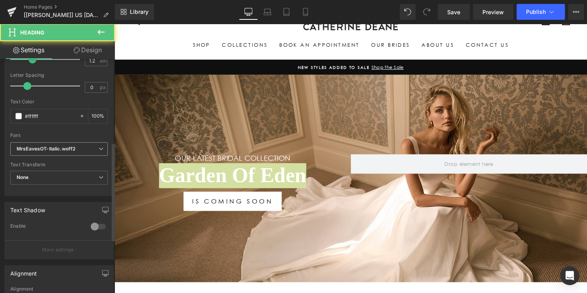
click at [59, 151] on span "MrsEavesOT-Italic.woff2" at bounding box center [58, 149] width 97 height 14
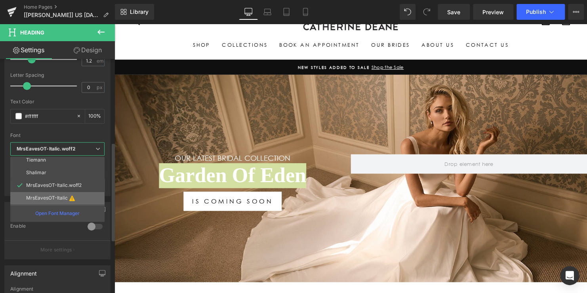
click at [54, 199] on p "MrsEavesOT-Italic" at bounding box center [47, 198] width 42 height 6
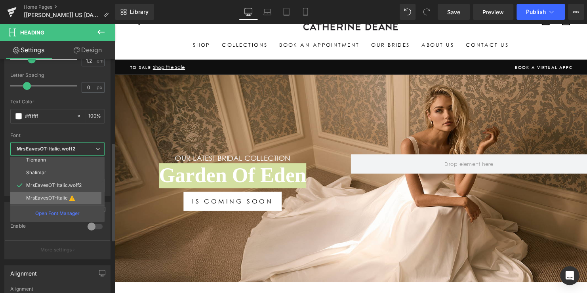
click at [57, 196] on p "MrsEavesOT-Italic" at bounding box center [47, 198] width 42 height 6
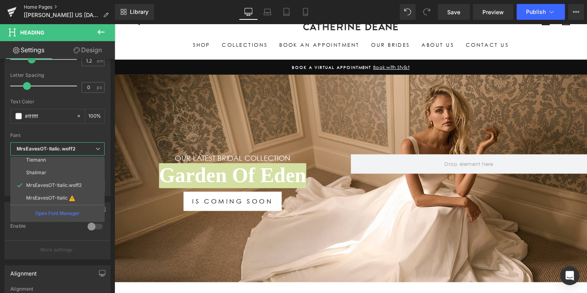
click at [36, 5] on link "Home Pages" at bounding box center [69, 7] width 91 height 6
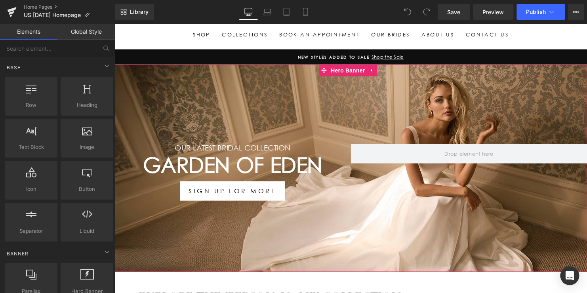
scroll to position [79, 0]
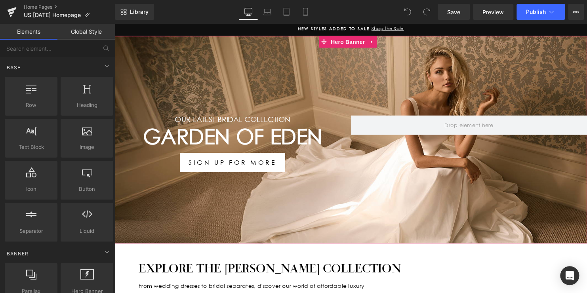
click at [306, 130] on h1 "Garden Of Eden" at bounding box center [233, 137] width 239 height 25
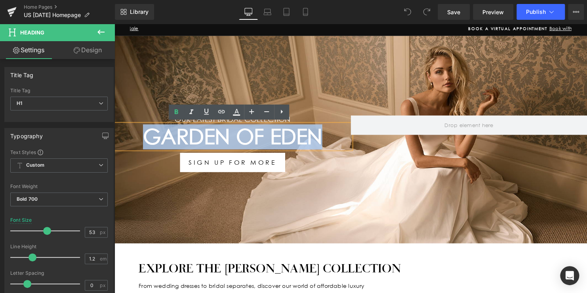
drag, startPoint x: 218, startPoint y: 139, endPoint x: 117, endPoint y: 141, distance: 101.3
click at [125, 139] on h1 "Garden Of Eden" at bounding box center [233, 137] width 239 height 25
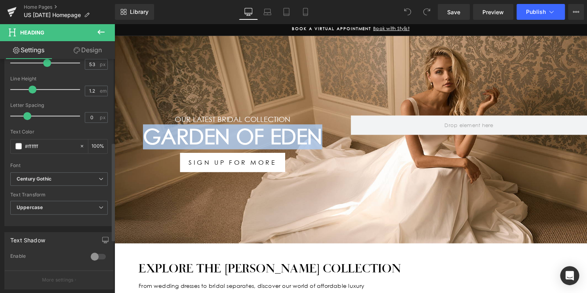
scroll to position [198, 0]
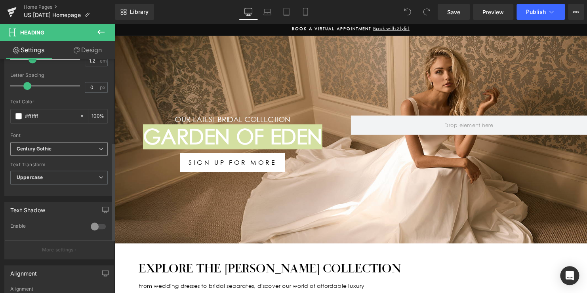
click at [68, 148] on b "Century Gothic" at bounding box center [58, 149] width 82 height 7
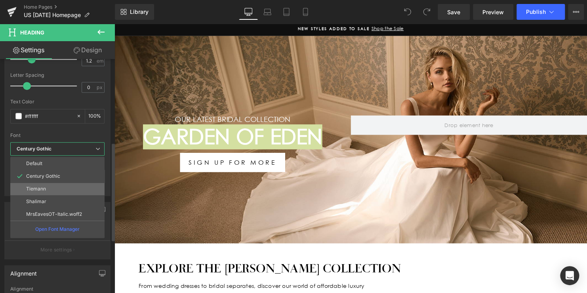
click at [54, 189] on li "Tiemann" at bounding box center [57, 188] width 94 height 13
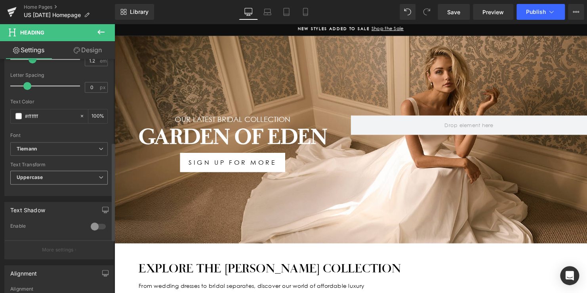
click at [59, 179] on span "Uppercase" at bounding box center [58, 178] width 97 height 14
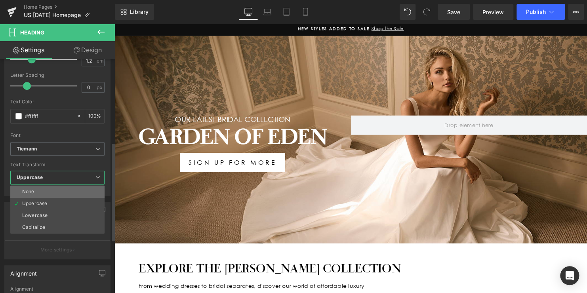
click at [55, 189] on li "None" at bounding box center [57, 192] width 94 height 12
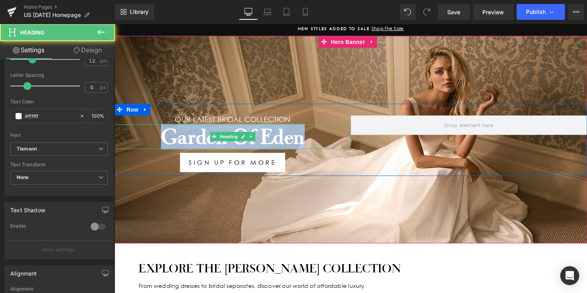
drag, startPoint x: 308, startPoint y: 135, endPoint x: 143, endPoint y: 135, distance: 165.5
click at [148, 135] on h1 "Garden Of Eden" at bounding box center [233, 137] width 239 height 25
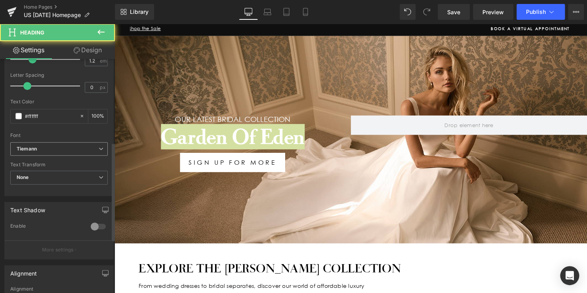
click at [59, 148] on b "Tiemann" at bounding box center [58, 149] width 82 height 7
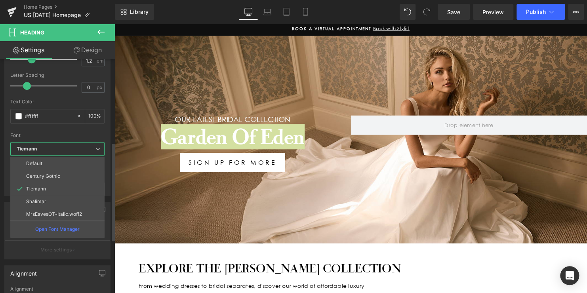
click at [51, 213] on p "MrsEavesOT-Italic.woff2" at bounding box center [54, 214] width 56 height 6
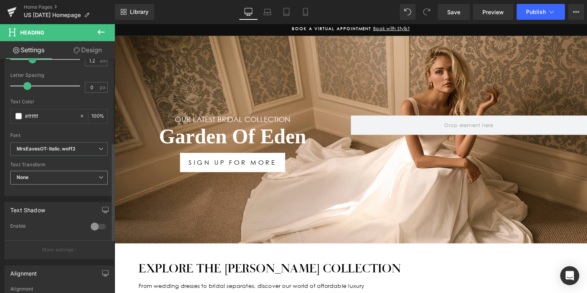
click at [59, 176] on span "None" at bounding box center [58, 178] width 97 height 14
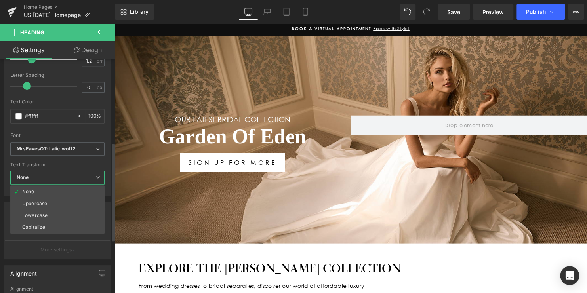
click at [59, 176] on span "None" at bounding box center [57, 178] width 94 height 14
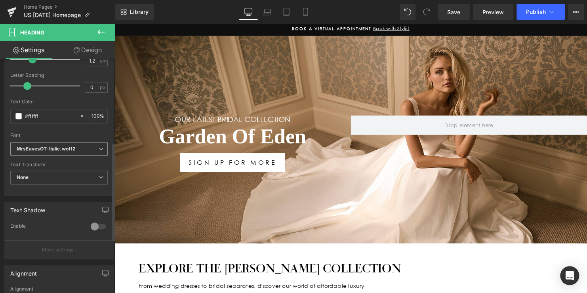
click at [81, 147] on b "MrsEavesOT-Italic.woff2" at bounding box center [58, 149] width 82 height 7
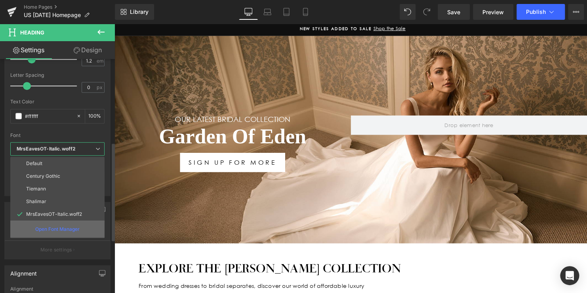
click at [51, 228] on p "Open Font Manager" at bounding box center [57, 229] width 44 height 7
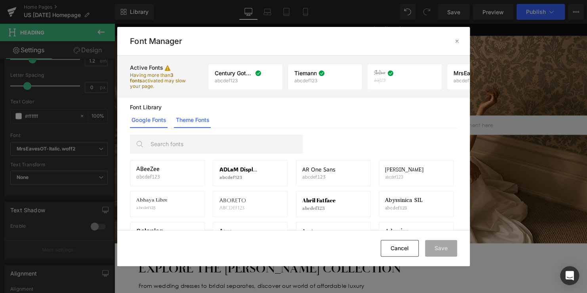
click at [192, 119] on link "Theme Fonts" at bounding box center [192, 120] width 37 height 16
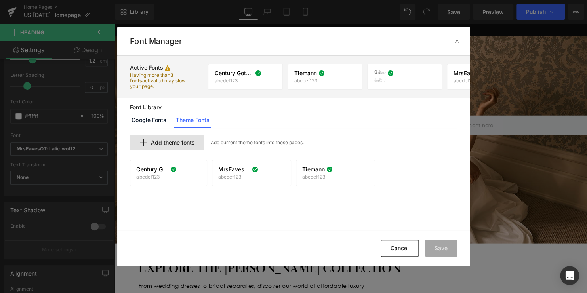
click at [177, 140] on span "Add theme fonts" at bounding box center [172, 142] width 44 height 6
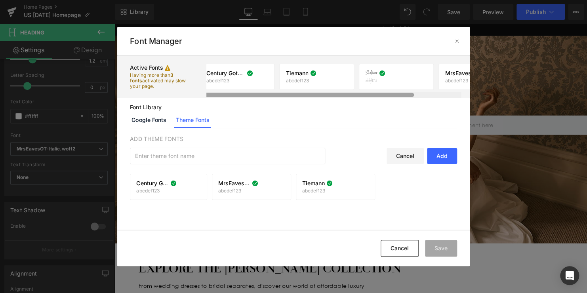
scroll to position [0, 0]
drag, startPoint x: 390, startPoint y: 96, endPoint x: 360, endPoint y: 95, distance: 29.7
click at [360, 95] on div at bounding box center [314, 95] width 216 height 4
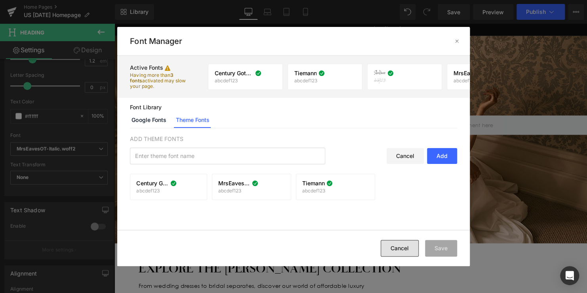
click at [408, 246] on button "Cancel" at bounding box center [399, 248] width 38 height 17
